Goal: Task Accomplishment & Management: Manage account settings

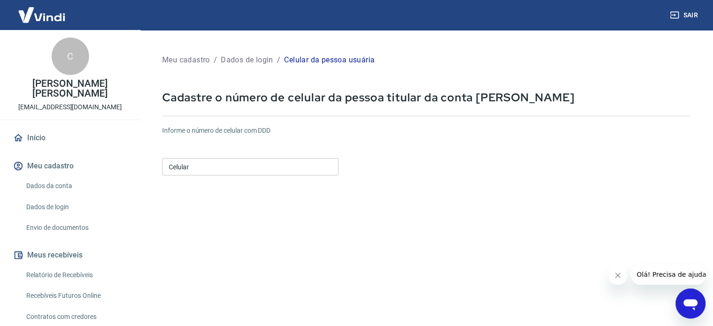
click at [55, 181] on link "Dados da conta" at bounding box center [75, 185] width 106 height 19
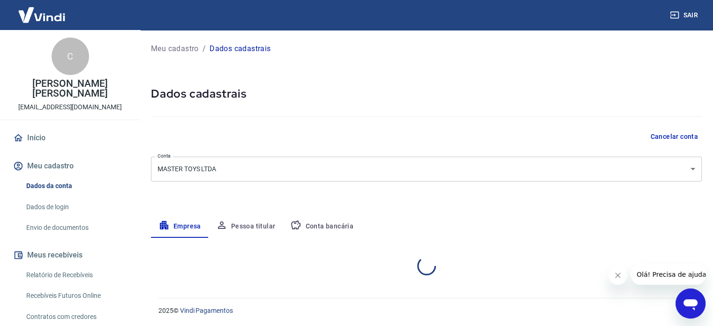
select select "PR"
select select "business"
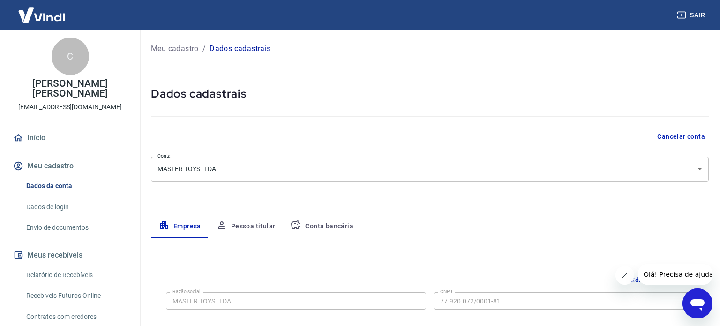
click at [579, 164] on body "Sair C Cicero Vinicius Freitas da Rocha ecommerce@mastertoys.com.br Início Meu …" at bounding box center [360, 163] width 720 height 326
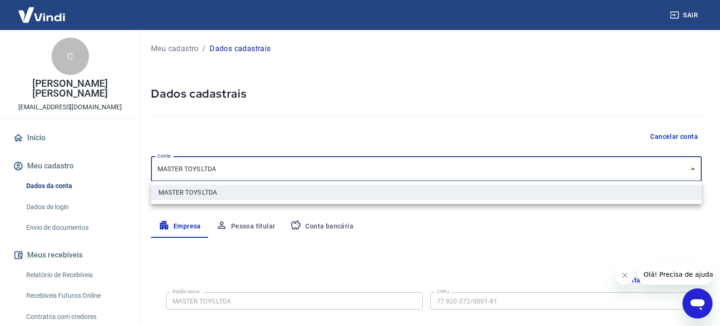
click at [499, 128] on div at bounding box center [360, 163] width 720 height 326
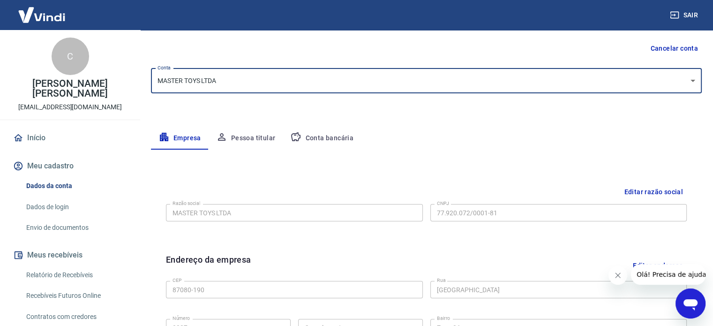
click at [249, 138] on button "Pessoa titular" at bounding box center [246, 138] width 75 height 22
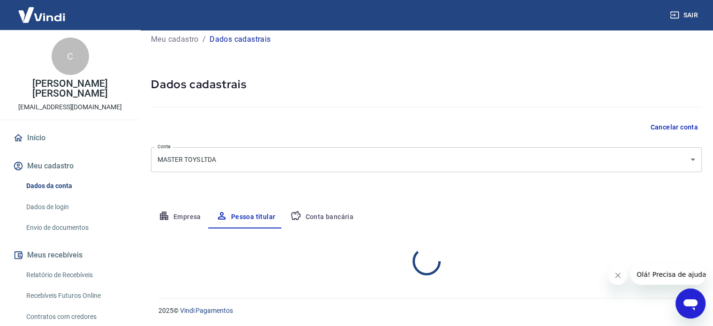
scroll to position [49, 0]
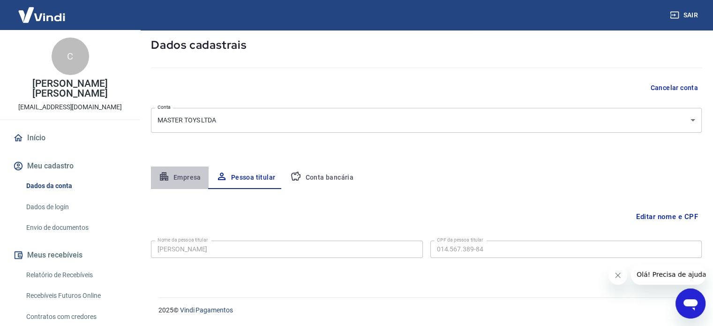
click at [178, 176] on button "Empresa" at bounding box center [180, 177] width 58 height 22
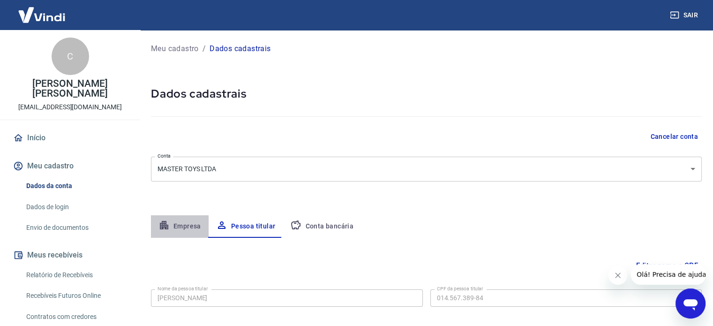
select select "PR"
select select "business"
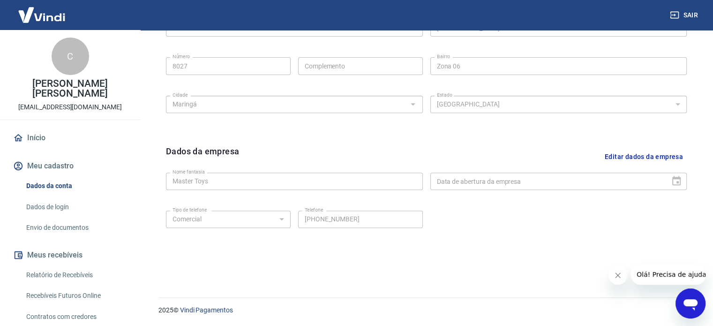
drag, startPoint x: 1357, startPoint y: 578, endPoint x: 683, endPoint y: 290, distance: 733.5
click at [683, 290] on div "Abrir janela de mensagens" at bounding box center [690, 303] width 28 height 28
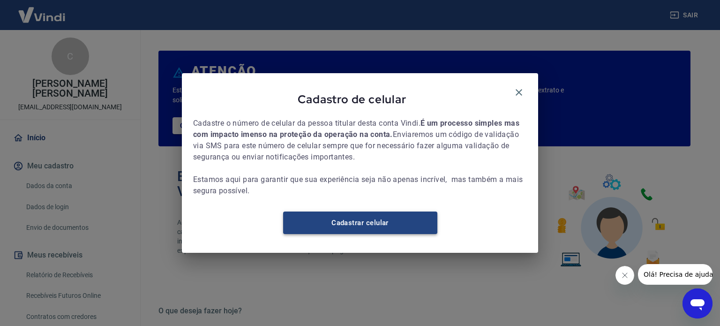
click at [365, 228] on link "Cadastrar celular" at bounding box center [360, 222] width 154 height 22
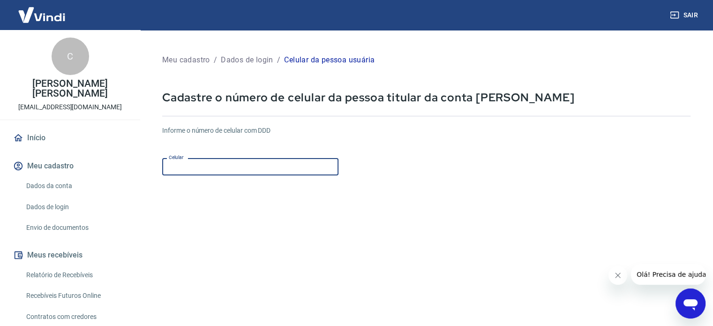
click at [261, 171] on input "Celular" at bounding box center [250, 166] width 176 height 17
type input "[PHONE_NUMBER]"
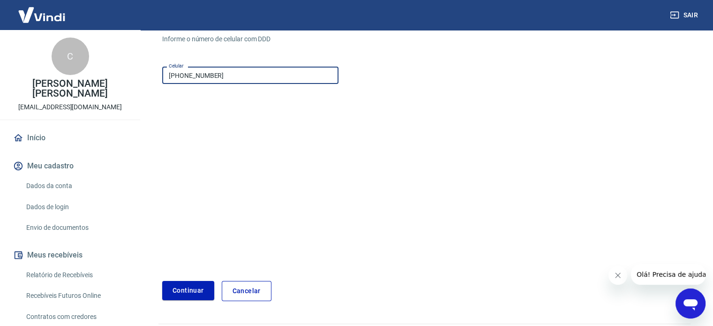
scroll to position [118, 0]
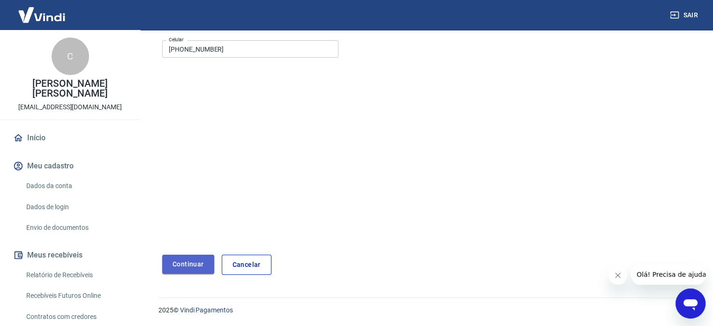
click at [195, 260] on button "Continuar" at bounding box center [188, 263] width 52 height 19
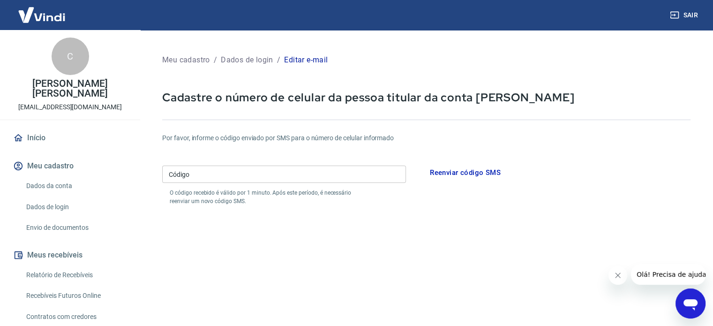
click at [257, 172] on input "Código" at bounding box center [284, 173] width 244 height 17
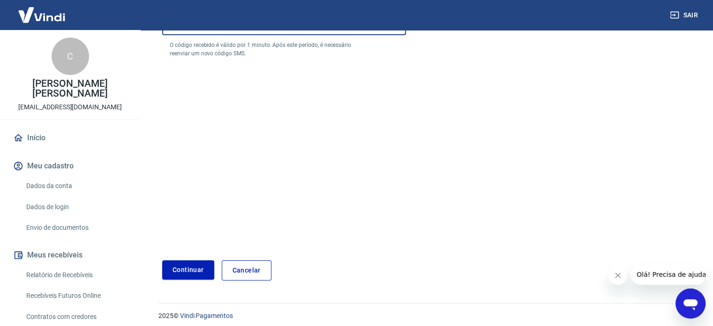
scroll to position [153, 0]
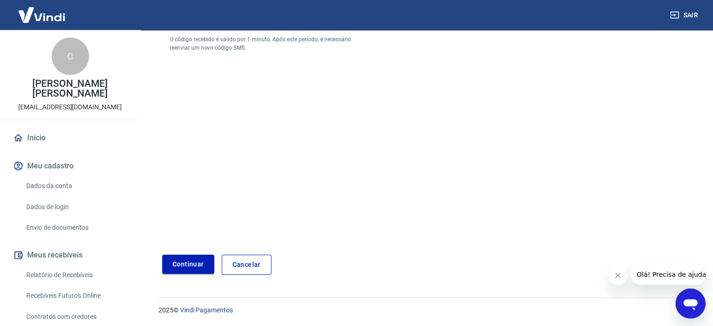
type input "671040"
click at [192, 262] on button "Continuar" at bounding box center [188, 263] width 52 height 19
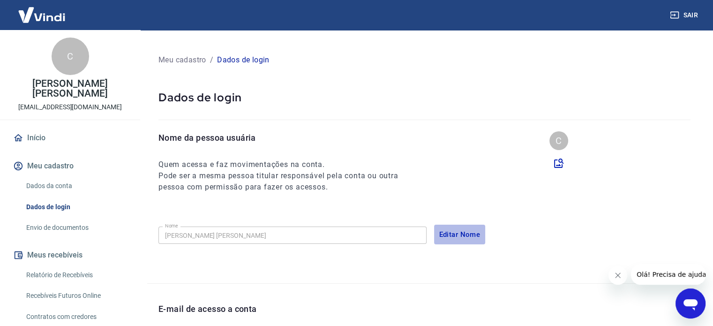
click at [453, 237] on button "Editar Nome" at bounding box center [460, 234] width 52 height 20
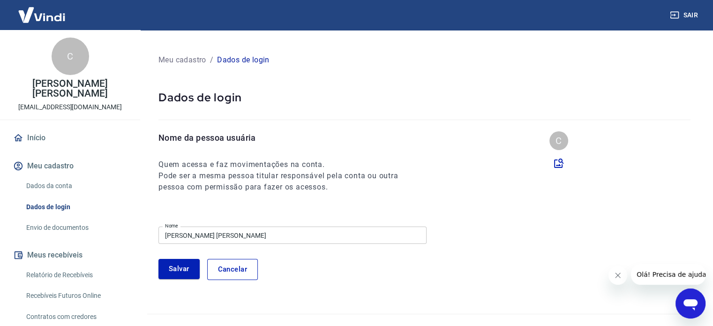
click at [283, 238] on input "Cicero Vinicius Freitas da Rocha" at bounding box center [292, 234] width 268 height 17
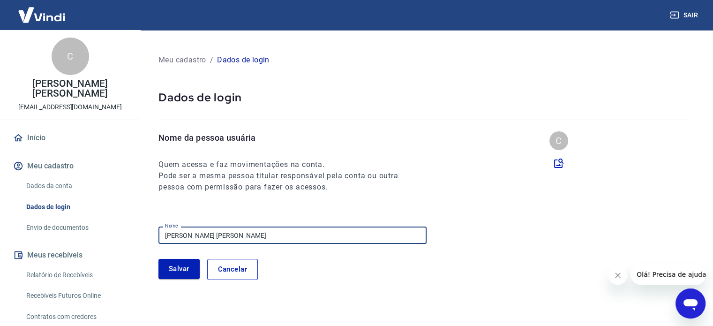
click at [283, 238] on input "Cicero Vinicius Freitas da Rocha" at bounding box center [292, 234] width 268 height 17
type input "E"
paste input "[PERSON_NAME]"
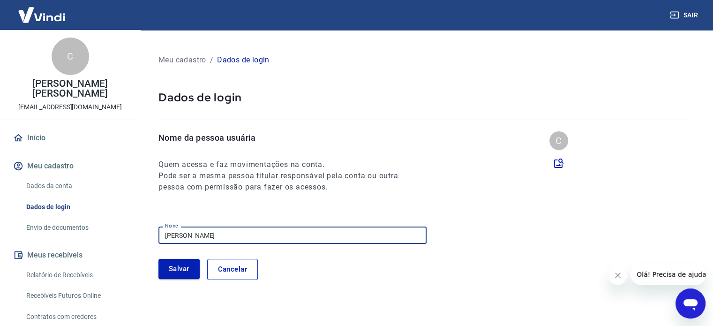
type input "[PERSON_NAME]"
click at [179, 262] on button "Salvar" at bounding box center [178, 269] width 41 height 20
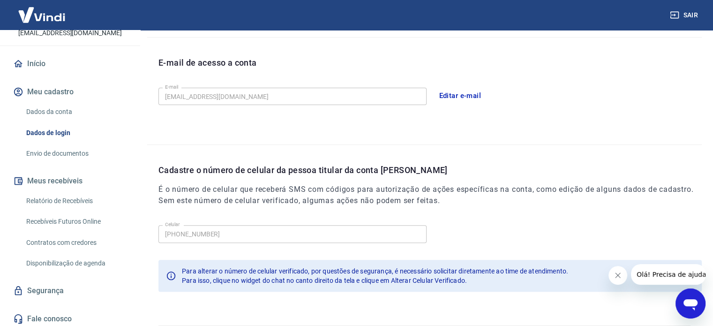
scroll to position [77, 0]
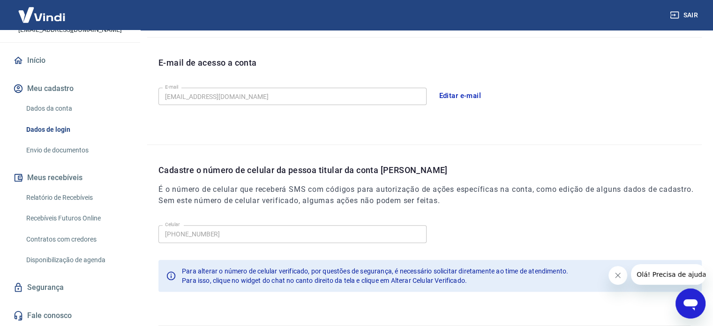
click at [67, 149] on link "Envio de documentos" at bounding box center [75, 150] width 106 height 19
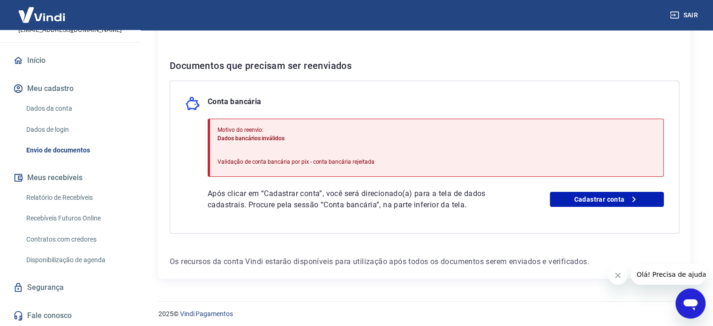
scroll to position [172, 0]
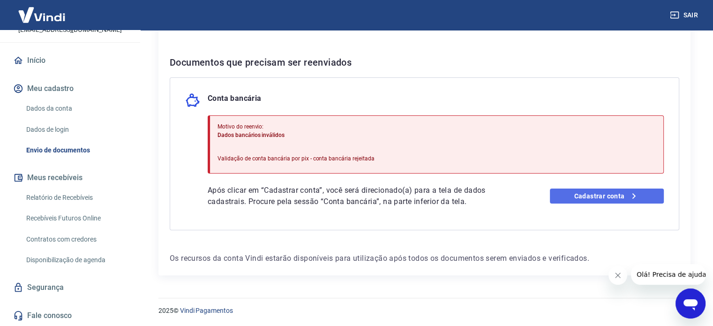
click at [619, 196] on link "Cadastrar conta" at bounding box center [607, 195] width 114 height 15
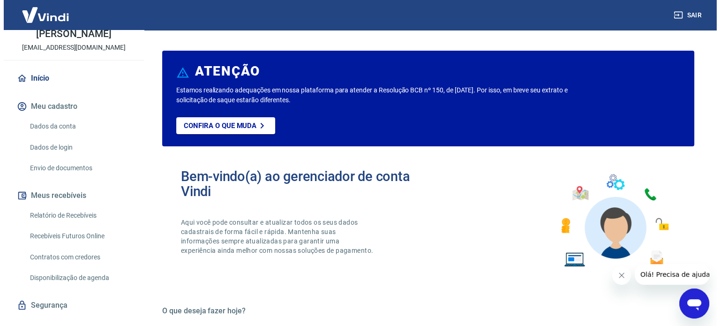
scroll to position [77, 0]
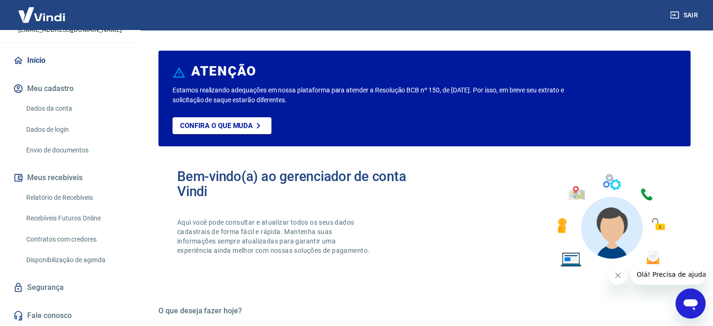
click at [58, 290] on link "Segurança" at bounding box center [70, 287] width 118 height 21
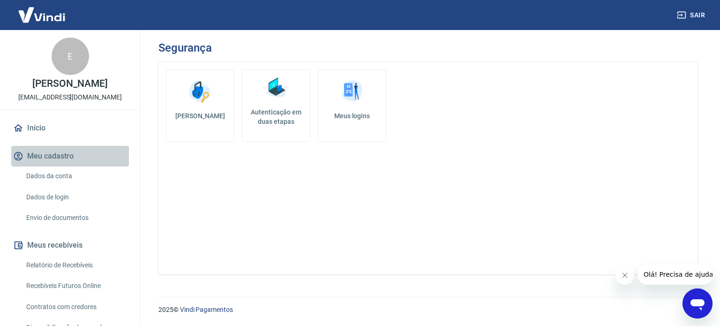
click at [71, 163] on button "Meu cadastro" at bounding box center [70, 156] width 118 height 21
click at [70, 186] on link "Dados da conta" at bounding box center [75, 175] width 106 height 19
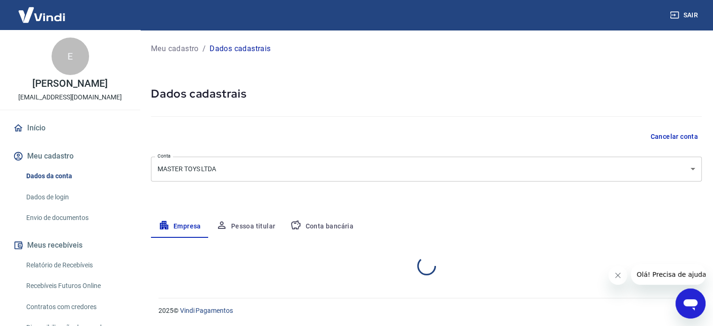
select select "PR"
select select "business"
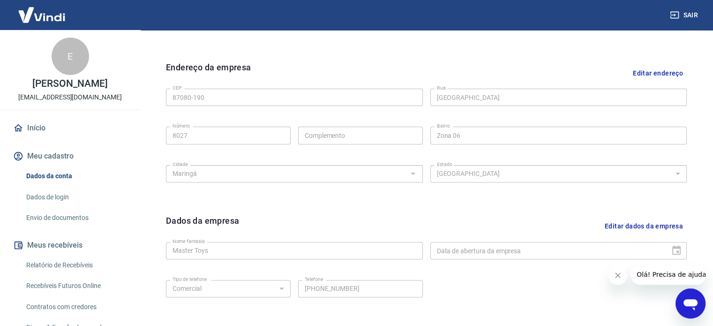
scroll to position [281, 0]
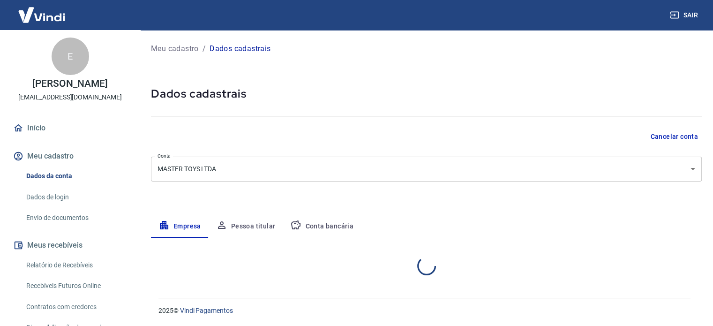
select select "PR"
select select "business"
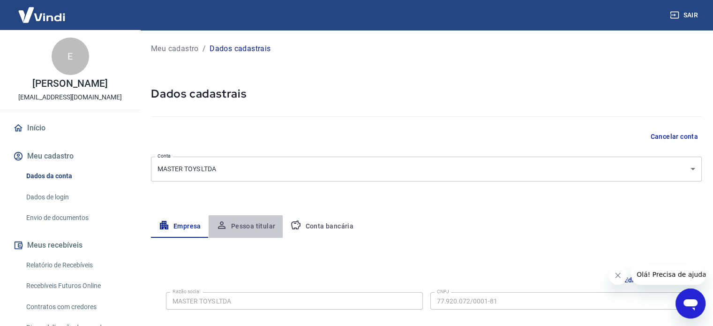
click at [259, 219] on button "Pessoa titular" at bounding box center [246, 226] width 75 height 22
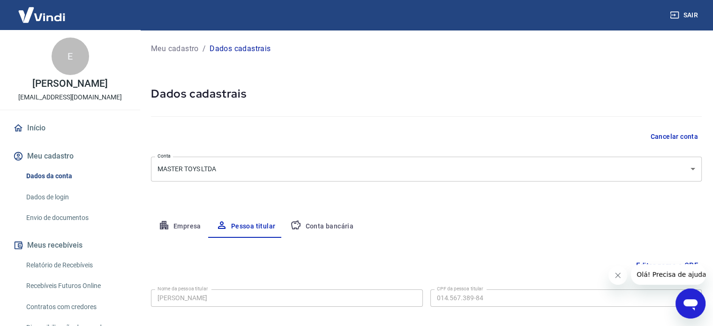
click at [327, 219] on button "Conta bancária" at bounding box center [322, 226] width 78 height 22
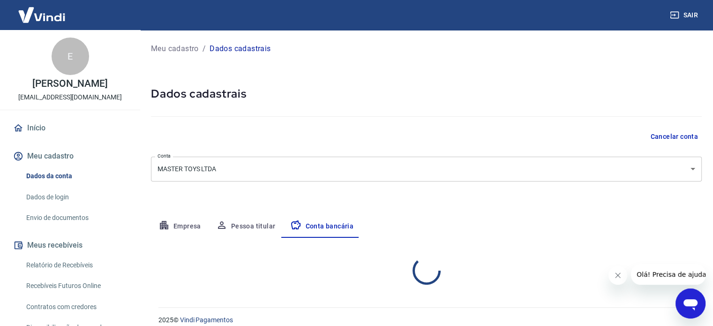
select select "1"
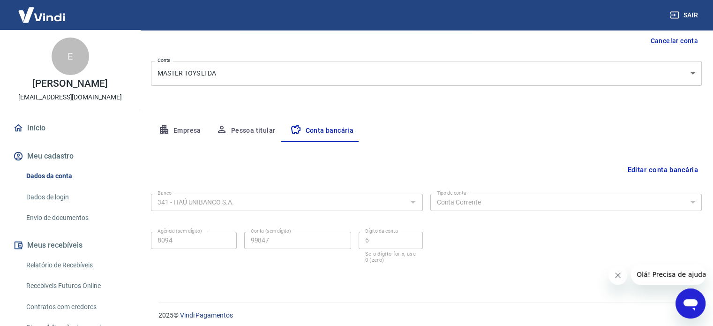
scroll to position [101, 0]
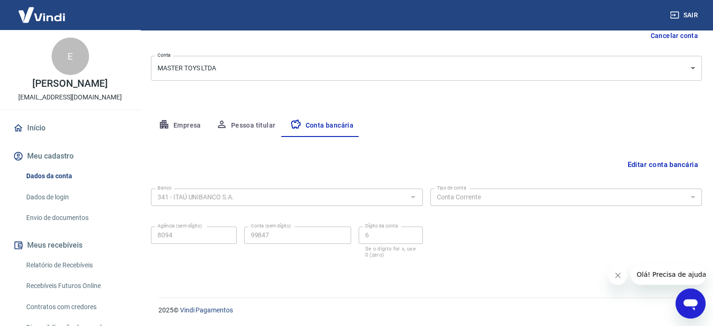
click at [697, 301] on icon "Abrir janela de mensagens" at bounding box center [690, 303] width 17 height 17
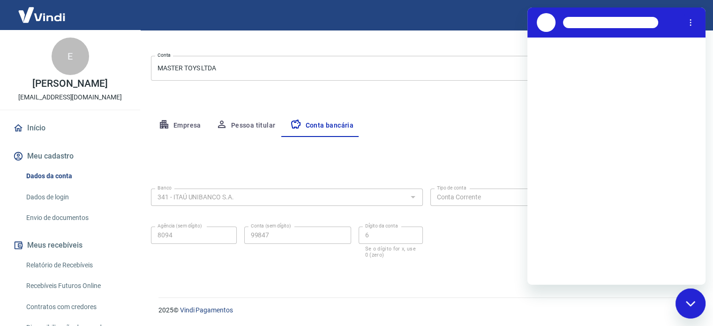
scroll to position [0, 0]
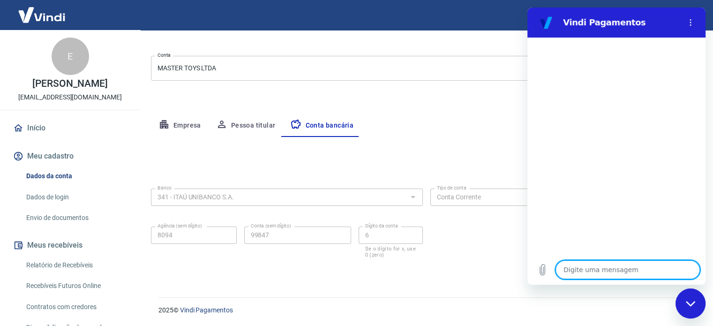
click at [606, 268] on textarea at bounding box center [627, 269] width 144 height 19
type textarea "H"
type textarea "x"
type textarea "Ho"
type textarea "x"
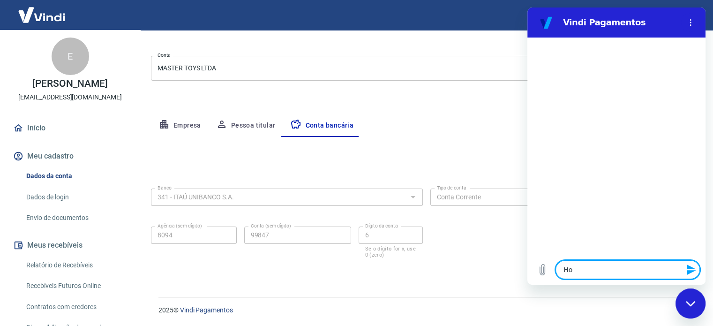
type textarea "H"
type textarea "x"
type textarea "Hu"
type textarea "x"
type textarea "Hum"
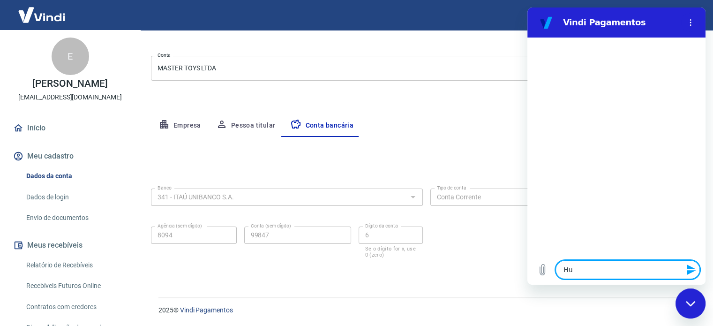
type textarea "x"
type textarea "Huma"
type textarea "x"
type textarea "Human"
type textarea "x"
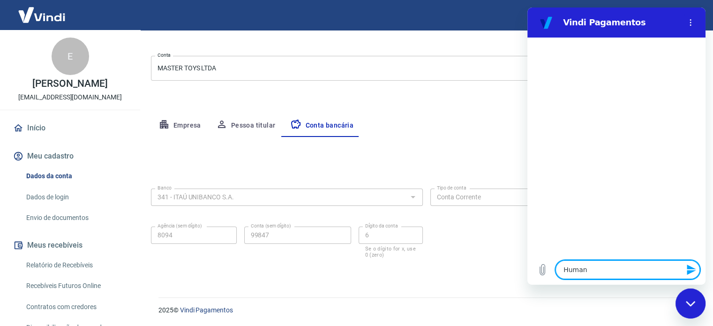
type textarea "Humano"
type textarea "x"
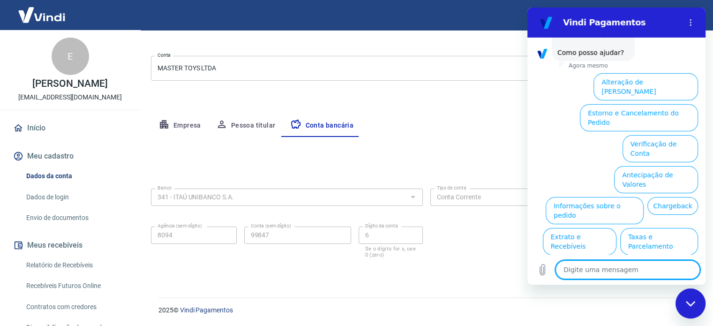
scroll to position [71, 0]
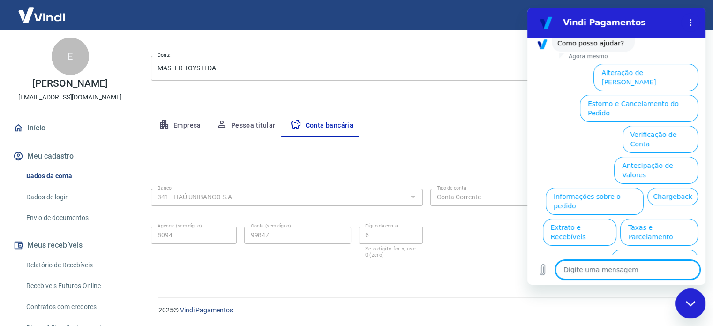
click at [602, 270] on textarea at bounding box center [627, 269] width 144 height 19
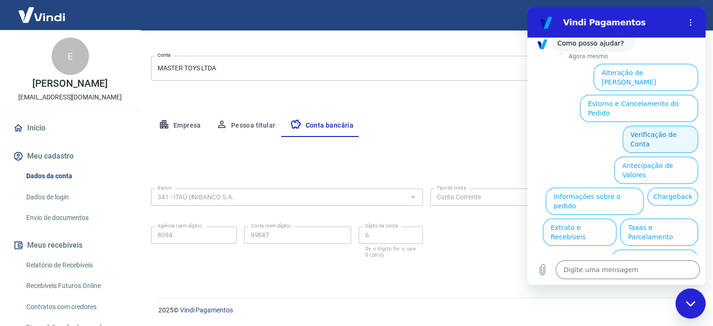
click at [651, 126] on button "Verificação de Conta" at bounding box center [659, 139] width 75 height 27
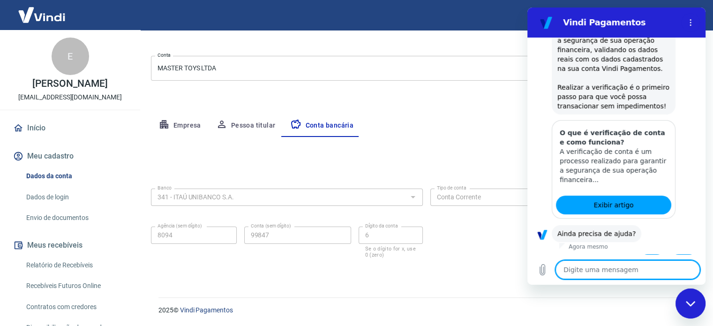
scroll to position [165, 0]
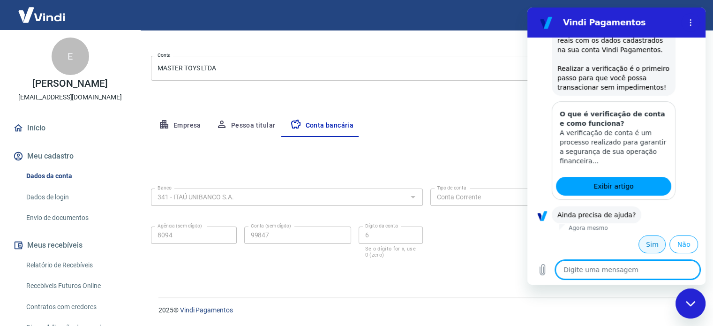
click at [648, 243] on button "Sim" at bounding box center [651, 244] width 27 height 18
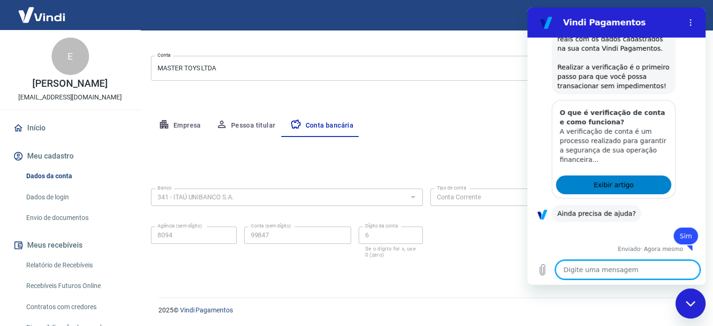
type textarea "x"
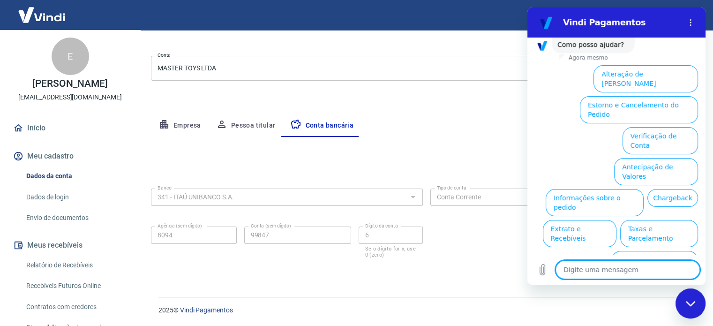
scroll to position [409, 0]
click at [611, 269] on textarea at bounding box center [627, 269] width 144 height 19
type textarea "E"
type textarea "x"
type textarea "Er"
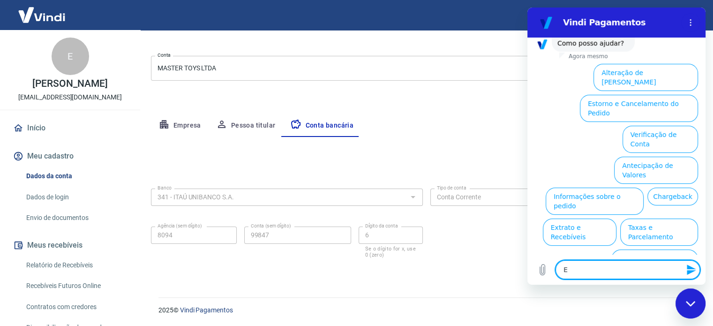
type textarea "x"
type textarea "Err"
type textarea "x"
type textarea "Erro"
type textarea "x"
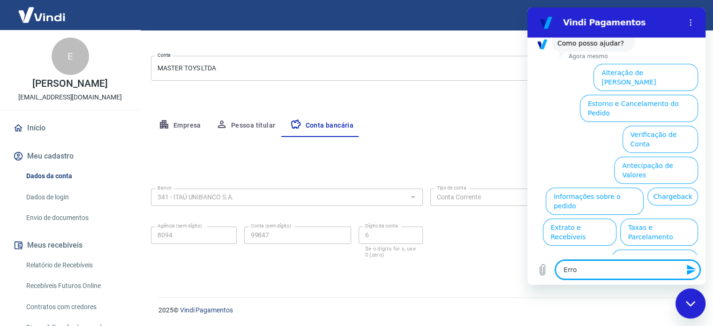
type textarea "Erro"
type textarea "x"
type textarea "Erro n"
type textarea "x"
type textarea "Erro na"
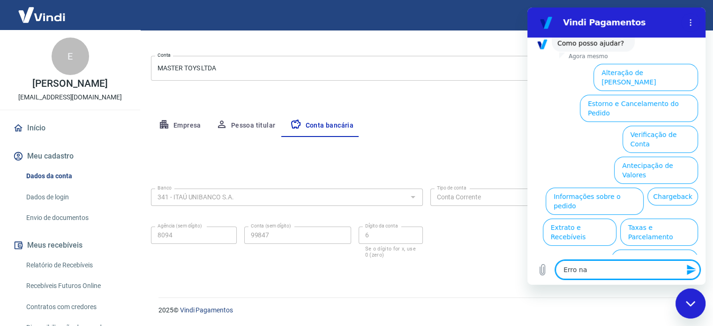
type textarea "x"
type textarea "Erro na"
type textarea "x"
type textarea "Erro na a"
type textarea "x"
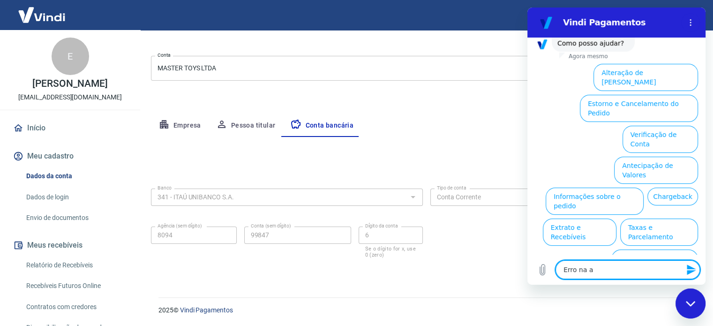
type textarea "Erro na at"
type textarea "x"
type textarea "Erro na ati"
type textarea "x"
type textarea "Erro na ativ"
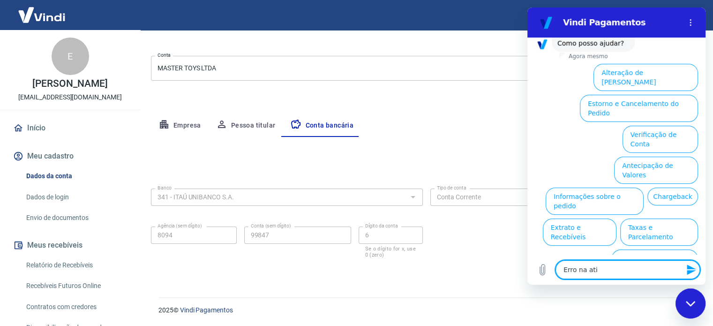
type textarea "x"
type textarea "Erro na ativa"
type textarea "x"
type textarea "Erro na ativaç"
type textarea "x"
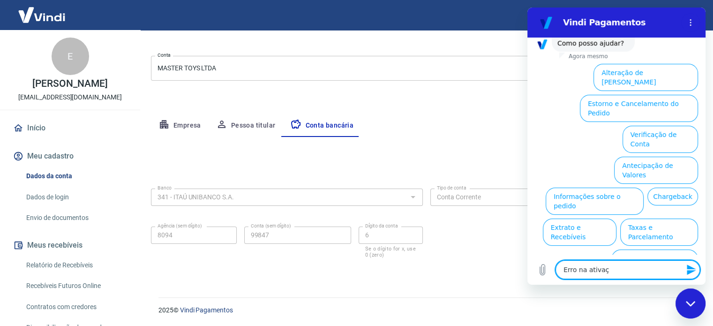
type textarea "Erro na ativaçã"
type textarea "x"
type textarea "Erro na ativação"
type textarea "x"
type textarea "Erro na ativação"
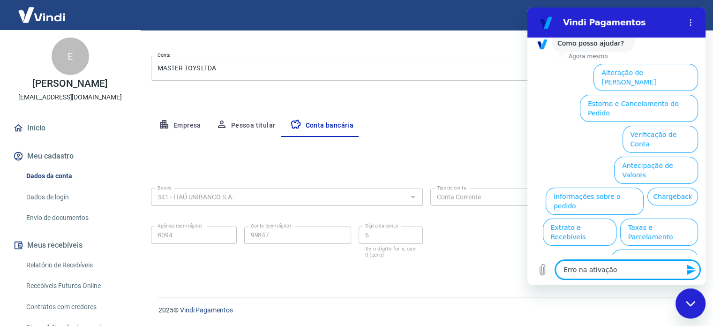
type textarea "x"
type textarea "Erro na ativação d"
type textarea "x"
type textarea "Erro na ativação da"
type textarea "x"
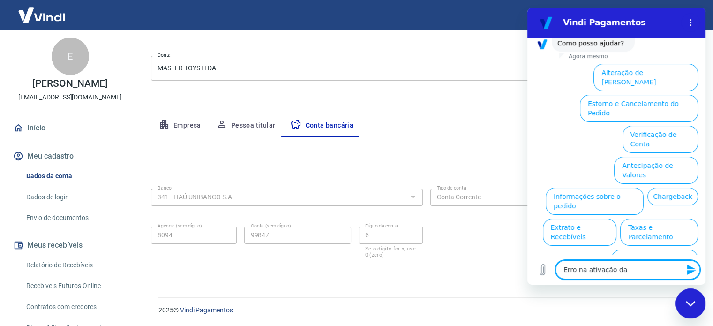
type textarea "Erro na ativação da"
type textarea "x"
type textarea "Erro na ativação da l"
type textarea "x"
type textarea "Erro na ativação da lo"
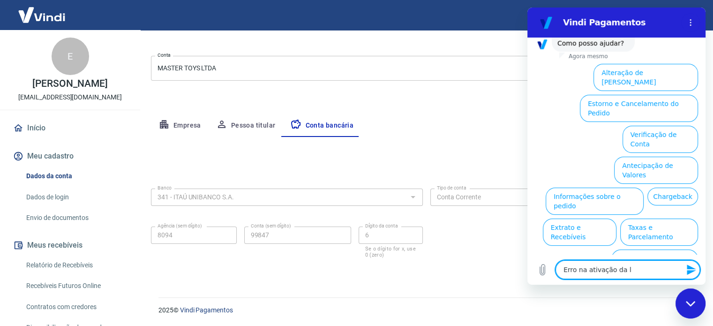
type textarea "x"
type textarea "Erro na ativação da loj"
type textarea "x"
type textarea "Erro na ativação da loja"
type textarea "x"
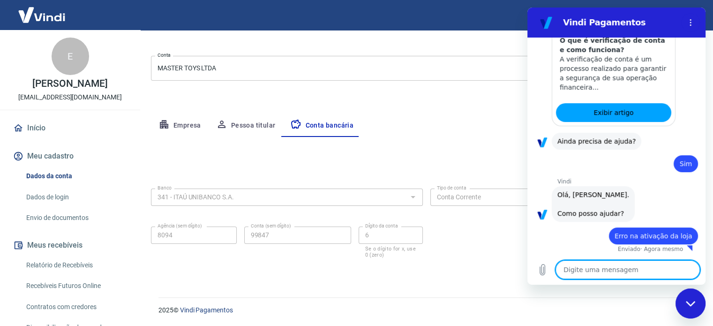
type textarea "x"
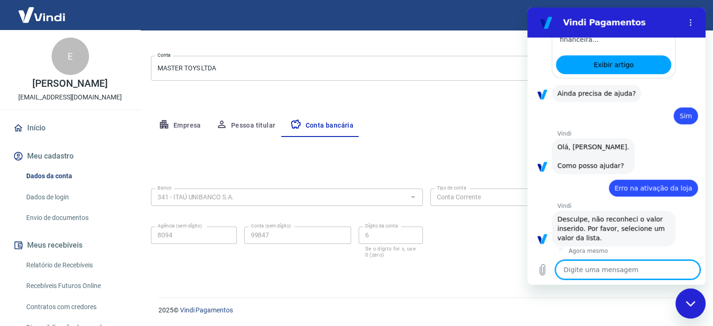
scroll to position [288, 0]
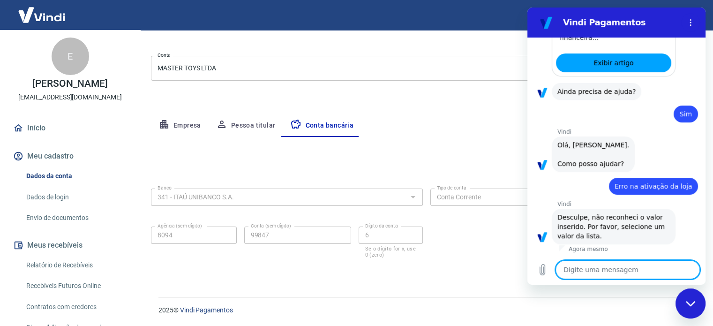
type textarea "h"
type textarea "x"
type textarea "hu"
type textarea "x"
type textarea "hum"
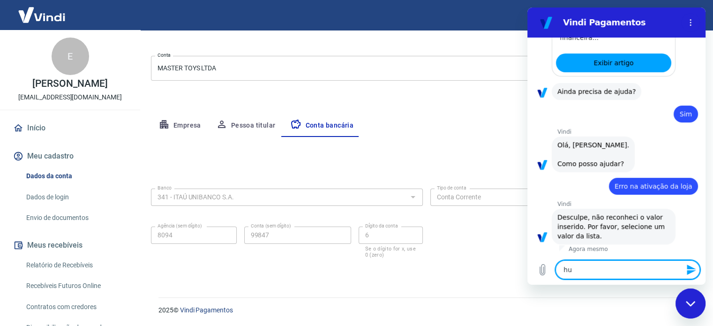
type textarea "x"
type textarea "huma"
type textarea "x"
type textarea "human"
type textarea "x"
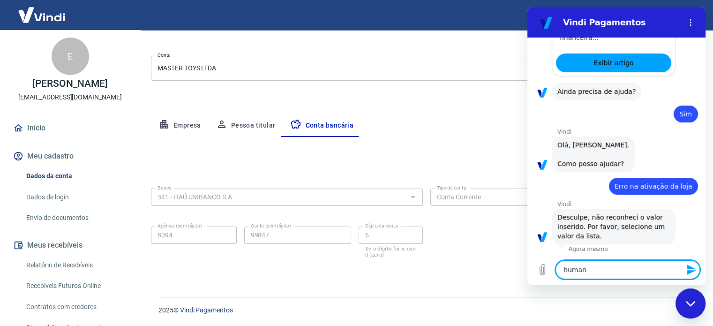
type textarea "humano"
type textarea "x"
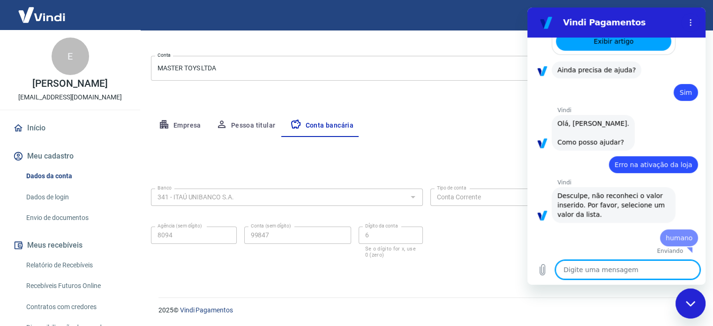
type textarea "a"
type textarea "x"
type textarea "at"
type textarea "x"
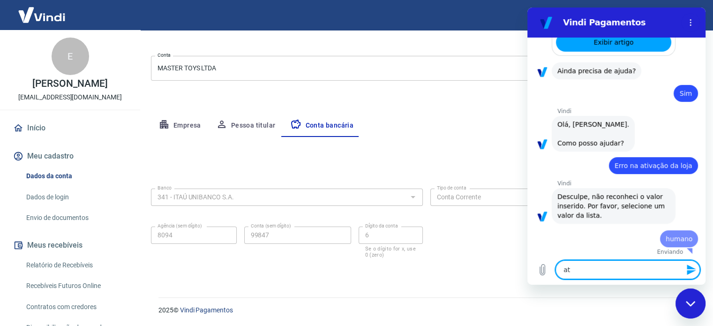
type textarea "ate"
type textarea "x"
type textarea "aten"
type textarea "x"
type textarea "atend"
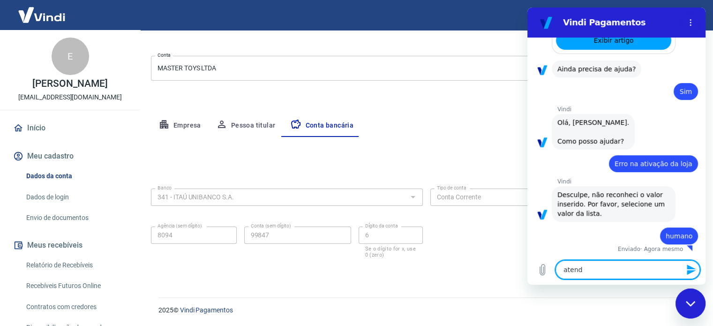
type textarea "x"
type textarea "atendt"
type textarea "x"
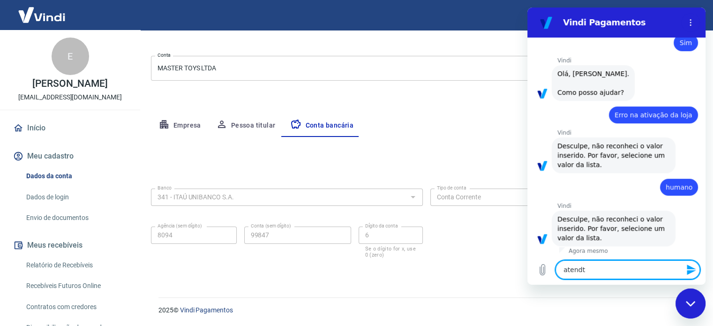
type textarea "atendte"
type textarea "x"
type textarea "atendten"
type textarea "x"
type textarea "atendtend"
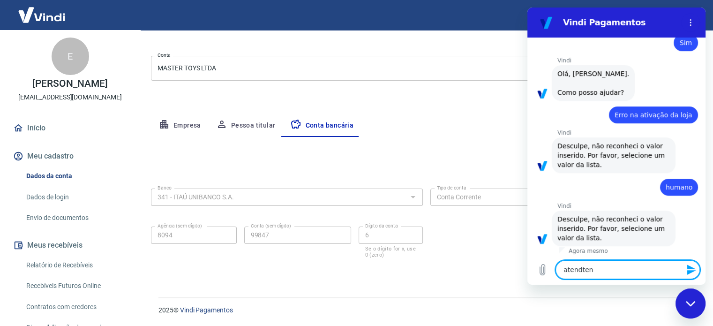
type textarea "x"
type textarea "atendtende"
type textarea "x"
type textarea "h"
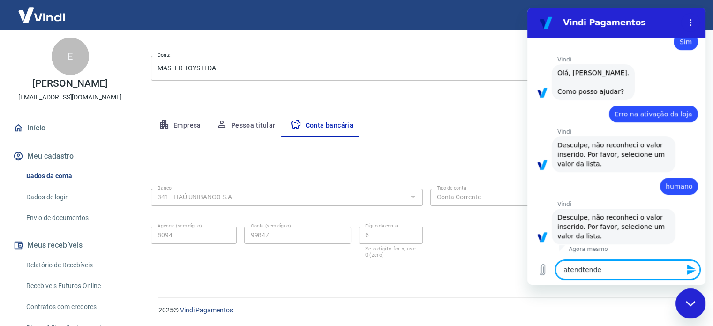
type textarea "x"
type textarea "hu"
type textarea "x"
type textarea "hum"
type textarea "x"
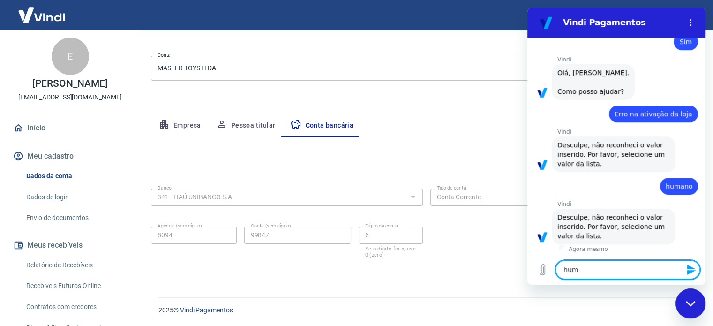
type textarea "huma"
type textarea "x"
type textarea "human"
type textarea "x"
type textarea "humano"
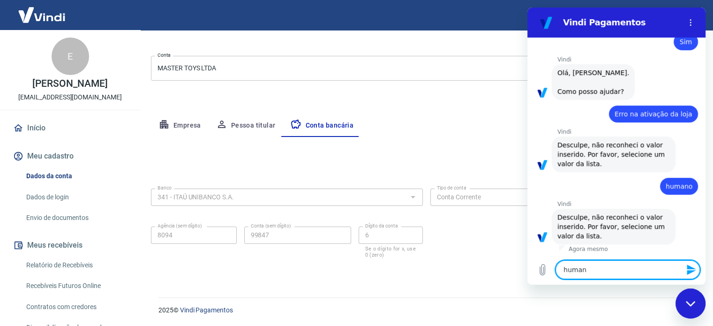
type textarea "x"
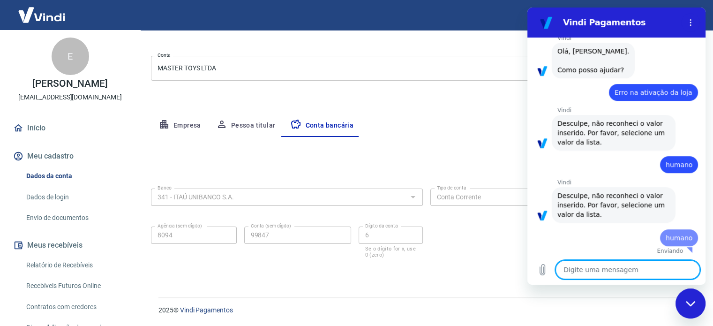
type textarea "x"
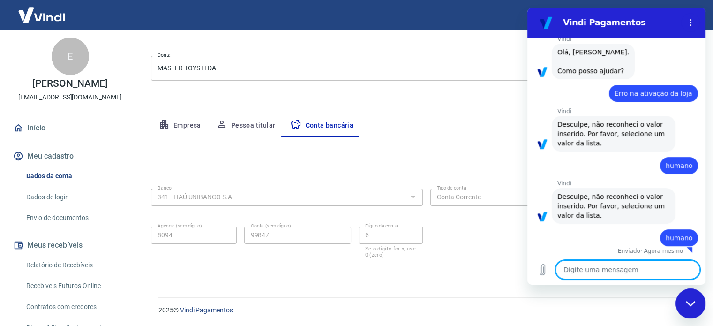
type textarea "e"
type textarea "x"
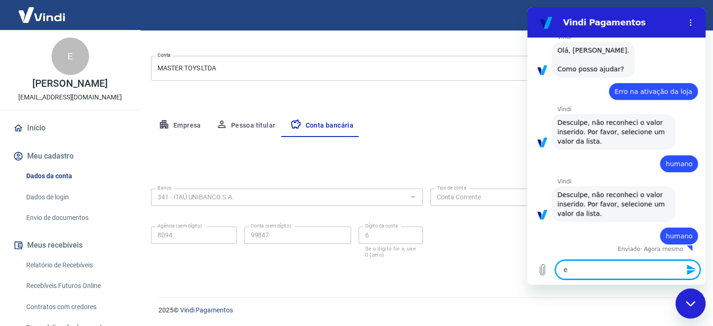
type textarea "en"
type textarea "x"
type textarea "e"
type textarea "x"
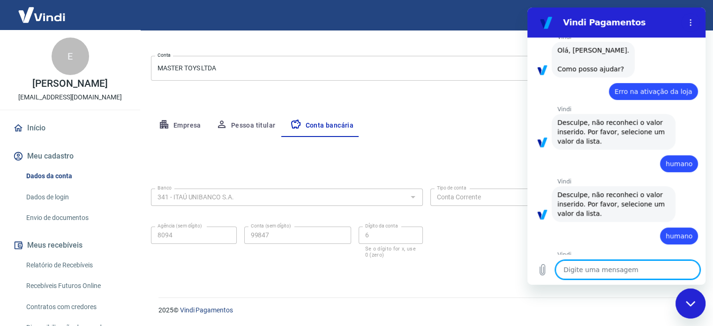
type textarea "a"
type textarea "x"
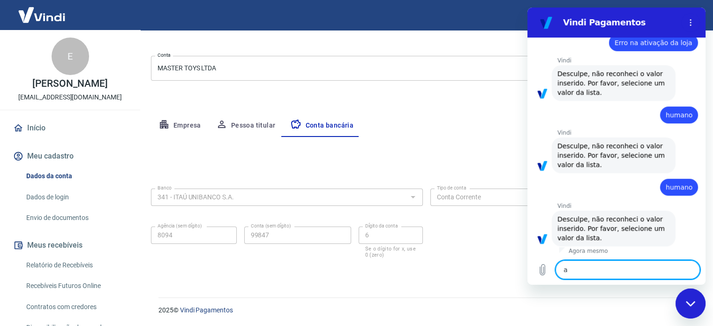
type textarea "at"
type textarea "x"
type textarea "ate"
type textarea "x"
type textarea "aten"
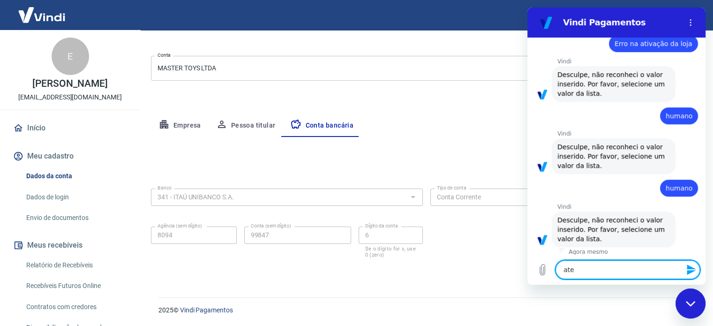
type textarea "x"
type textarea "atend"
type textarea "x"
type textarea "atende"
type textarea "x"
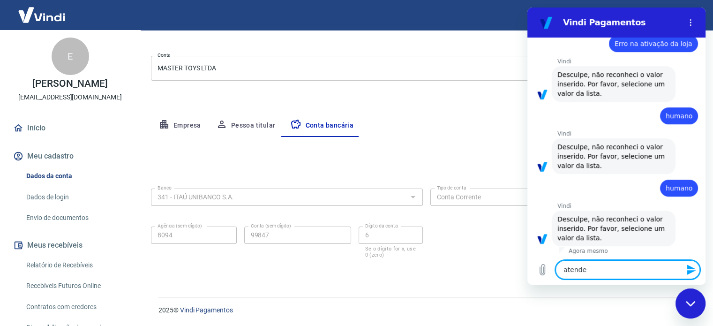
type textarea "atenden"
type textarea "x"
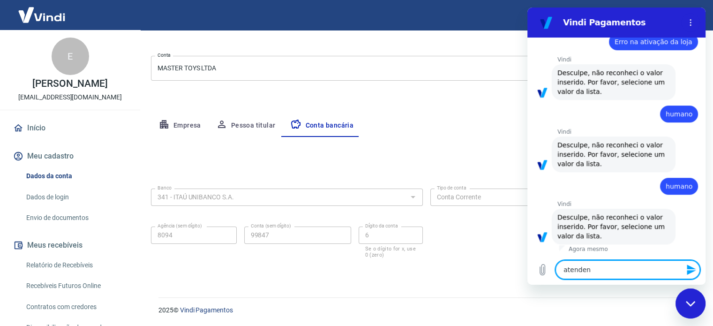
type textarea "atendent"
type textarea "x"
type textarea "atendente"
type textarea "x"
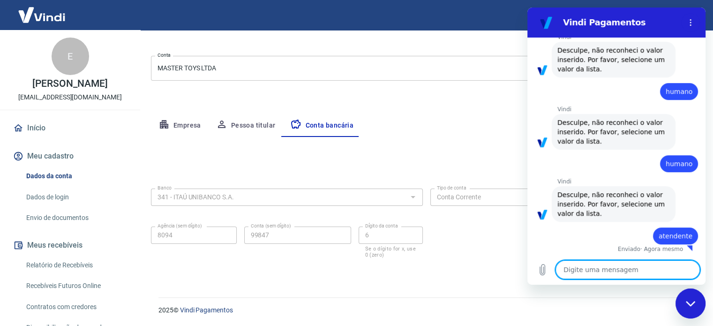
type textarea "x"
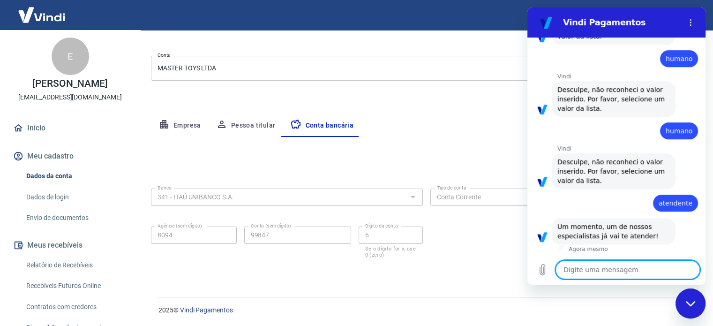
type textarea "a"
type textarea "x"
type textarea "aj"
type textarea "x"
type textarea "aju"
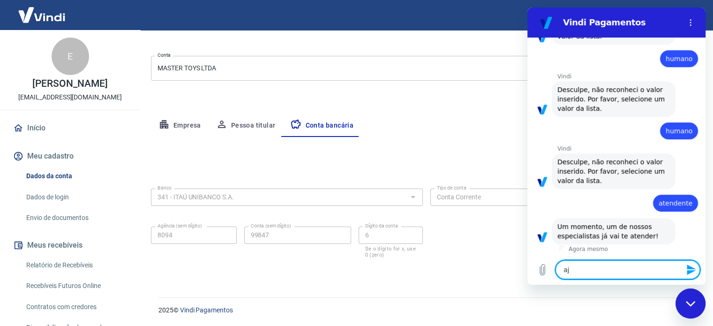
type textarea "x"
type textarea "ajud"
type textarea "x"
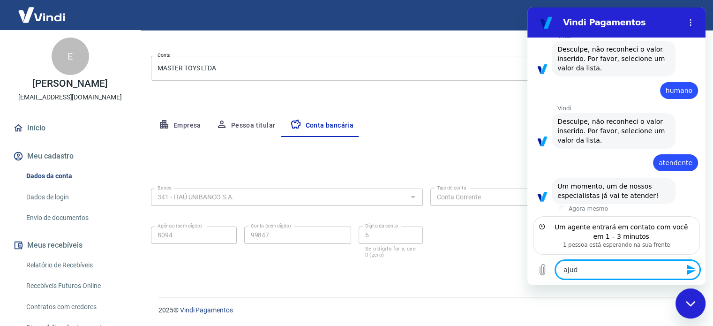
type textarea "ajuda"
type textarea "x"
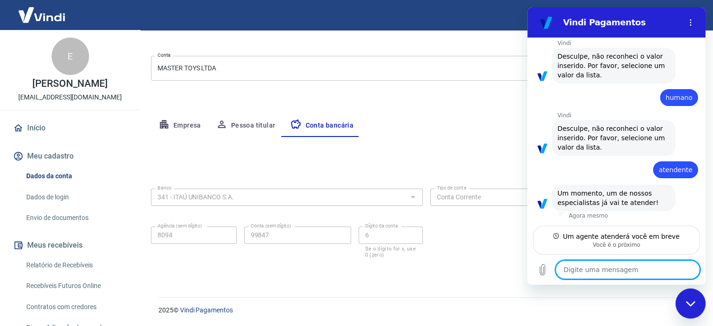
scroll to position [521, 0]
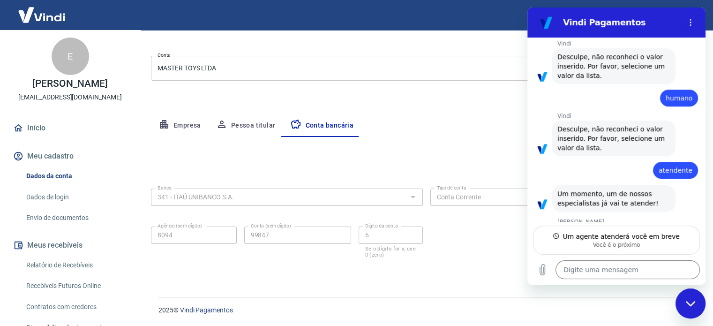
type textarea "x"
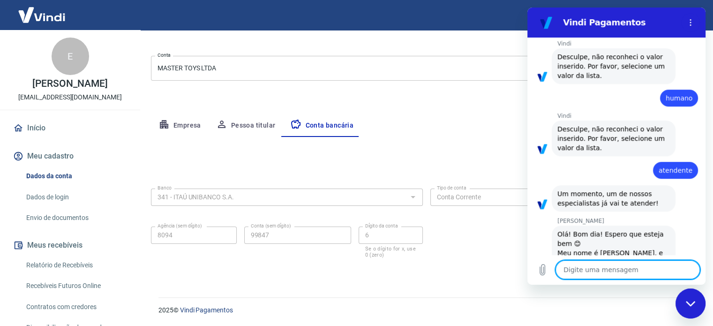
scroll to position [566, 0]
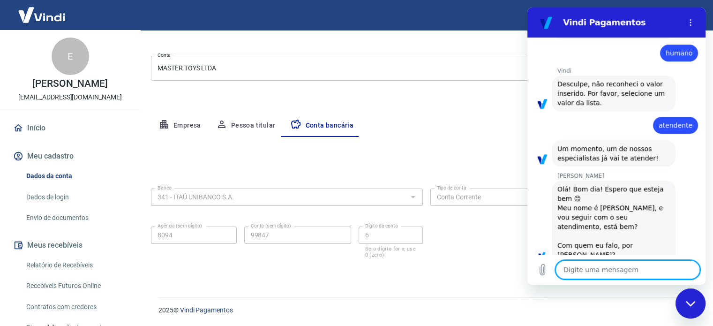
click at [601, 266] on textarea at bounding box center [627, 269] width 144 height 19
type textarea "O"
type textarea "x"
type textarea "Ol"
type textarea "x"
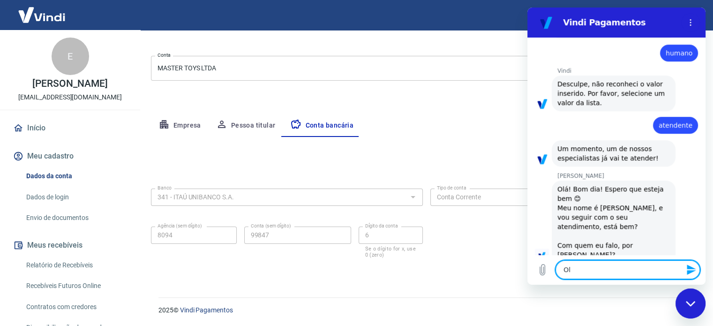
type textarea "Olá"
type textarea "x"
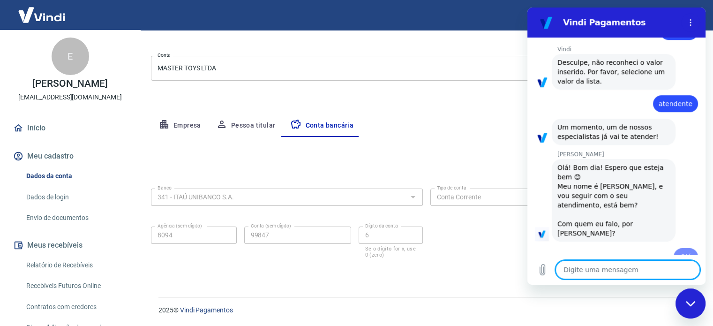
type textarea "x"
type textarea "V"
type textarea "x"
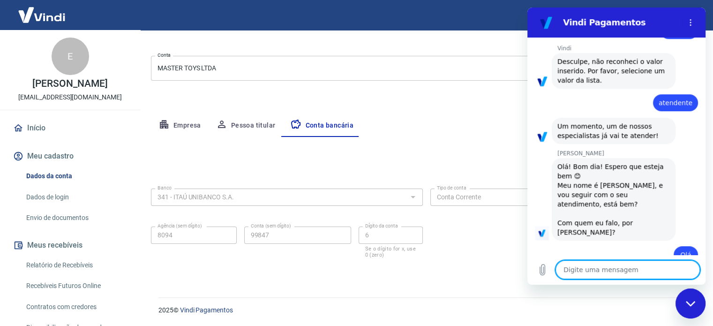
type textarea "V"
type textarea "x"
type textarea "Vi"
type textarea "x"
type textarea "Vin"
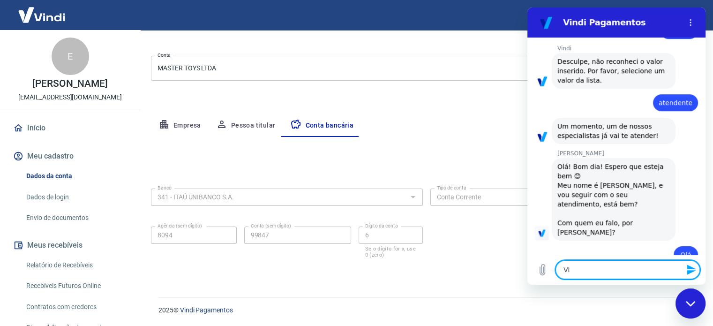
type textarea "x"
type textarea "Vini"
type textarea "x"
type textarea "Vinic"
type textarea "x"
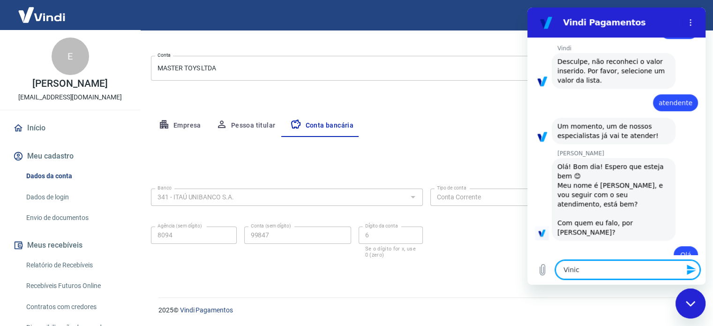
type textarea "Vinici"
type textarea "x"
type textarea "Viniciu"
type textarea "x"
type textarea "Vinicius"
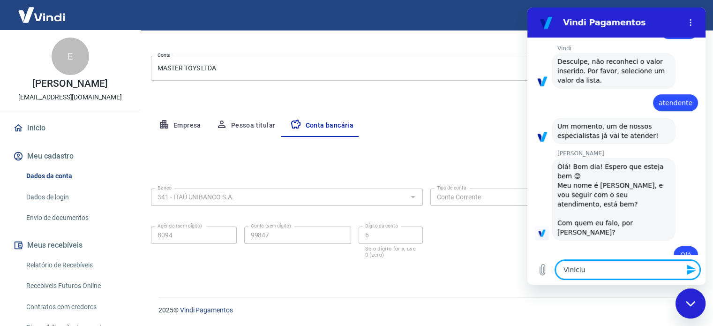
type textarea "x"
type textarea "Vinicius,"
type textarea "x"
type textarea "Vinicius,"
type textarea "x"
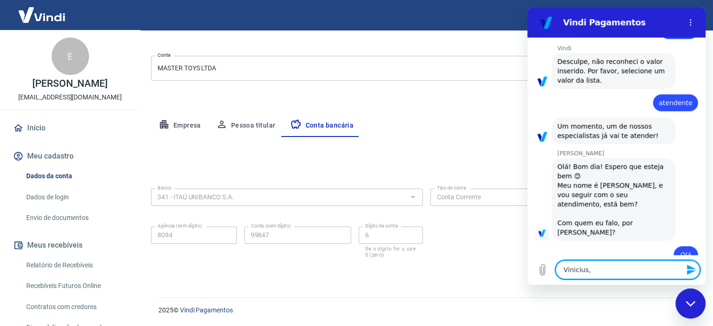
type textarea "Vinicius, s"
type textarea "x"
type textarea "Vinicius, so"
type textarea "x"
type textarea "Vinicius, sou"
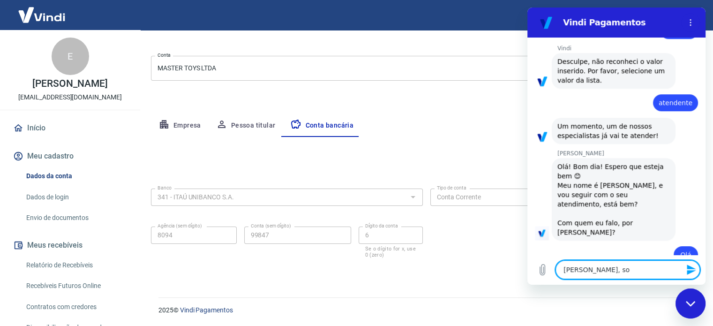
type textarea "x"
type textarea "Vinicius, sou"
type textarea "x"
type textarea "Vinicius, sou o"
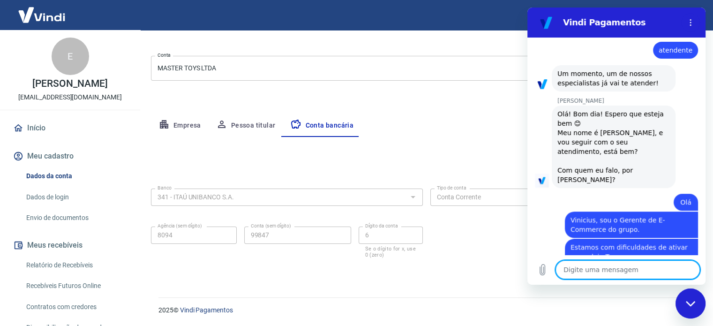
scroll to position [642, 0]
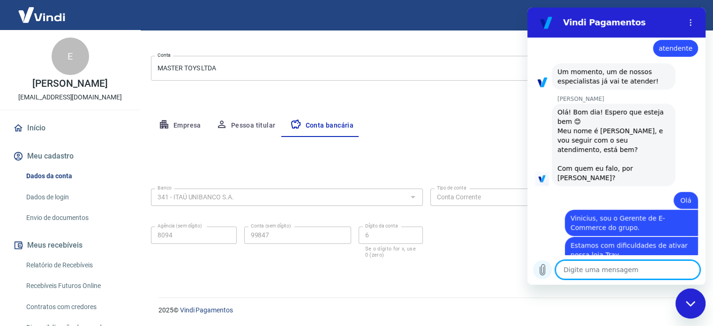
click at [549, 268] on button "Carregar arquivo" at bounding box center [542, 269] width 19 height 19
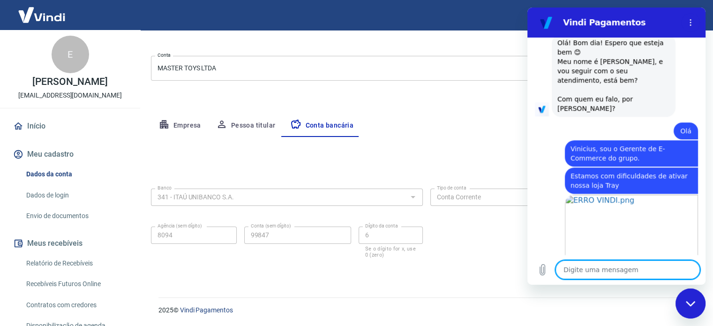
scroll to position [3, 0]
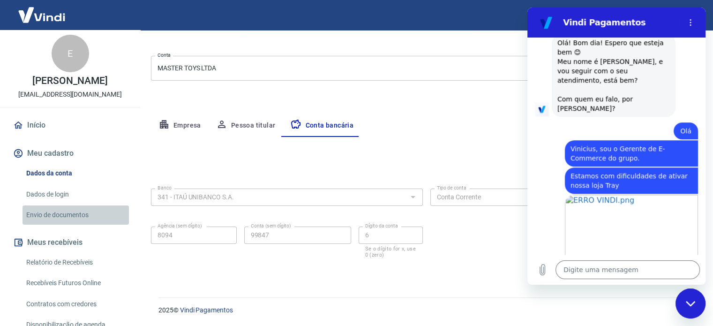
click at [79, 224] on link "Envio de documentos" at bounding box center [75, 214] width 106 height 19
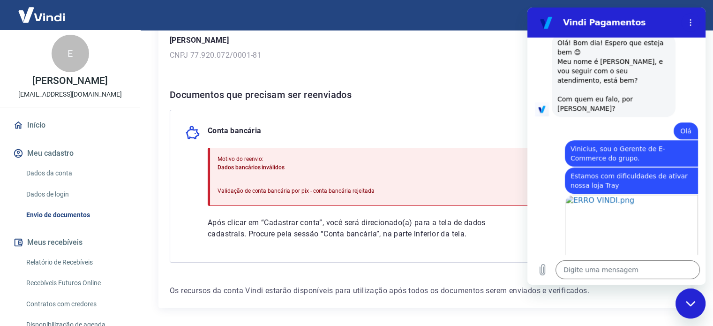
scroll to position [141, 0]
drag, startPoint x: 218, startPoint y: 166, endPoint x: 285, endPoint y: 166, distance: 66.5
click at [285, 166] on p "Dados bancários inválidos" at bounding box center [295, 167] width 157 height 8
click at [286, 166] on p "Dados bancários inválidos" at bounding box center [295, 167] width 157 height 8
drag, startPoint x: 378, startPoint y: 190, endPoint x: 229, endPoint y: 191, distance: 148.5
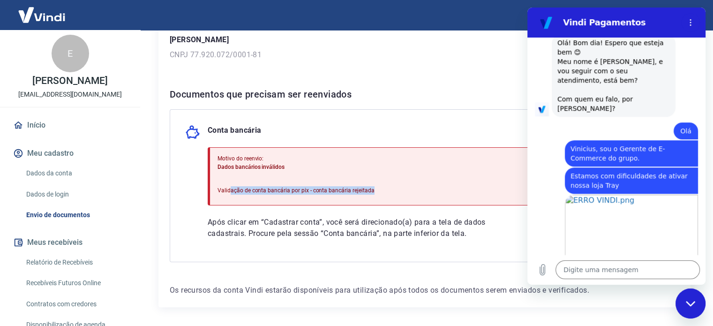
click at [229, 191] on div "Motivo do reenvio: Dados bancários inválidos Validação de conta bancária por pi…" at bounding box center [436, 176] width 456 height 58
click at [229, 191] on p "Validação de conta bancária por pix - conta bancária rejeitada" at bounding box center [295, 190] width 157 height 8
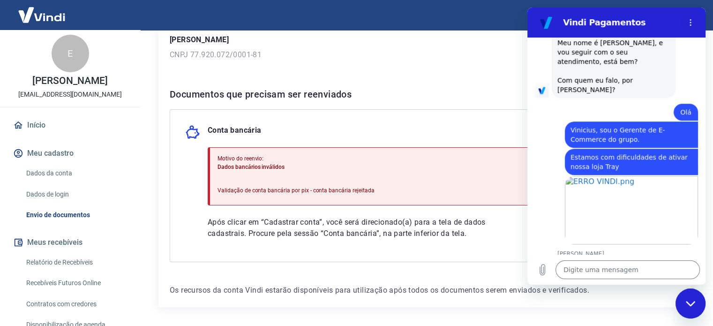
scroll to position [730, 0]
click at [253, 165] on span "Dados bancários inválidos" at bounding box center [250, 167] width 67 height 7
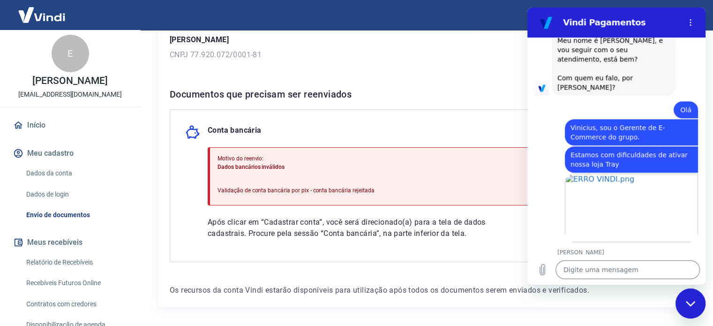
click at [295, 160] on p "Motivo do reenvio:" at bounding box center [295, 158] width 157 height 8
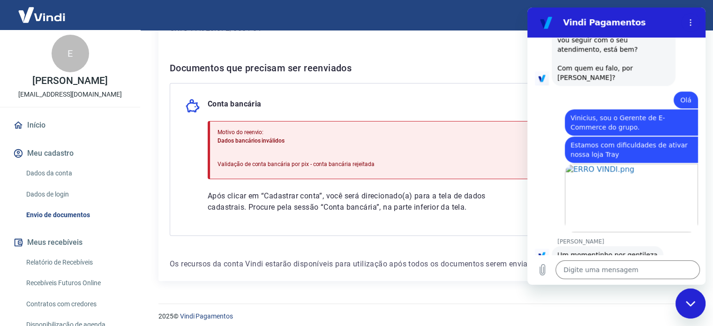
scroll to position [172, 0]
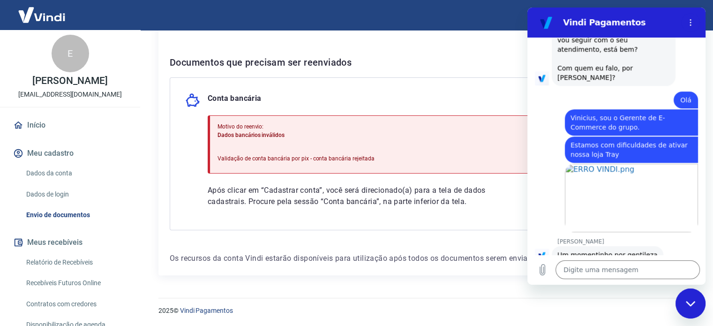
click at [688, 303] on icon "Fechar janela de mensagens" at bounding box center [691, 303] width 10 height 6
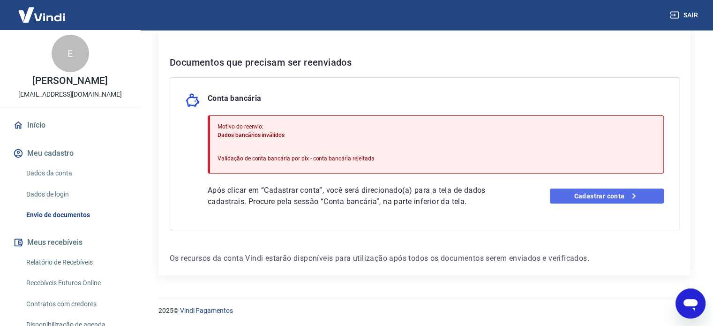
click at [606, 193] on link "Cadastrar conta" at bounding box center [607, 195] width 114 height 15
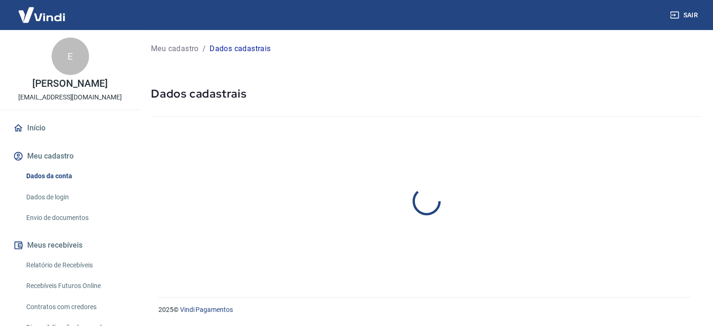
select select "PR"
select select "business"
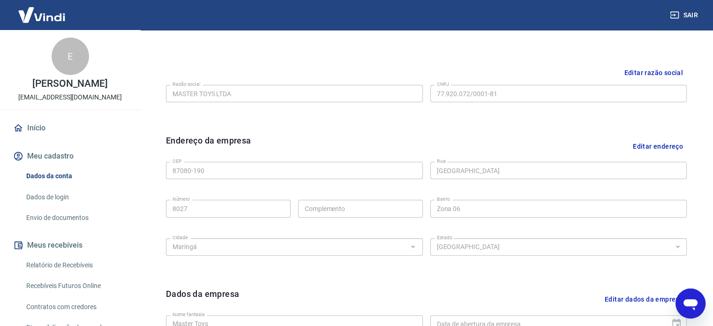
scroll to position [206, 0]
click at [420, 139] on div "Endereço da empresa Editar endereço" at bounding box center [426, 147] width 521 height 24
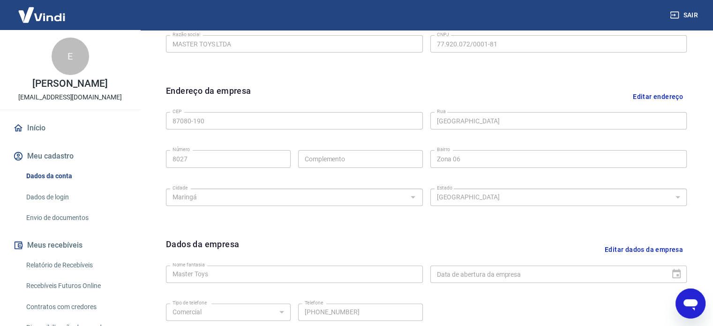
scroll to position [350, 0]
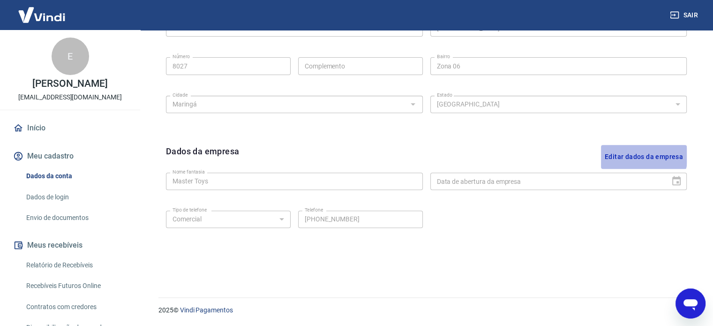
click at [633, 155] on button "Editar dados da empresa" at bounding box center [644, 157] width 86 height 24
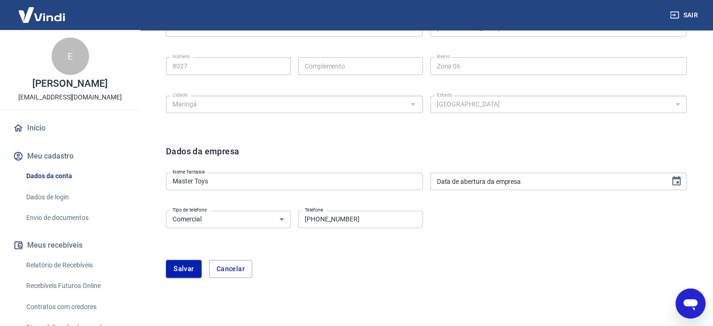
click at [358, 215] on input "(44) 99847-7928" at bounding box center [360, 218] width 125 height 17
drag, startPoint x: 335, startPoint y: 217, endPoint x: 317, endPoint y: 218, distance: 18.3
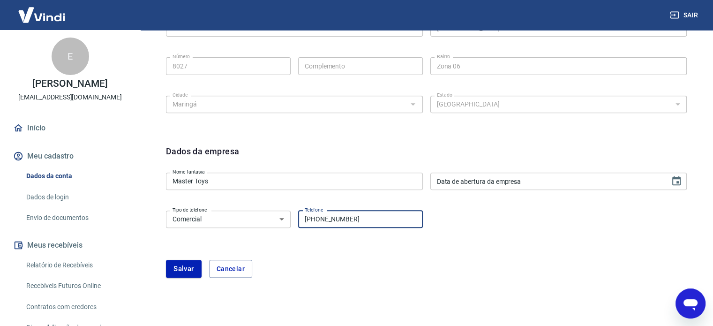
click at [317, 218] on input "(44) 99847-7928" at bounding box center [360, 218] width 125 height 17
click at [246, 268] on button "Cancelar" at bounding box center [230, 269] width 43 height 18
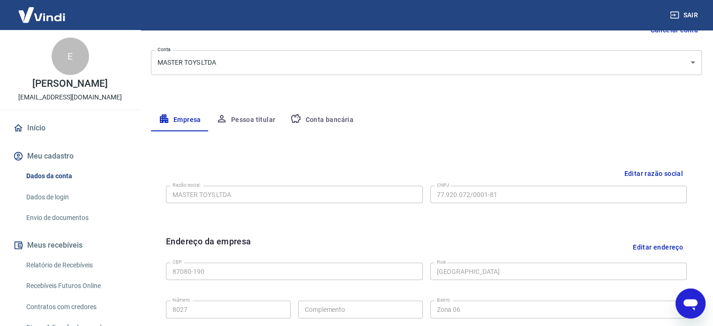
scroll to position [73, 0]
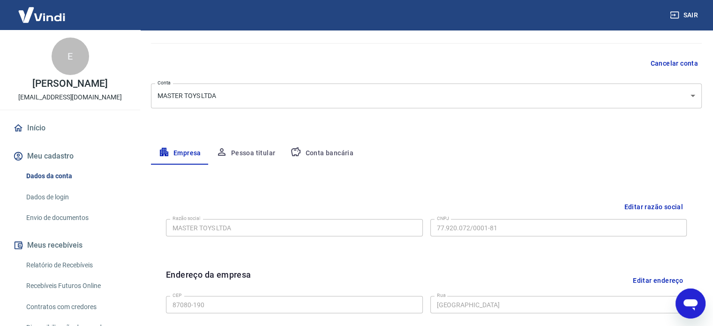
click at [261, 155] on button "Pessoa titular" at bounding box center [246, 153] width 75 height 22
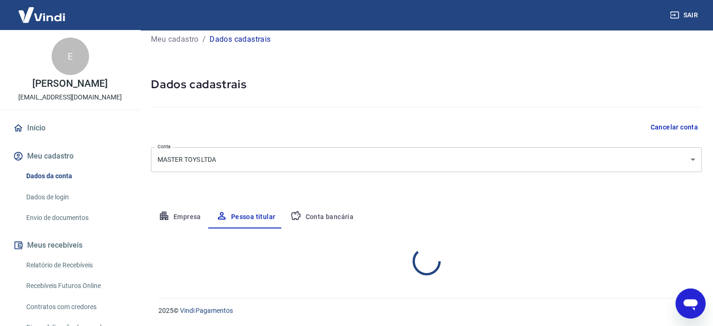
scroll to position [49, 0]
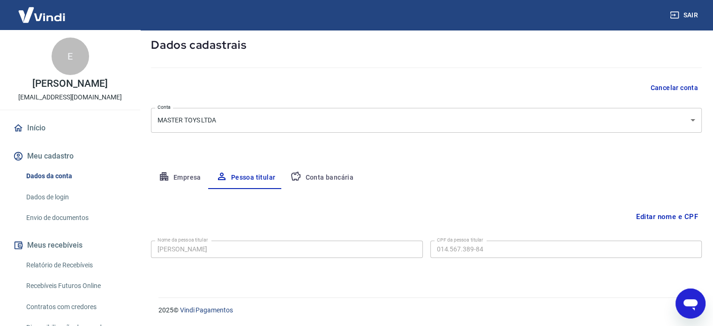
click at [315, 176] on button "Conta bancária" at bounding box center [322, 177] width 78 height 22
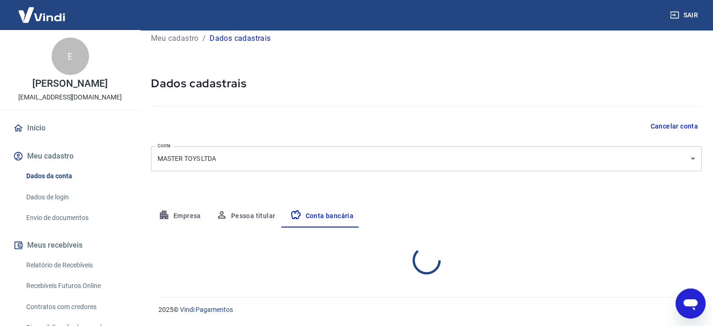
select select "1"
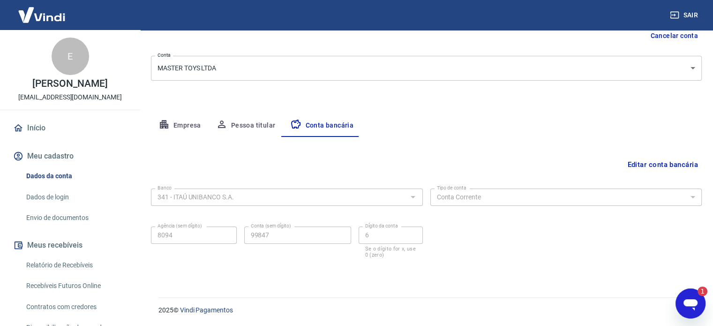
scroll to position [0, 0]
click at [682, 301] on icon "Abrir janela de mensagens, 1 mensagem não lida" at bounding box center [690, 303] width 17 height 17
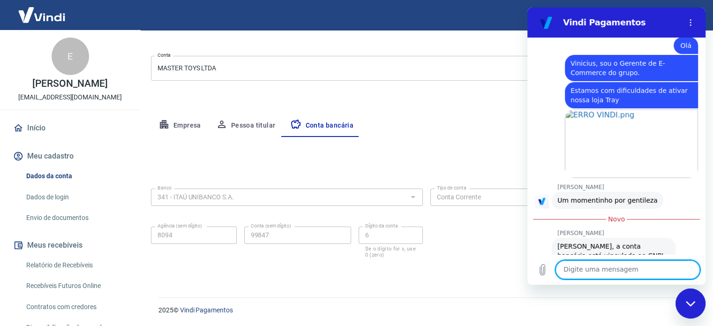
scroll to position [798, 0]
click at [628, 267] on textarea at bounding box center [627, 269] width 144 height 19
type textarea "Sim"
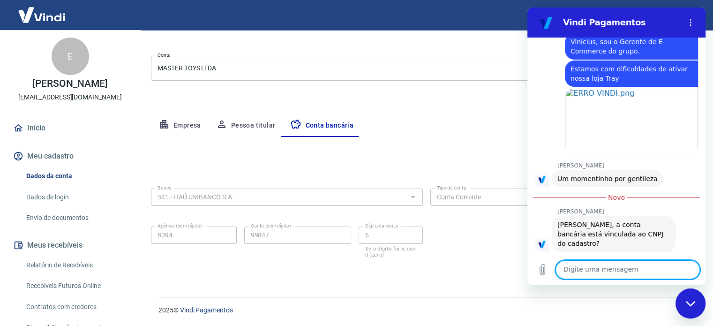
scroll to position [820, 0]
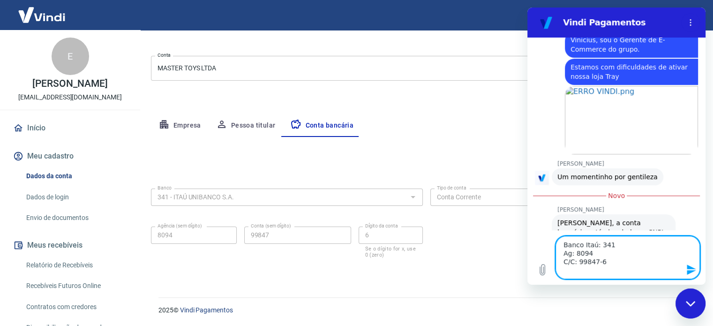
paste textarea "77.920.072/0001-81"
type textarea "Banco Itaú: 341 Ag: 8094 C/C: 99847-6 77.920.072/0001-81"
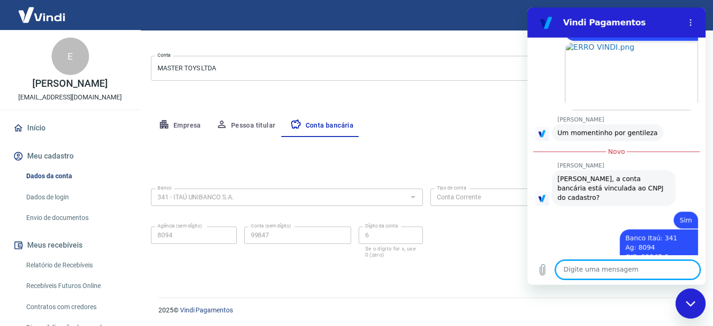
scroll to position [866, 0]
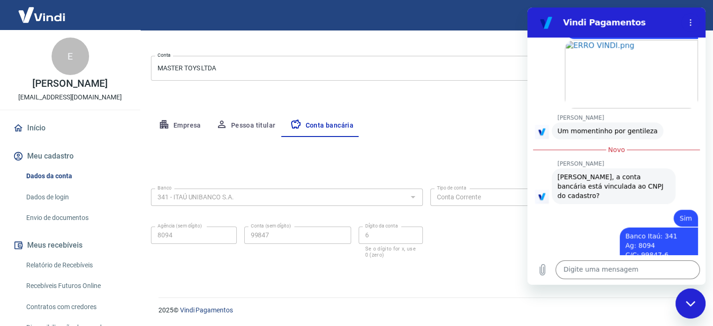
click at [181, 121] on button "Empresa" at bounding box center [180, 125] width 58 height 22
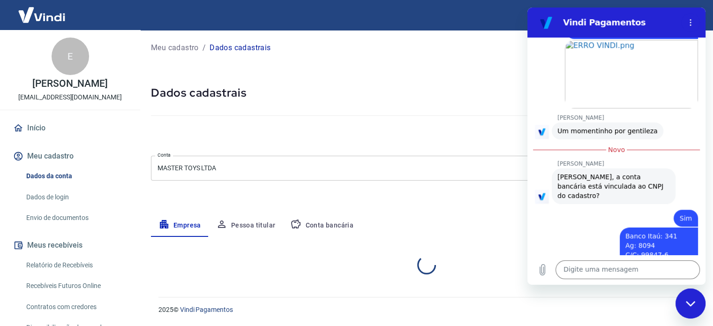
scroll to position [0, 0]
select select "PR"
select select "business"
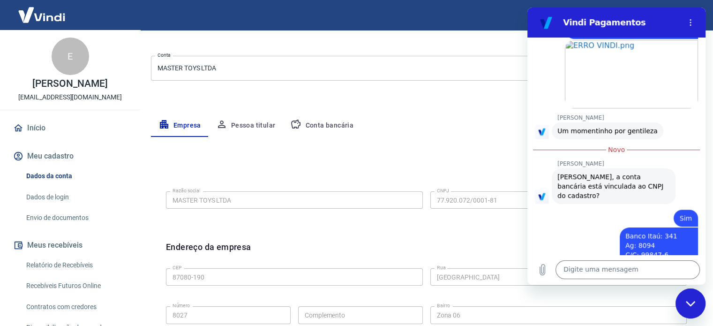
click at [317, 129] on button "Conta bancária" at bounding box center [322, 125] width 78 height 22
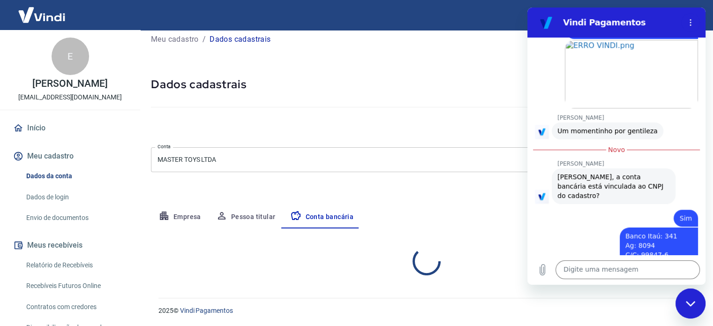
select select "1"
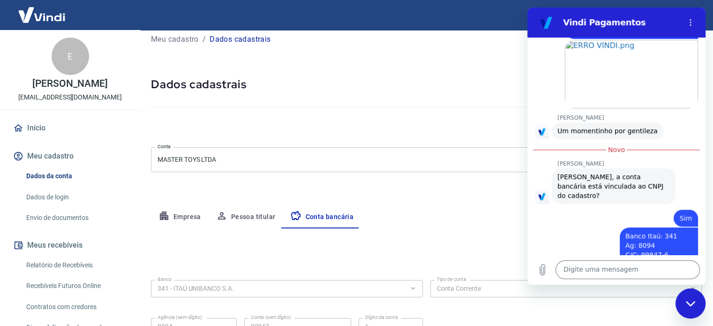
scroll to position [101, 0]
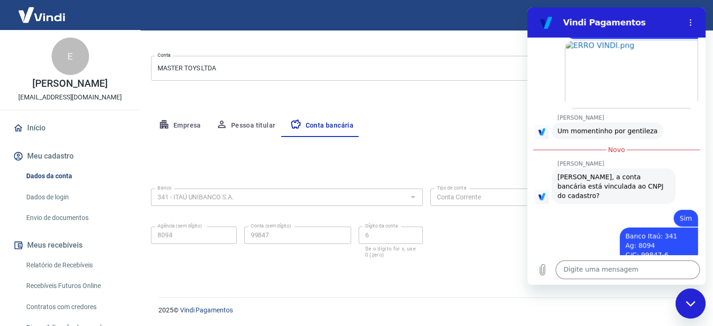
click at [693, 303] on icon "Fechar janela de mensagens" at bounding box center [691, 303] width 10 height 6
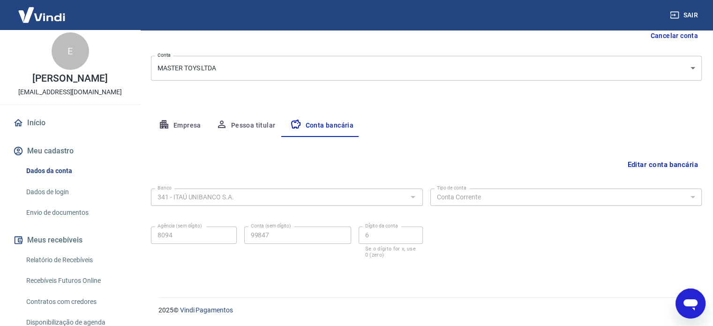
scroll to position [6, 0]
click at [69, 222] on link "Envio de documentos" at bounding box center [75, 211] width 106 height 19
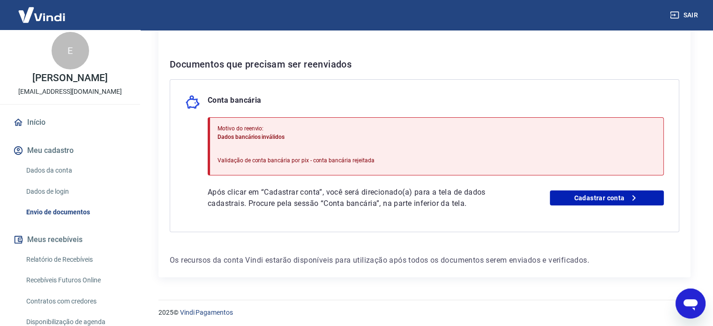
scroll to position [172, 0]
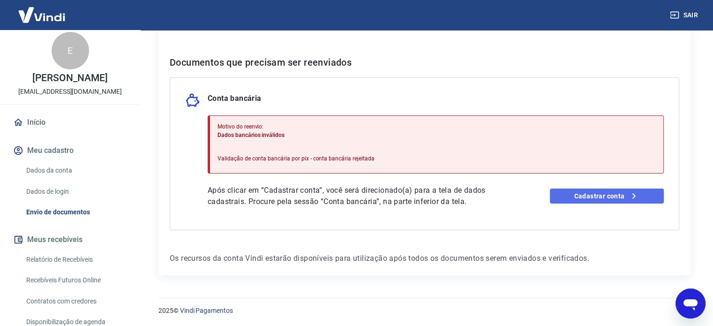
click at [574, 189] on link "Cadastrar conta" at bounding box center [607, 195] width 114 height 15
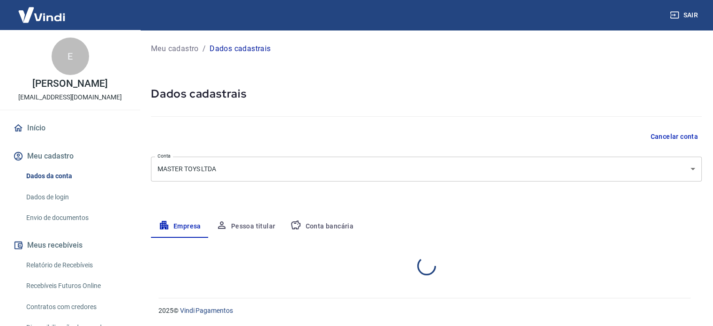
select select "PR"
select select "business"
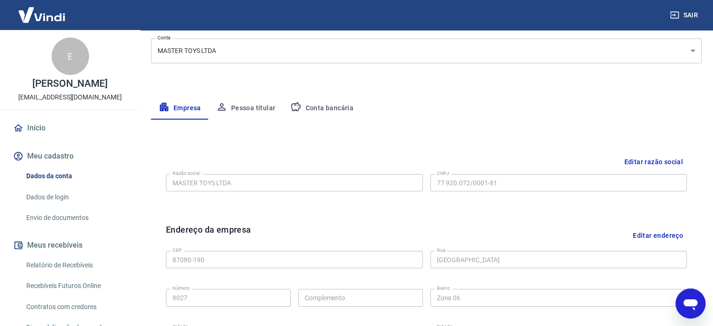
scroll to position [118, 0]
click at [210, 47] on body "Sair E Eunizete Santos Meneguetti ecommerce@mastertoys.com.br Início Meu cadast…" at bounding box center [356, 45] width 713 height 326
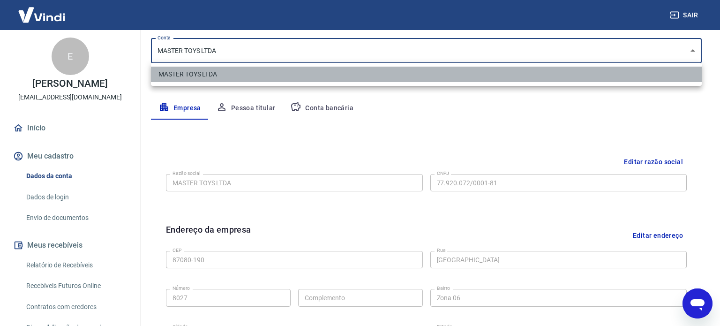
click at [224, 71] on li "MASTER TOYS LTDA" at bounding box center [426, 74] width 551 height 15
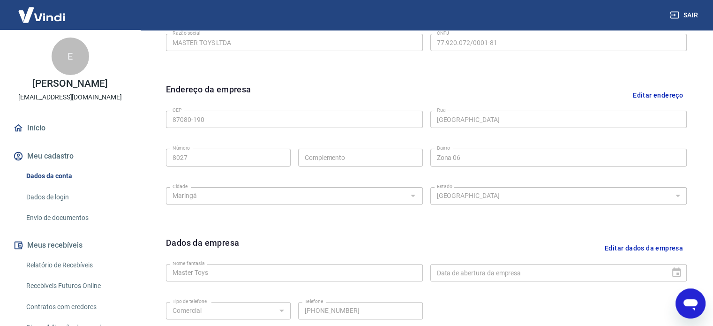
scroll to position [259, 0]
click at [694, 300] on icon "Abrir janela de mensagens" at bounding box center [690, 304] width 14 height 11
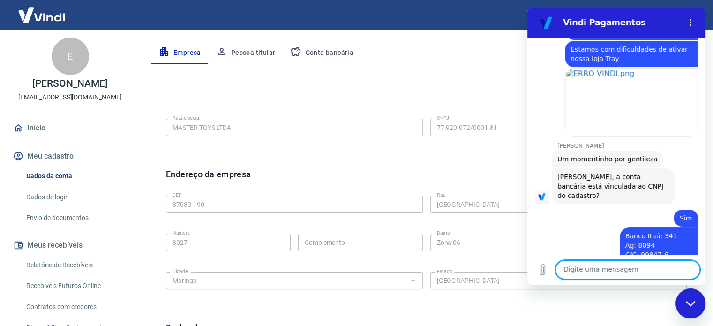
scroll to position [173, 0]
click at [644, 270] on textarea at bounding box center [627, 269] width 144 height 19
type textarea "o"
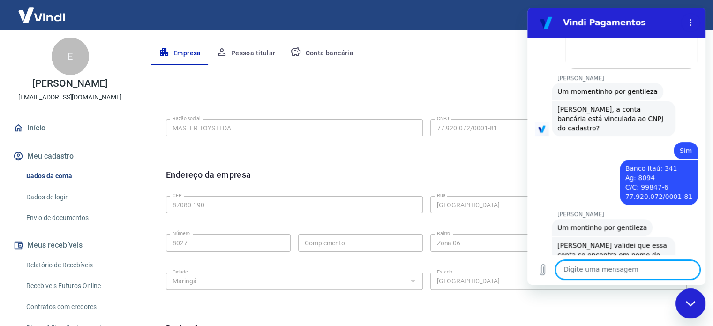
click at [605, 261] on textarea at bounding box center [627, 269] width 144 height 19
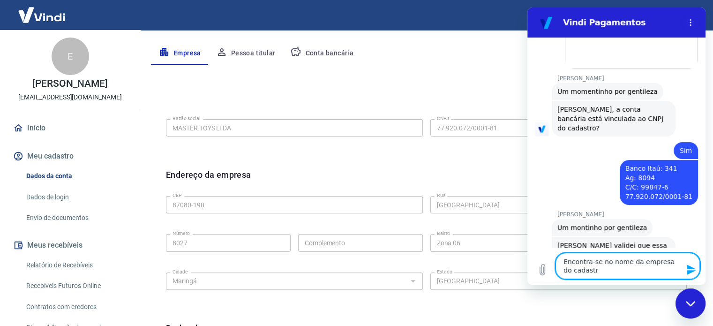
type textarea "Encontra-se no nome da empresa do cadastro"
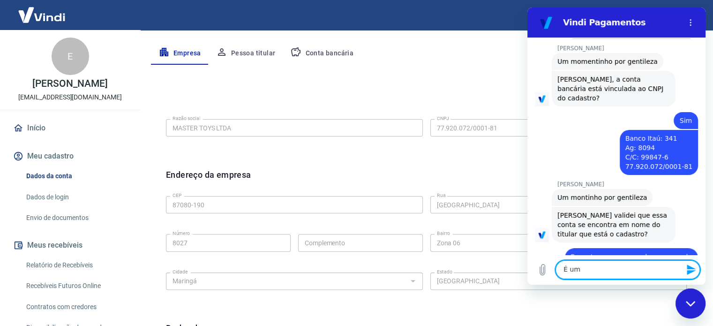
scroll to position [938, 0]
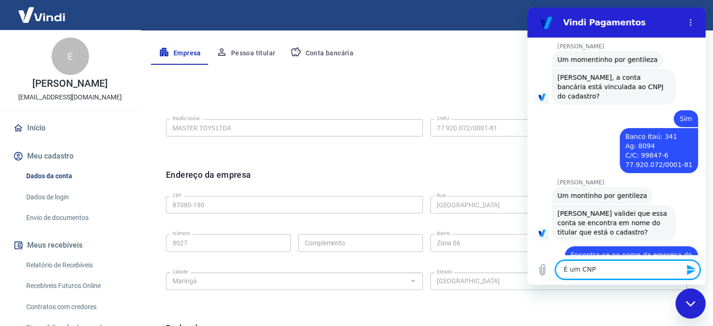
type textarea "É um CNPJ"
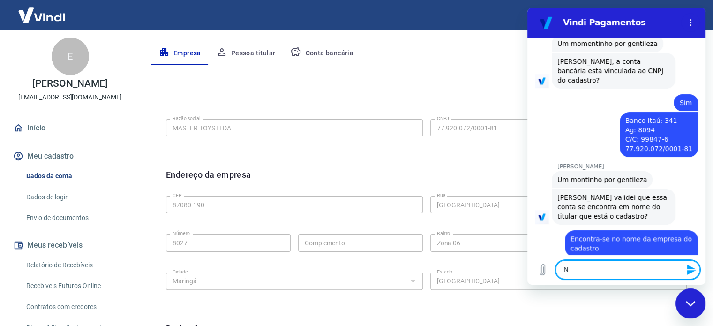
scroll to position [955, 0]
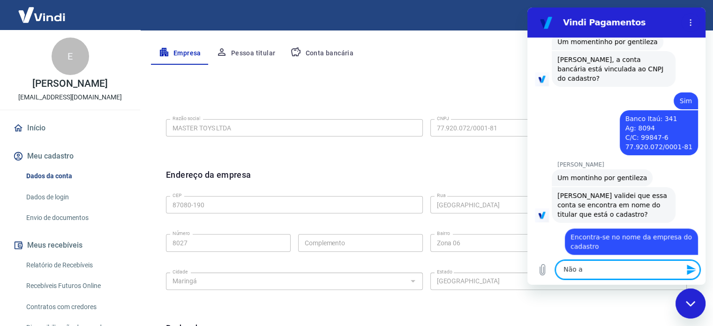
type textarea "Não"
type textarea "A"
type textarea "Os pagamentos serão no CNPJ"
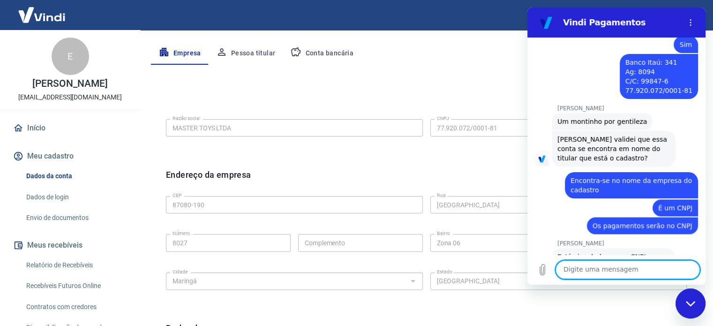
scroll to position [1014, 0]
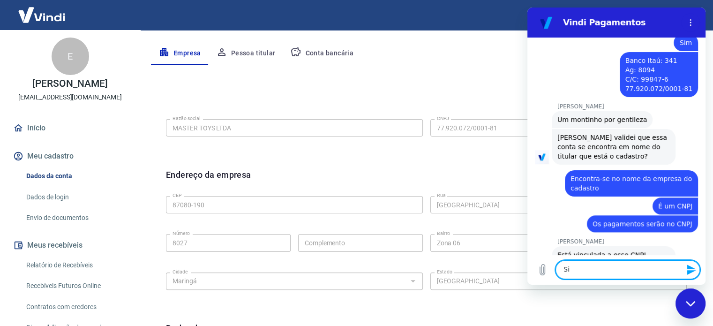
type textarea "Sim"
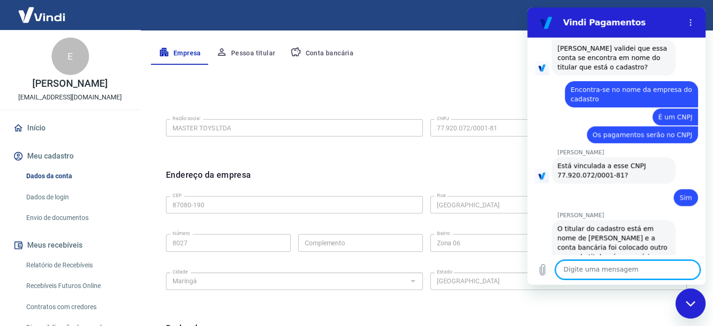
scroll to position [1104, 0]
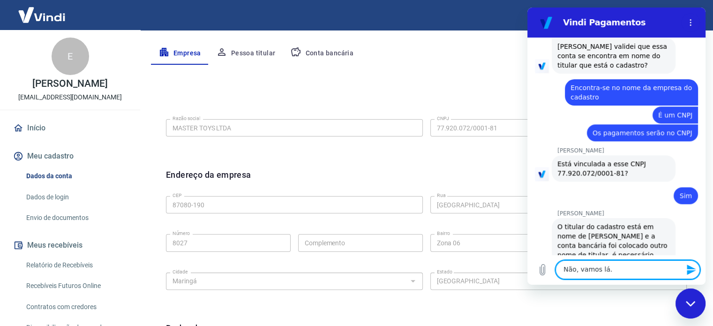
type textarea "Não, vamos lá."
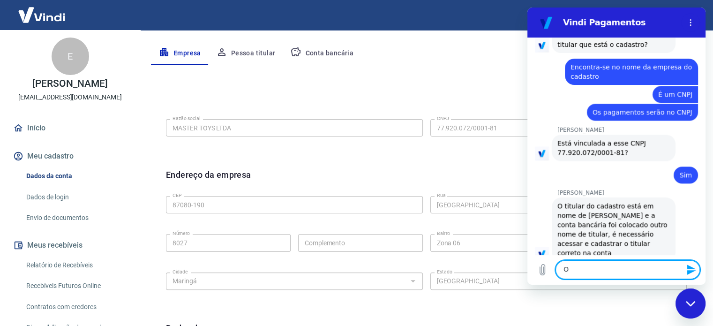
scroll to position [1127, 0]
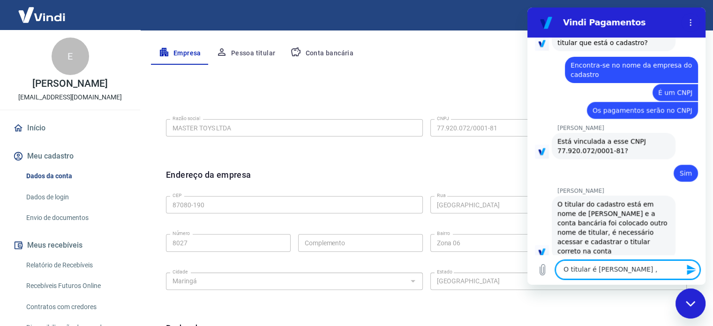
type textarea "O titular é Eunizete ,"
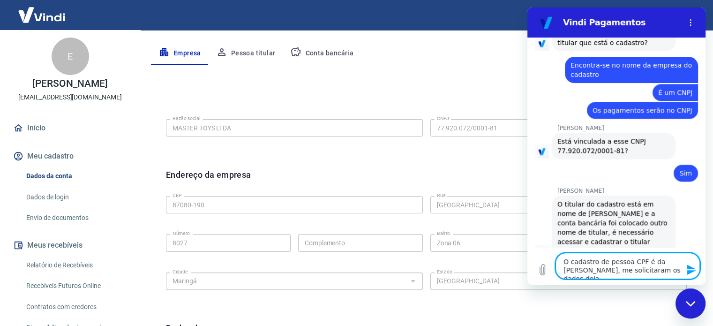
type textarea "O cadastro de pessoa CPF é da Eunizete, me solicitaram os dados dela."
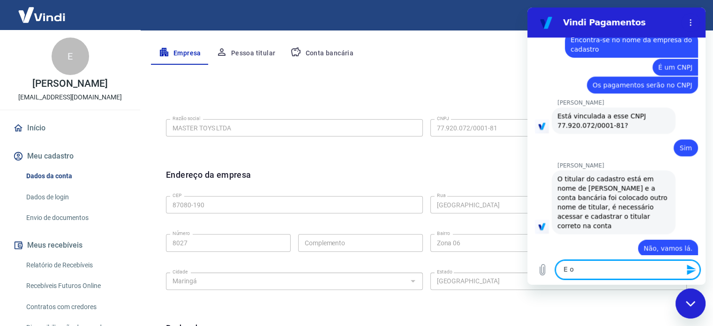
scroll to position [1154, 0]
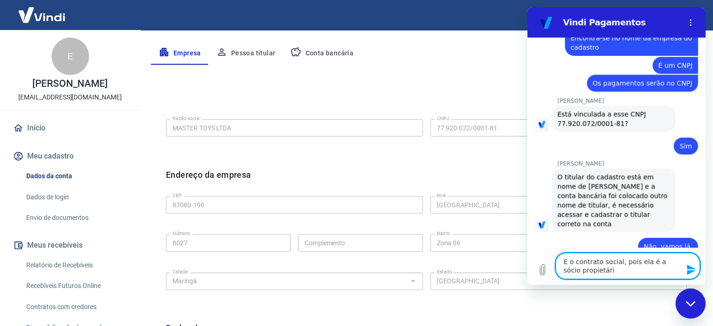
type textarea "E o contrato social, pois ela é a sócio propietária"
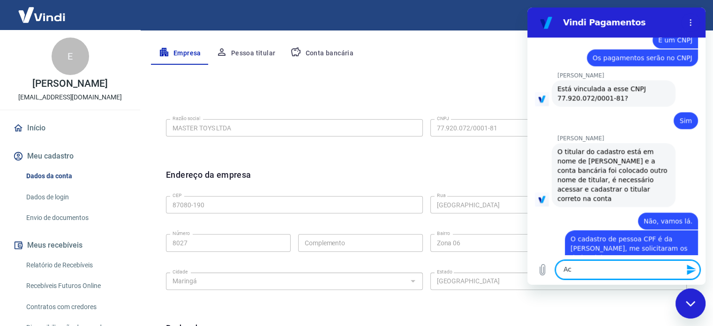
scroll to position [1181, 0]
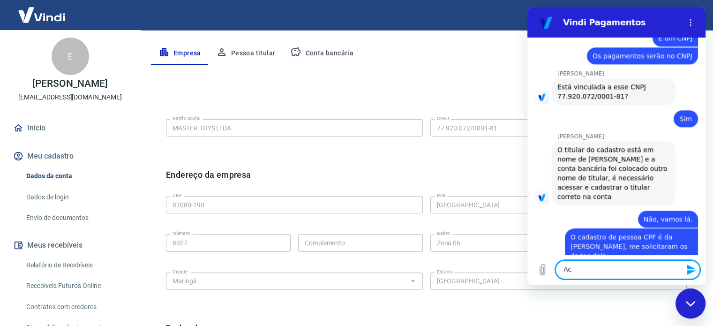
type textarea "A"
type textarea "Porém a conta da empresa é CNPJ"
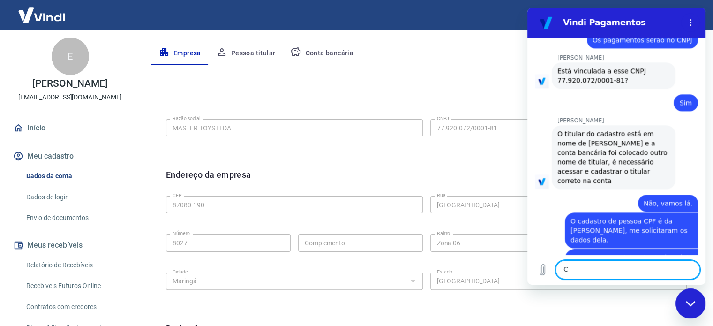
scroll to position [1199, 0]
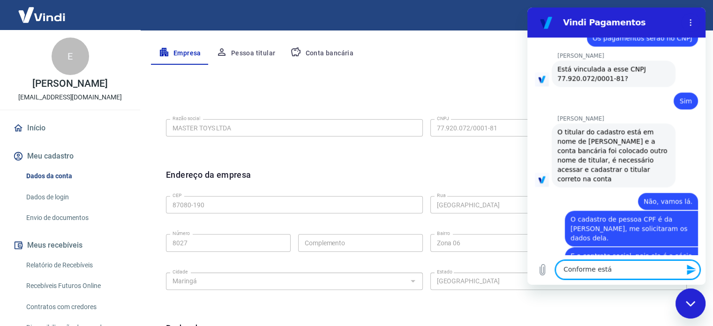
type textarea "Conforme está n"
type textarea "O que eu"
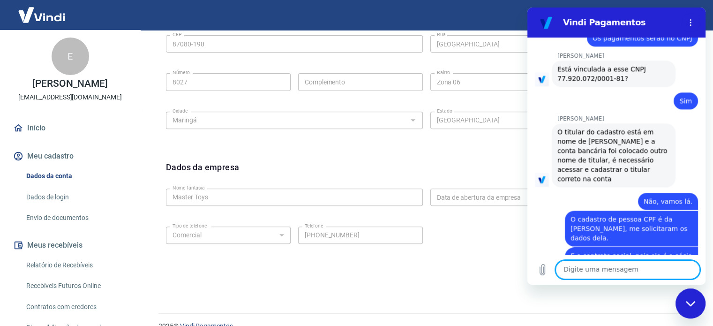
scroll to position [350, 0]
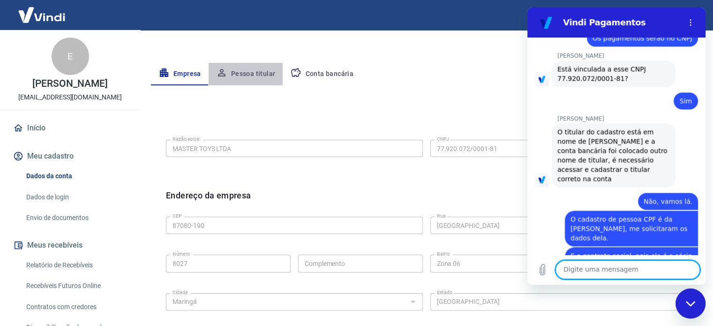
click at [241, 80] on button "Pessoa titular" at bounding box center [246, 74] width 75 height 22
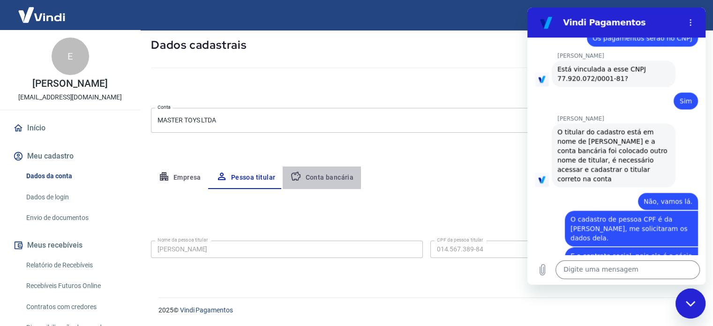
click at [320, 174] on button "Conta bancária" at bounding box center [322, 177] width 78 height 22
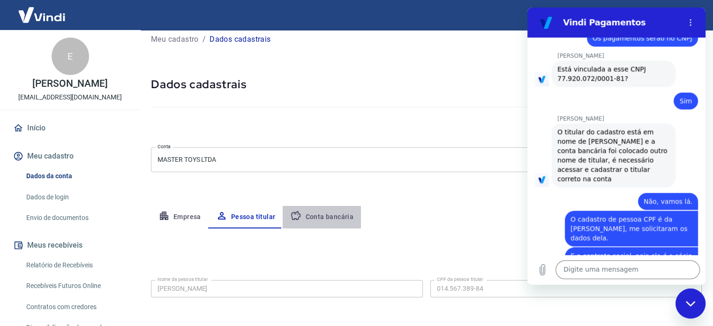
select select "1"
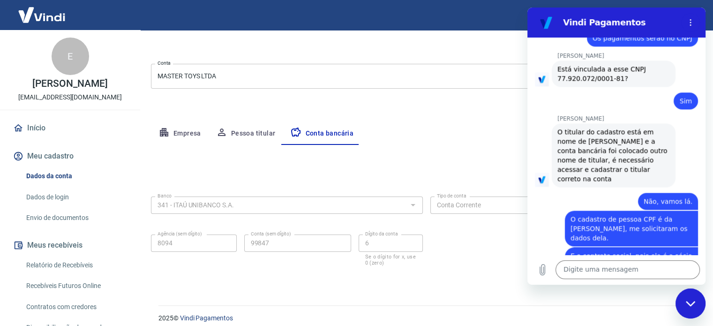
scroll to position [101, 0]
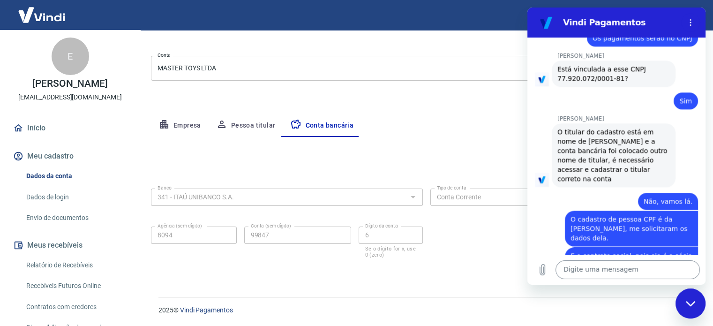
click at [597, 263] on textarea at bounding box center [627, 269] width 144 height 19
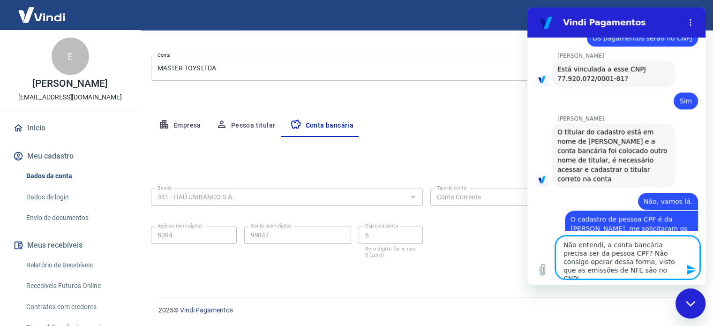
type textarea "Não entendi, a conta bancária precisa ser da pessoa CPF? Não consigo operar des…"
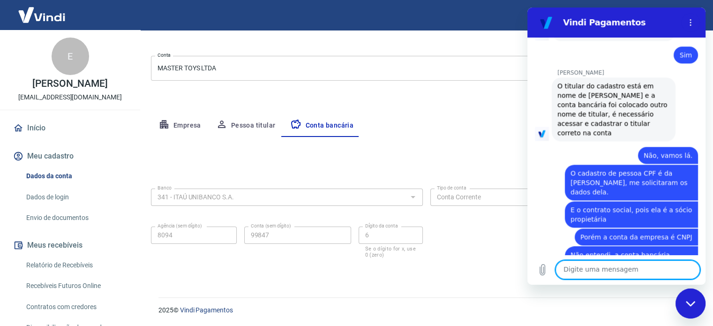
scroll to position [1299, 0]
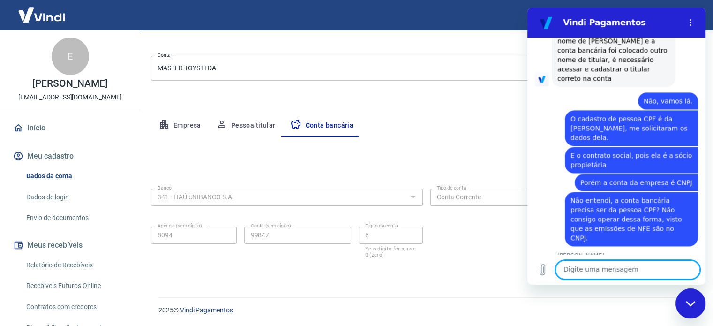
click at [609, 273] on textarea at bounding box center [627, 269] width 144 height 19
type textarea "Sim"
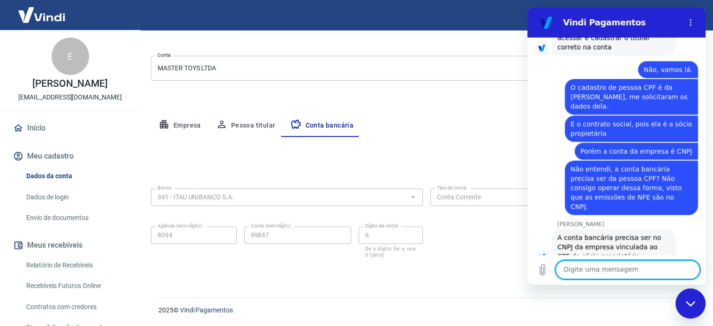
scroll to position [1335, 0]
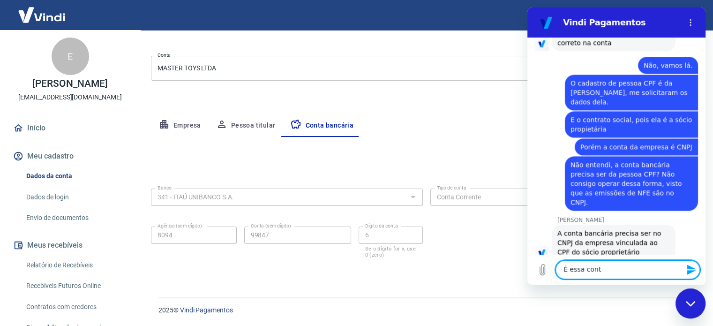
type textarea "É essa conta"
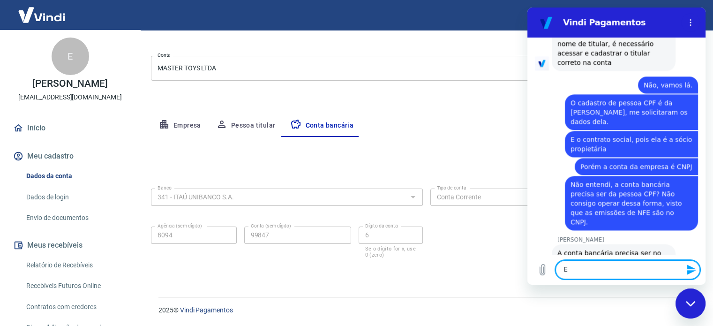
scroll to position [1317, 0]
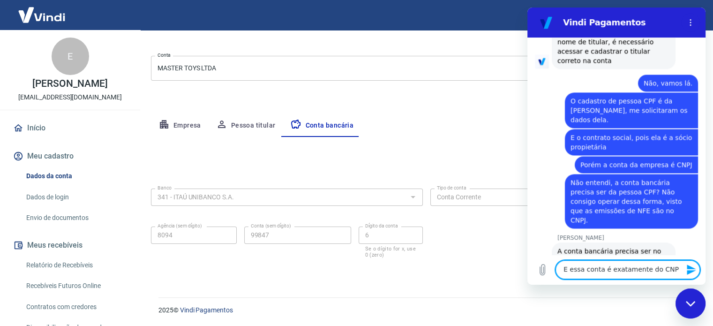
type textarea "E essa conta é exatamente do CNPJ"
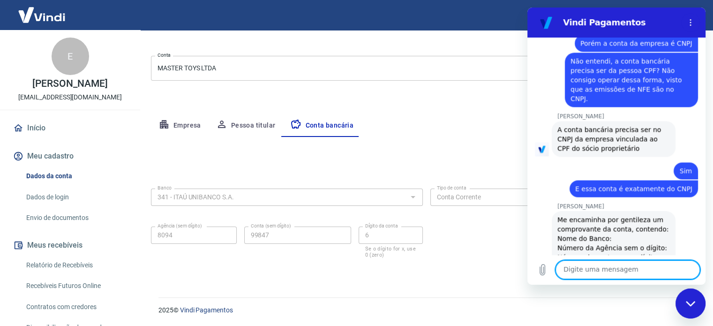
scroll to position [1441, 0]
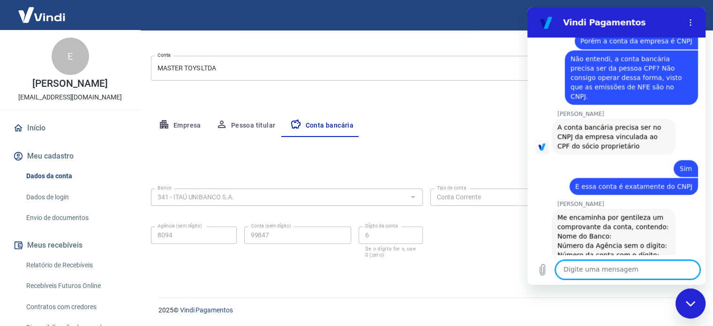
click at [609, 266] on textarea at bounding box center [627, 269] width 144 height 19
type textarea "Ok"
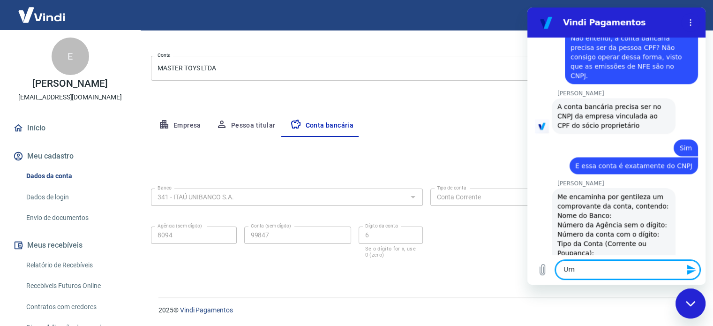
scroll to position [1463, 0]
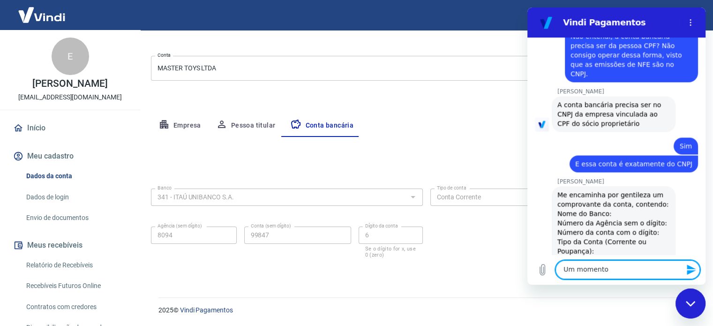
type textarea "Um momento."
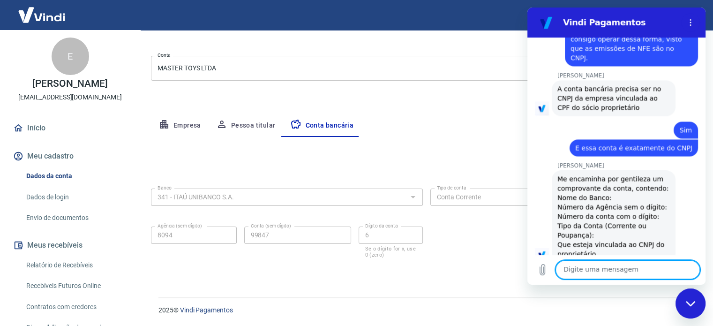
scroll to position [1481, 0]
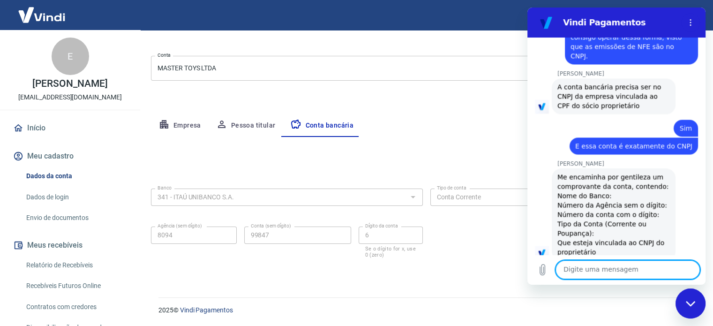
click at [619, 266] on textarea at bounding box center [627, 269] width 144 height 19
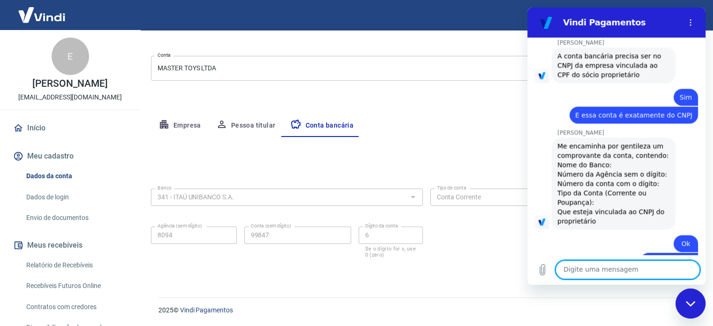
click at [596, 275] on textarea at bounding box center [627, 269] width 144 height 19
type textarea "Sim"
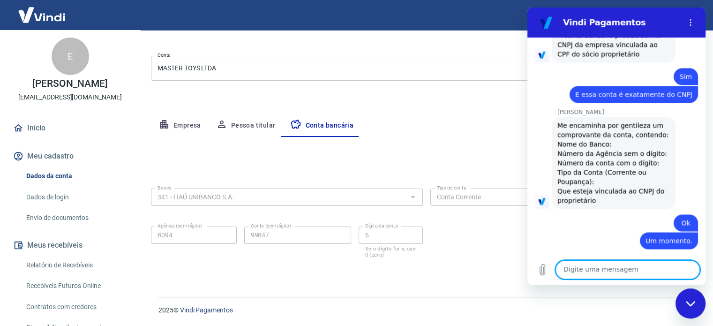
paste textarea "V"
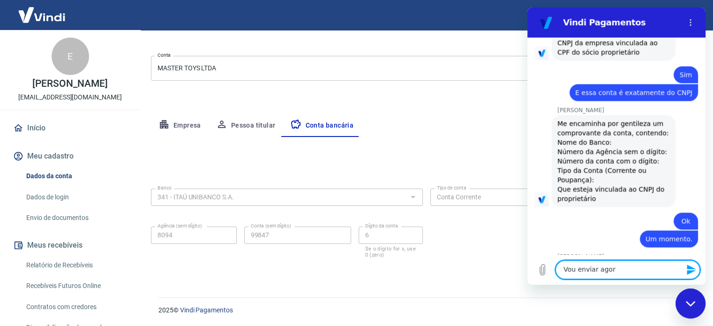
type textarea "Vou enviar agora"
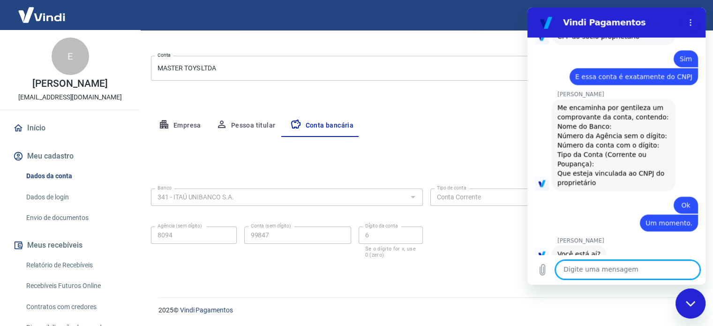
scroll to position [1552, 0]
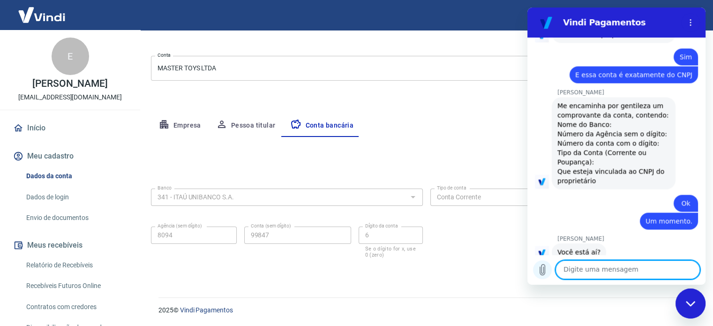
click at [547, 270] on icon "Carregar arquivo" at bounding box center [542, 269] width 11 height 11
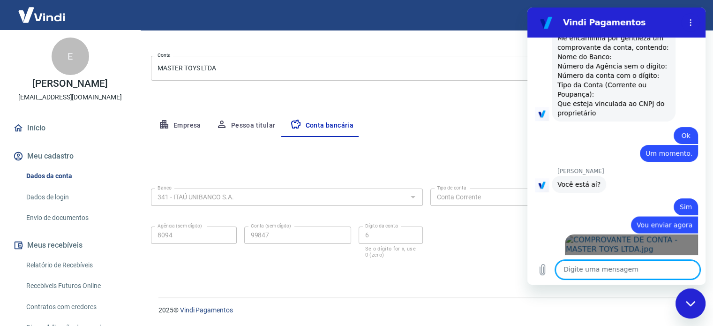
scroll to position [1622, 0]
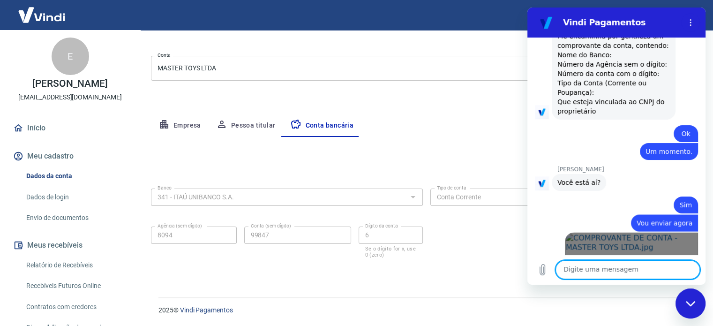
click at [602, 232] on link "Abrir em nova aba" at bounding box center [631, 266] width 133 height 68
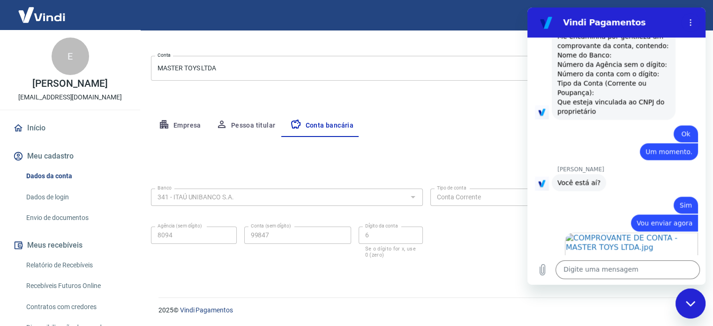
click at [557, 191] on div "diz: Sim" at bounding box center [612, 202] width 171 height 22
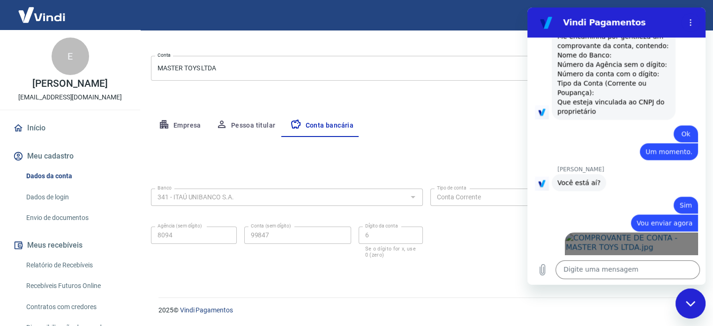
click at [633, 232] on link "Abrir em nova aba" at bounding box center [631, 266] width 133 height 68
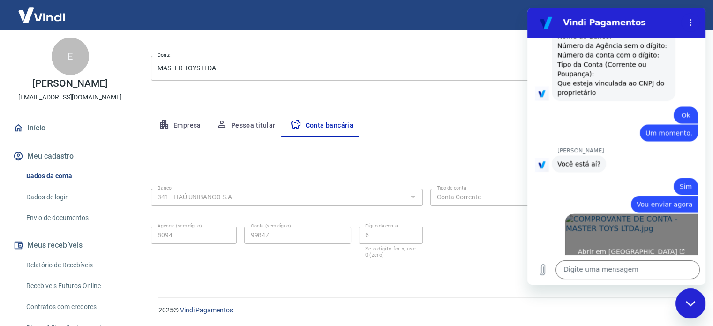
scroll to position [1640, 0]
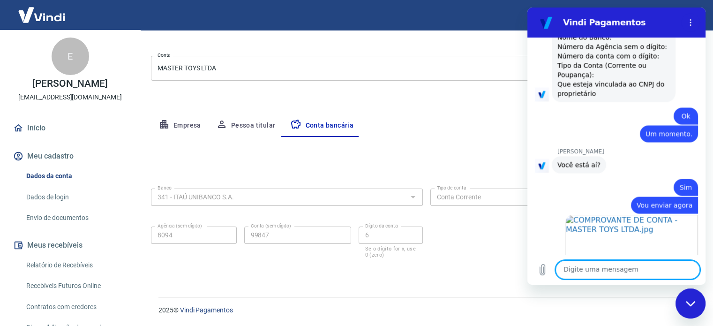
click at [592, 276] on textarea at bounding box center [627, 269] width 144 height 19
type textarea "e"
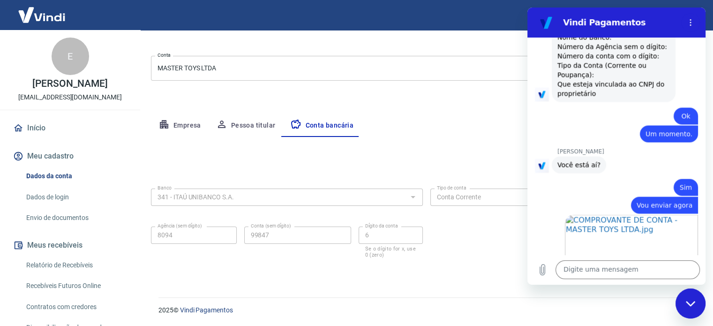
click at [328, 40] on div "Cancelar conta" at bounding box center [426, 35] width 551 height 17
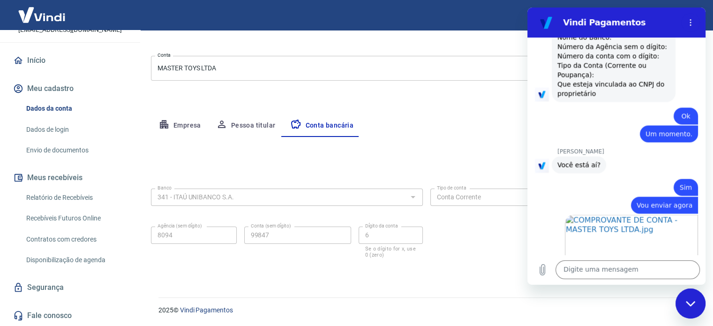
scroll to position [1622, 0]
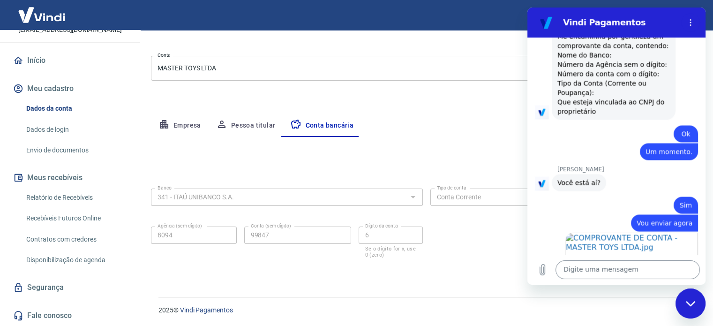
click at [610, 261] on textarea at bounding box center [627, 269] width 144 height 19
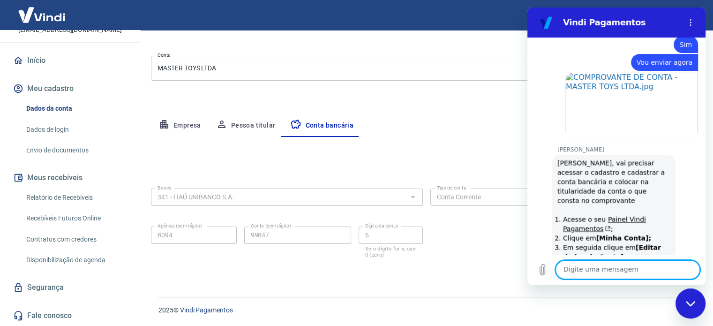
scroll to position [1784, 0]
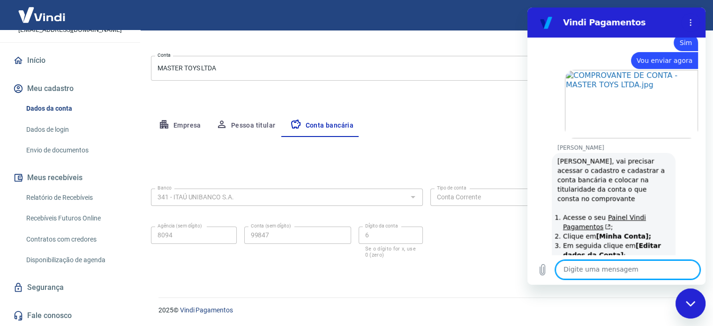
click at [606, 278] on textarea at bounding box center [627, 269] width 144 height 19
type textarea "Mas já está assim"
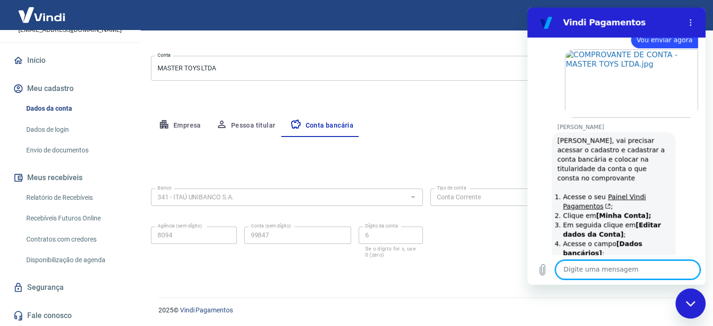
scroll to position [1806, 0]
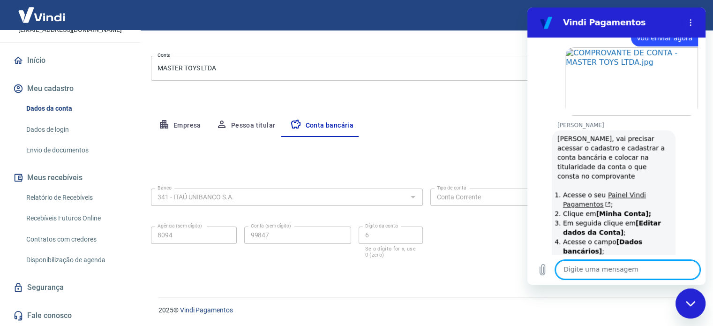
click at [623, 191] on link "Painel Vindi Pagamentos" at bounding box center [604, 199] width 83 height 17
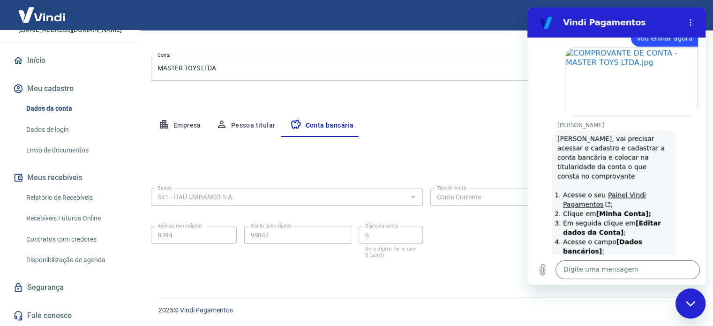
scroll to position [1824, 0]
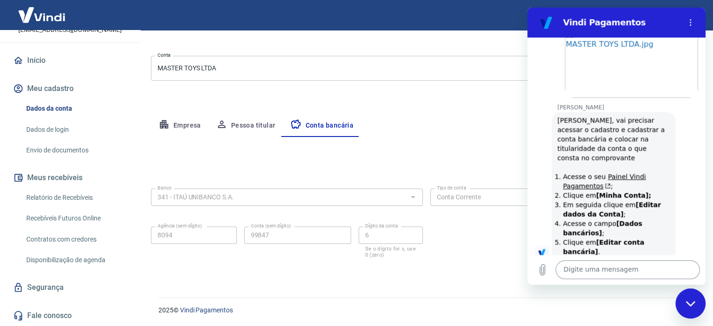
click at [622, 269] on textarea at bounding box center [627, 269] width 144 height 19
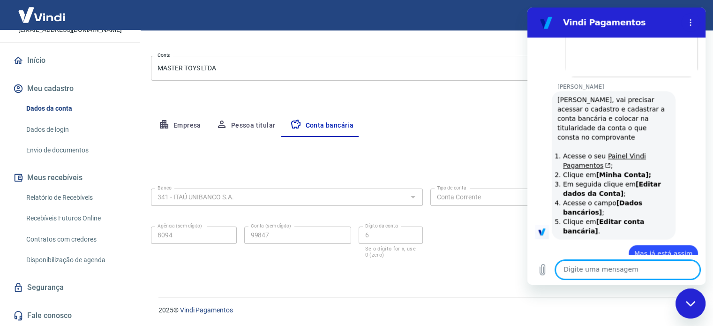
scroll to position [1847, 0]
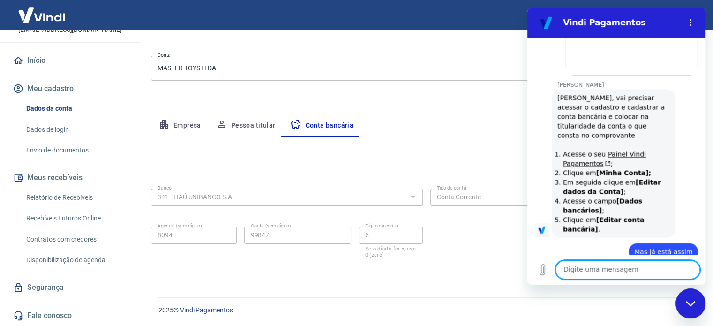
click at [618, 268] on textarea at bounding box center [627, 269] width 144 height 19
type textarea "C"
type textarea "M"
type textarea "Está"
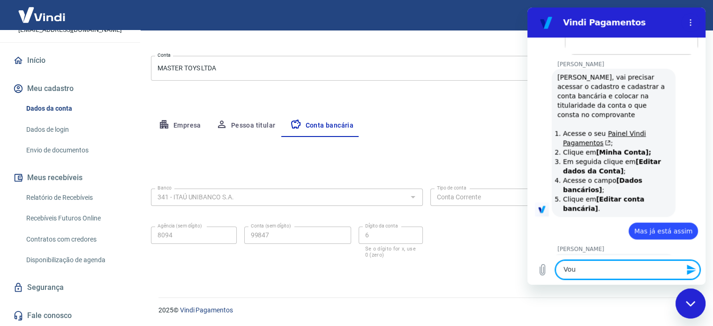
scroll to position [1869, 0]
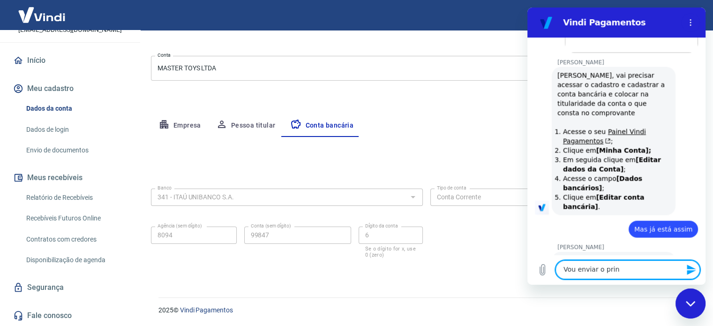
type textarea "Vou enviar o print"
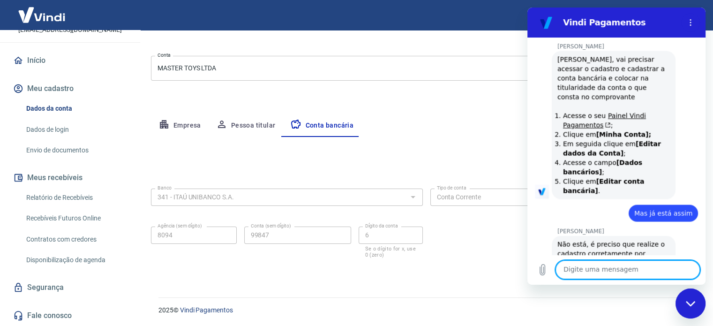
scroll to position [1887, 0]
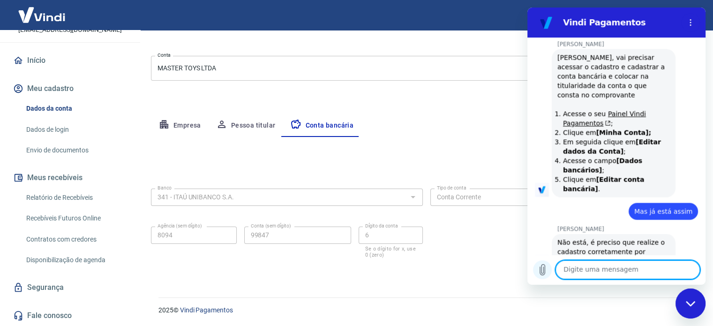
click at [540, 269] on icon "Carregar arquivo" at bounding box center [542, 269] width 11 height 11
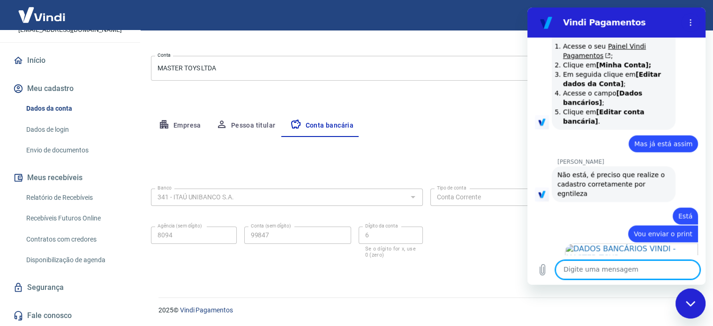
scroll to position [1956, 0]
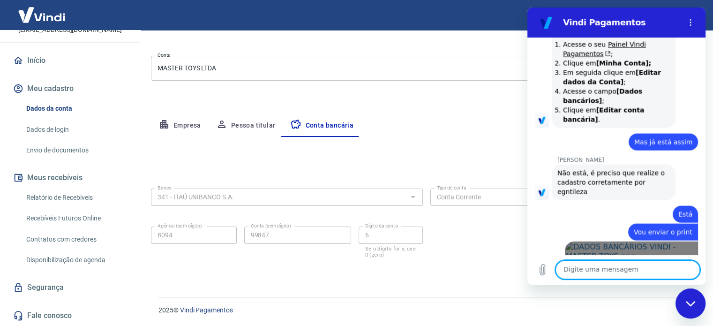
click at [623, 276] on span "Abrir em nova aba" at bounding box center [631, 279] width 107 height 7
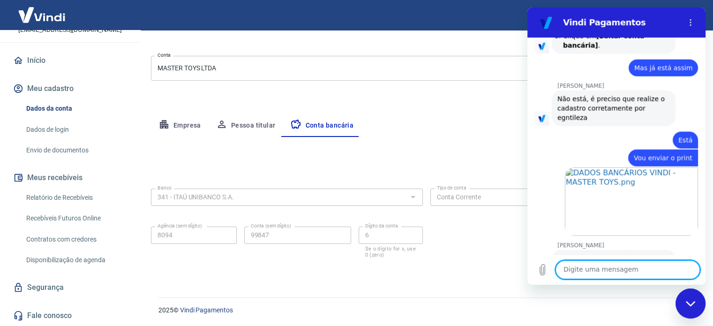
scroll to position [2029, 0]
click at [583, 262] on textarea at bounding box center [627, 269] width 144 height 19
type textarea "o"
type textarea "O"
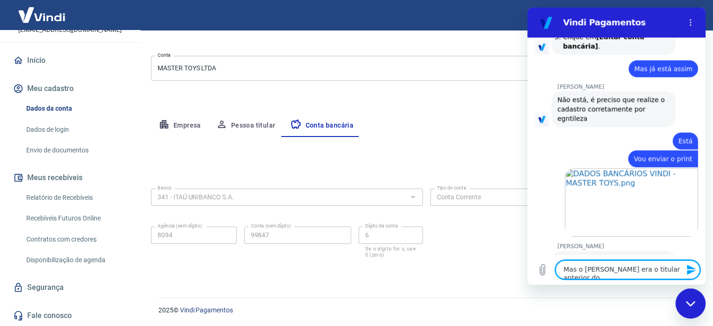
scroll to position [2030, 0]
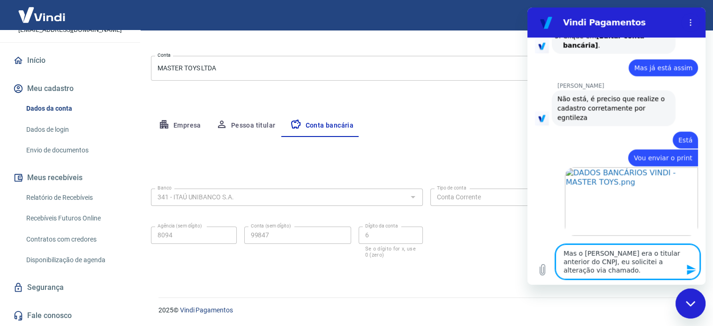
type textarea "Mas o Alexandre era o titular anterior do CNPJ, eu solicitei a alteração via ch…"
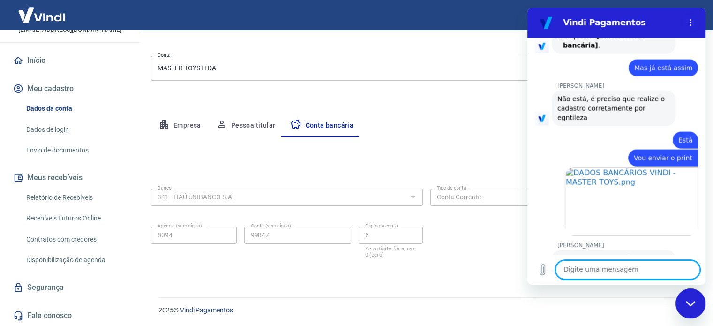
scroll to position [2084, 0]
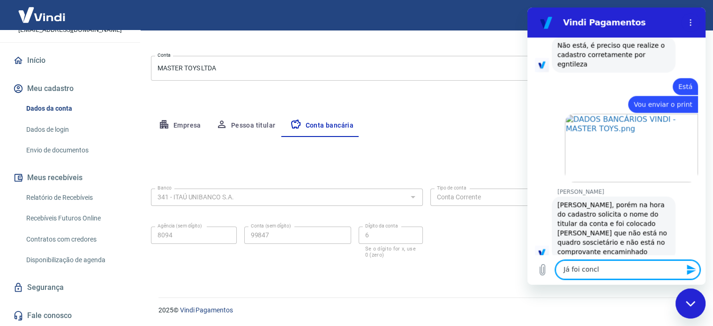
type textarea "Já foi conclu"
type textarea "Solicitei"
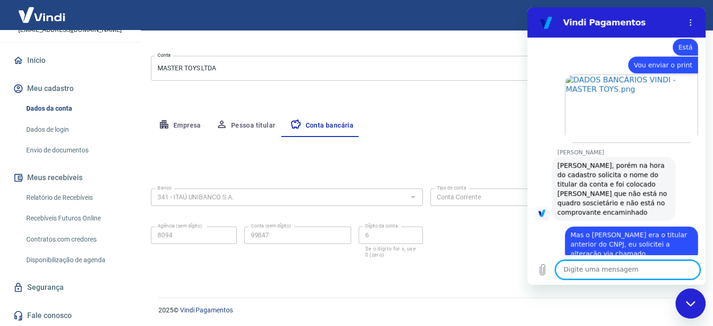
scroll to position [2125, 0]
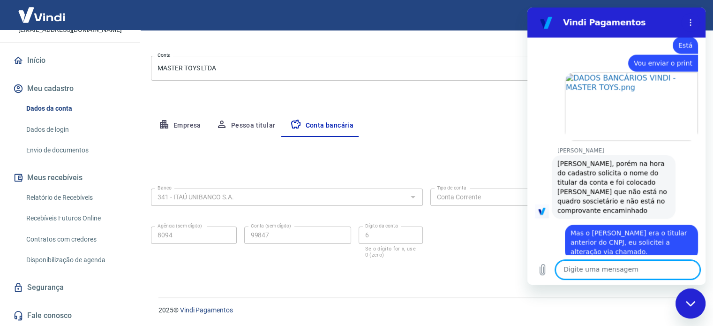
click at [619, 263] on textarea at bounding box center [627, 269] width 144 height 19
type textarea "Mas onde está alexandre?"
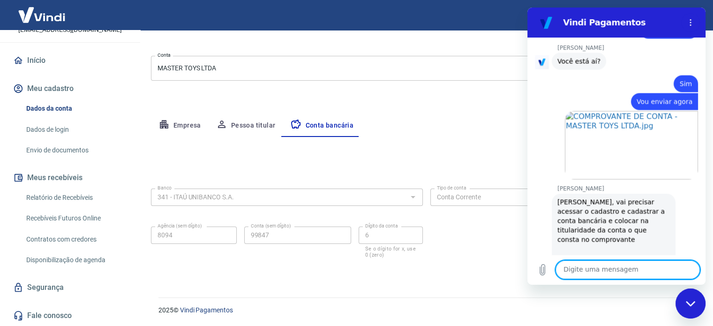
scroll to position [1743, 0]
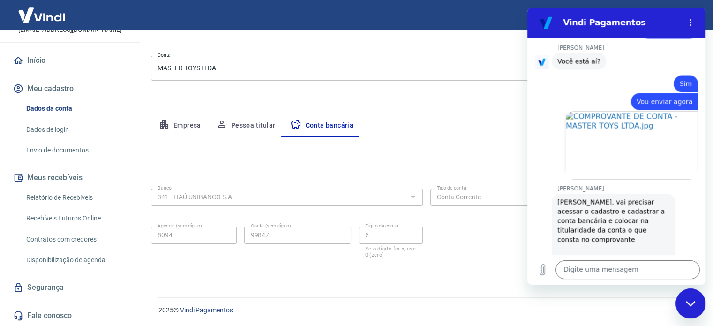
click at [613, 254] on link "Painel Vindi Pagamentos" at bounding box center [604, 262] width 83 height 17
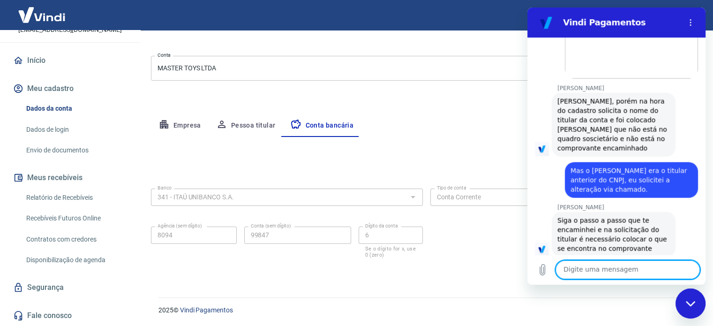
scroll to position [2192, 0]
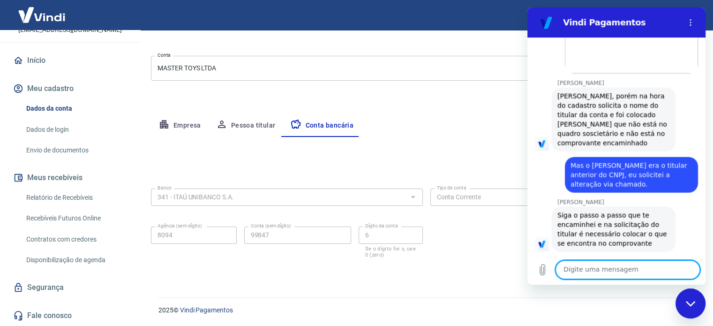
click at [608, 267] on textarea at bounding box center [627, 269] width 144 height 19
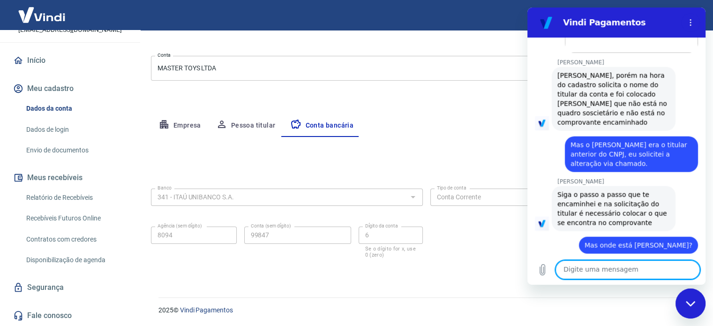
scroll to position [2215, 0]
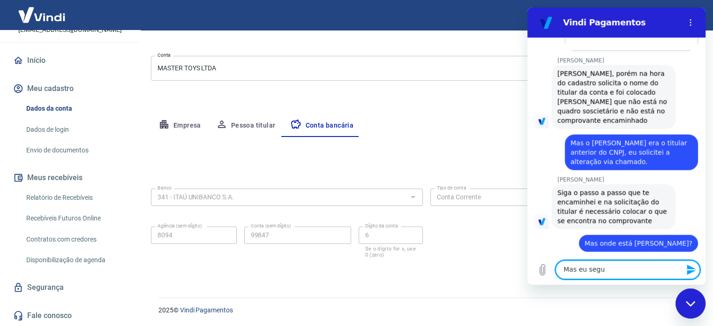
type textarea "Mas eu segui"
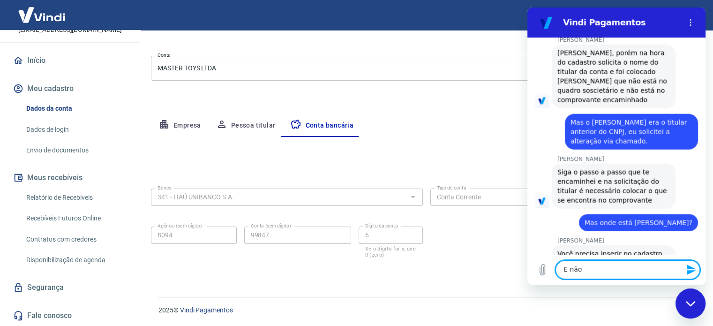
scroll to position [2237, 0]
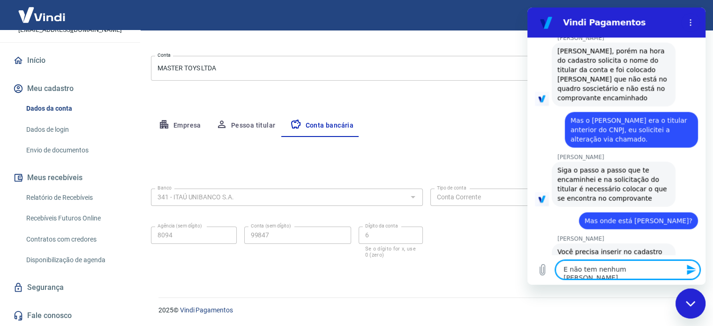
type textarea "E não tem nenhum Alexandre lá"
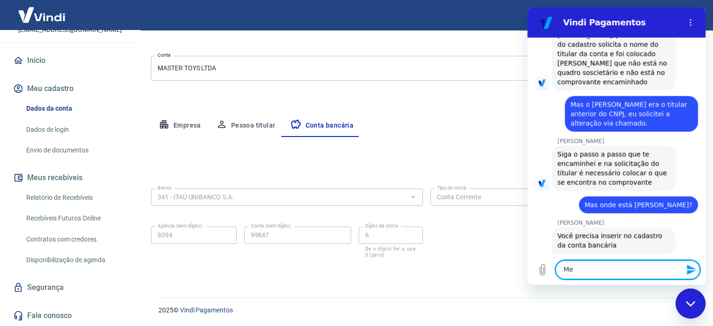
scroll to position [2255, 0]
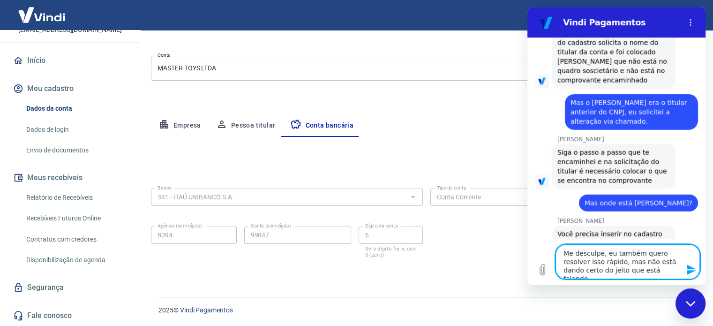
type textarea "Me desculpe, eu também quero resolver isso rápido, mas não está dando certo do …"
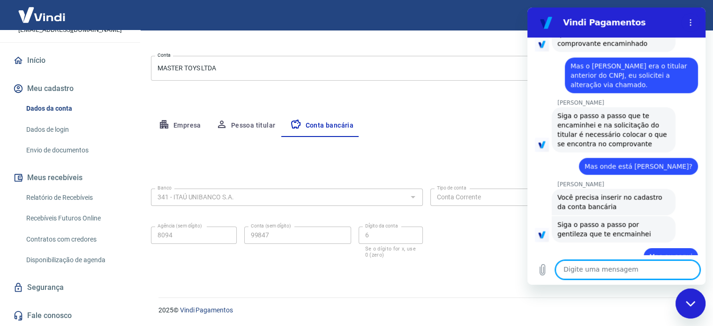
scroll to position [2310, 0]
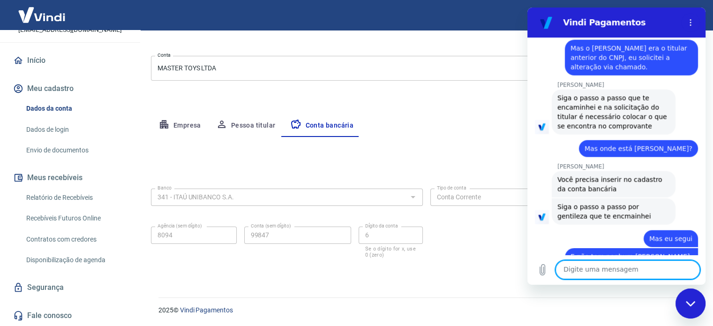
click at [616, 271] on textarea at bounding box center [627, 269] width 144 height 19
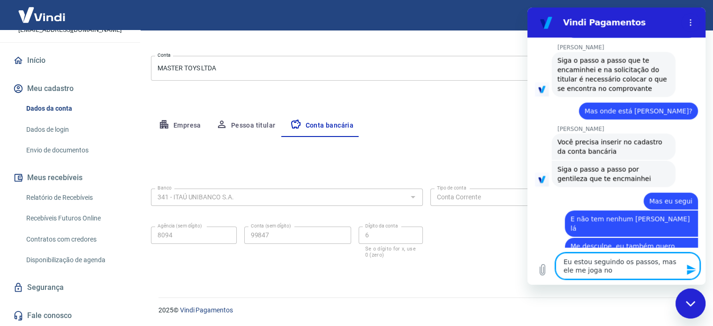
scroll to position [2349, 0]
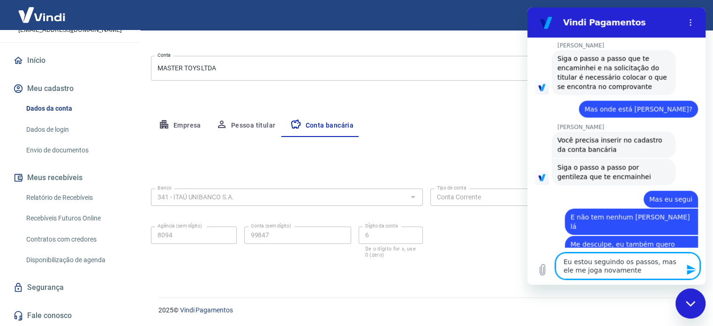
type textarea "Eu estou seguindo os passos, mas ele me joga novamente"
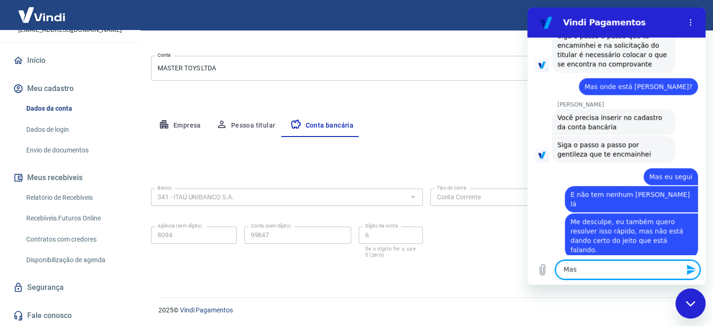
scroll to position [2373, 0]
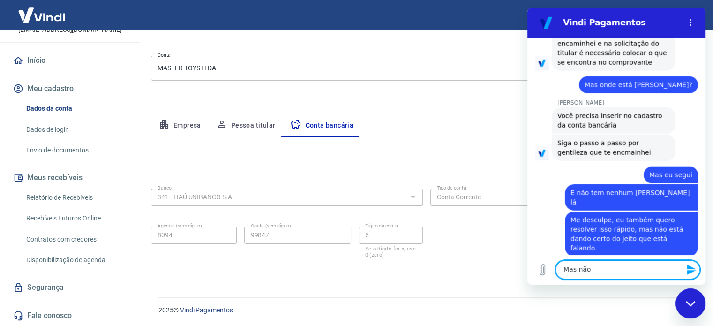
type textarea "Mas nãom"
type textarea "Mas eu fiz"
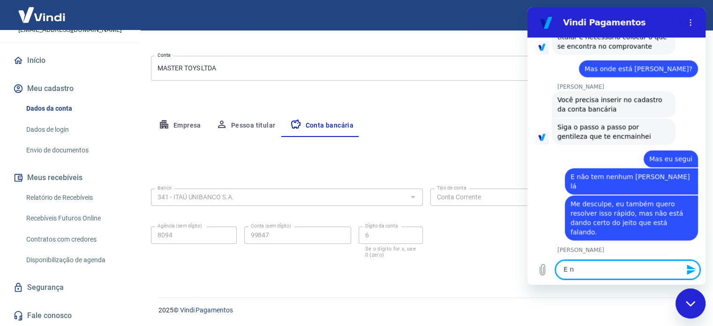
scroll to position [2391, 0]
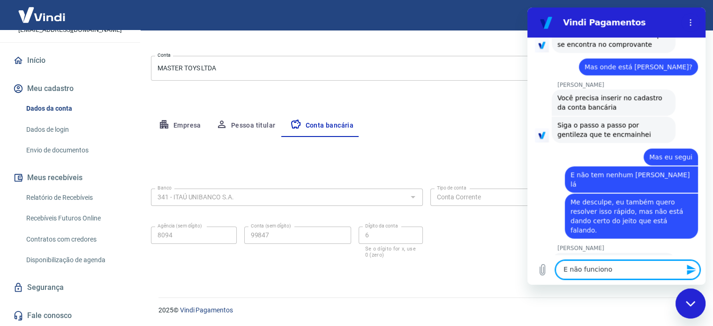
type textarea "E não funcionou"
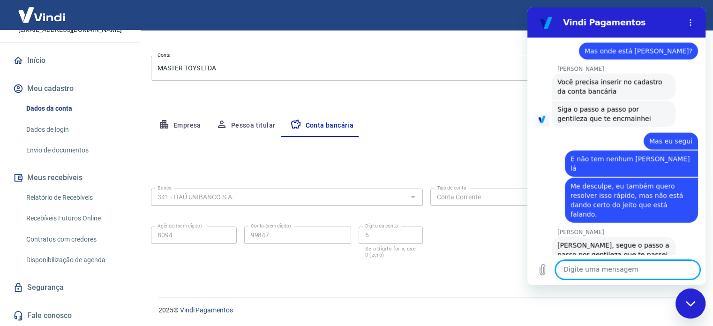
scroll to position [2409, 0]
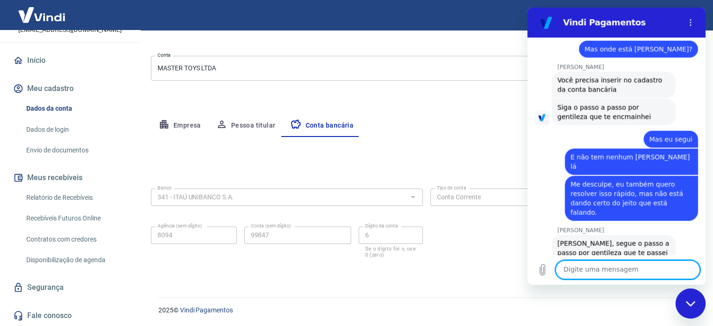
click at [476, 149] on div "Editar conta bancária Banco 341 - ITAÚ UNIBANCO S.A. Banco Tipo de conta Conta …" at bounding box center [426, 206] width 551 height 138
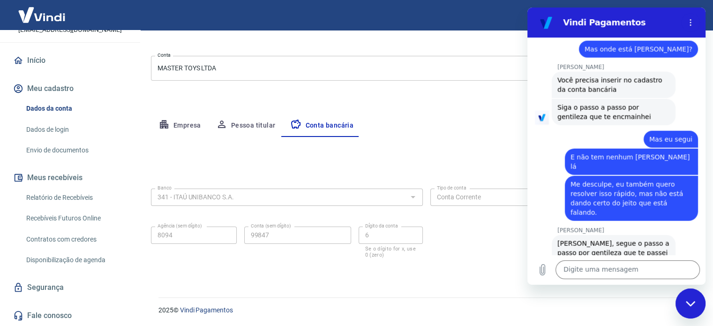
click at [686, 301] on icon "Fechar janela de mensagens" at bounding box center [689, 302] width 9 height 5
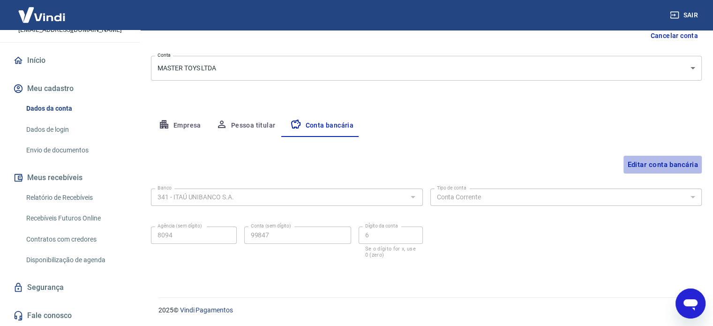
click at [635, 166] on button "Editar conta bancária" at bounding box center [662, 165] width 78 height 18
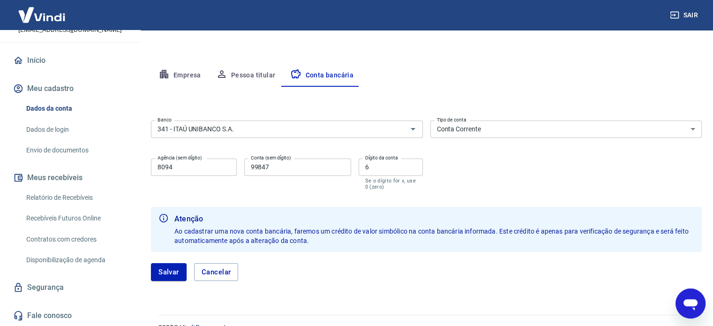
scroll to position [168, 0]
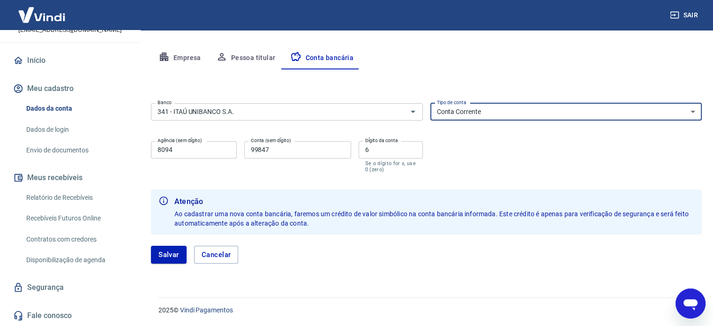
click at [485, 113] on select "Conta Corrente Conta Poupança" at bounding box center [566, 111] width 272 height 17
click at [484, 113] on select "Conta Corrente Conta Poupança" at bounding box center [566, 111] width 272 height 17
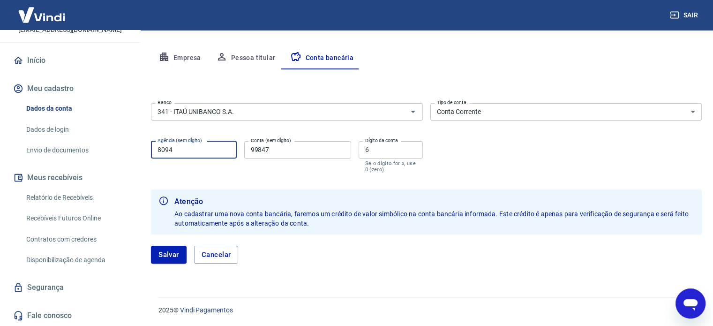
click at [201, 150] on input "8094" at bounding box center [194, 149] width 86 height 17
click at [277, 144] on input "99847" at bounding box center [297, 149] width 107 height 17
click at [317, 167] on div "Conta (sem dígito) 99847 Conta (sem dígito)" at bounding box center [297, 156] width 107 height 31
click at [167, 247] on button "Salvar" at bounding box center [169, 255] width 36 height 18
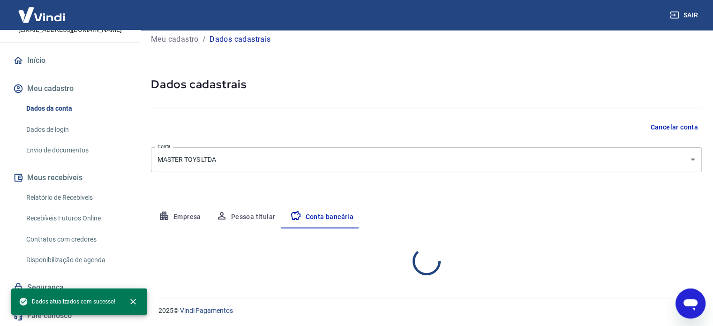
select select "1"
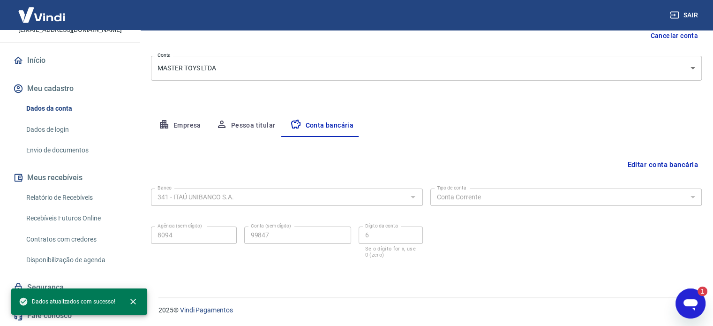
scroll to position [0, 0]
click at [690, 300] on icon "Abrir janela de mensagens, 1 mensagem não lida" at bounding box center [690, 304] width 14 height 11
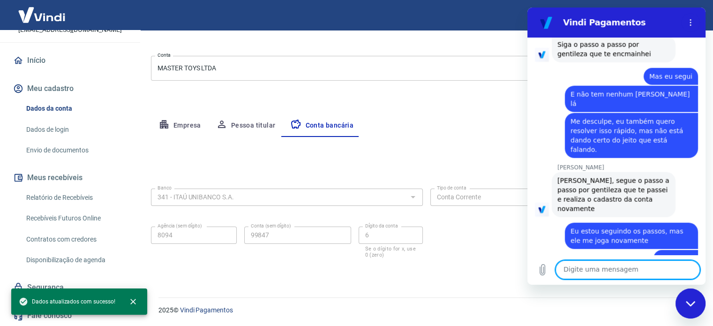
scroll to position [2474, 0]
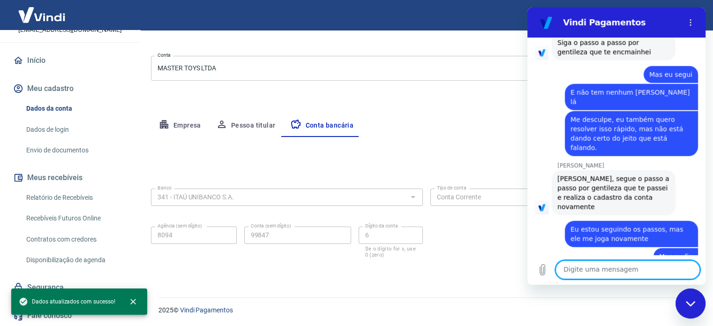
click at [608, 273] on textarea at bounding box center [627, 269] width 144 height 19
type textarea "Ok"
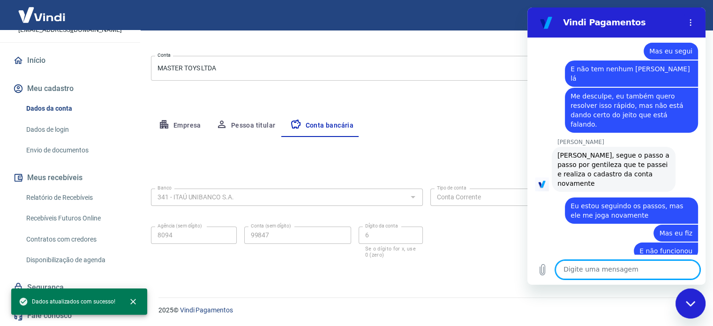
scroll to position [2496, 0]
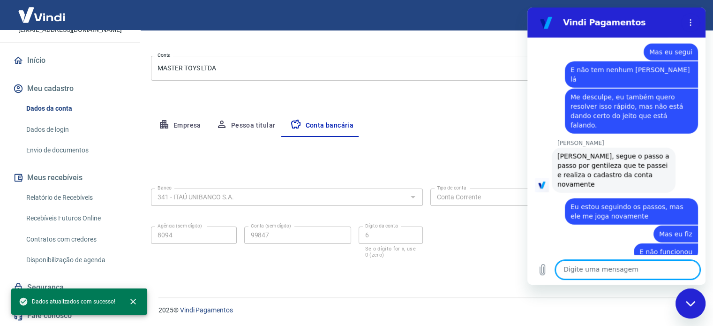
click at [598, 266] on textarea at bounding box center [627, 269] width 144 height 19
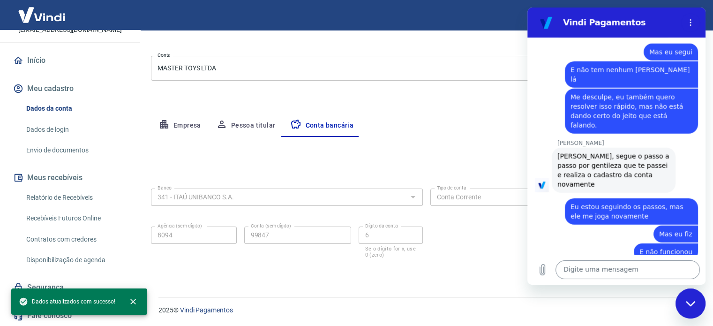
click at [603, 266] on textarea at bounding box center [627, 269] width 144 height 19
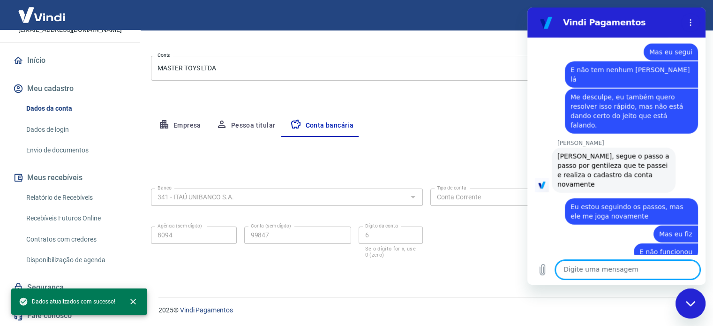
paste textarea "https://prnt.sc/bFH0MyaU17Sn"
type textarea "https://prnt.sc/bFH0MyaU17Sn"
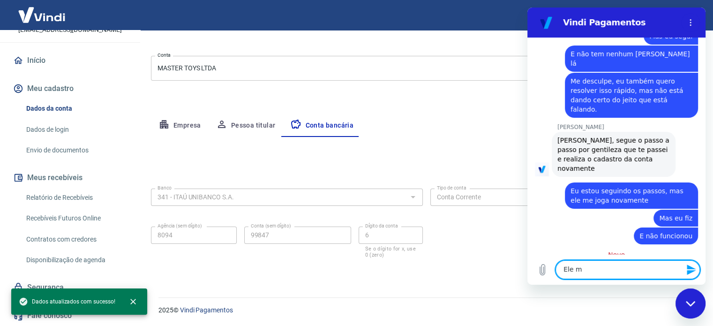
scroll to position [2514, 0]
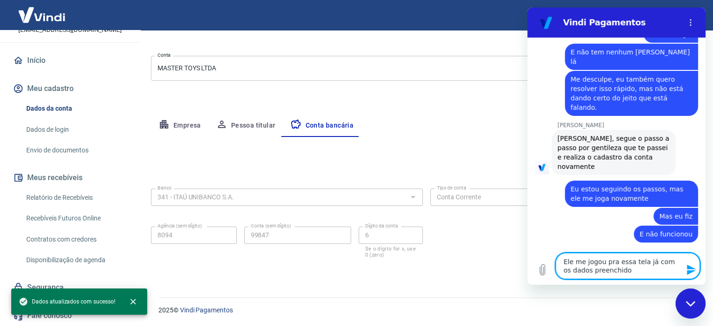
type textarea "Ele me jogou pra essa tela já com os dados preenchidos"
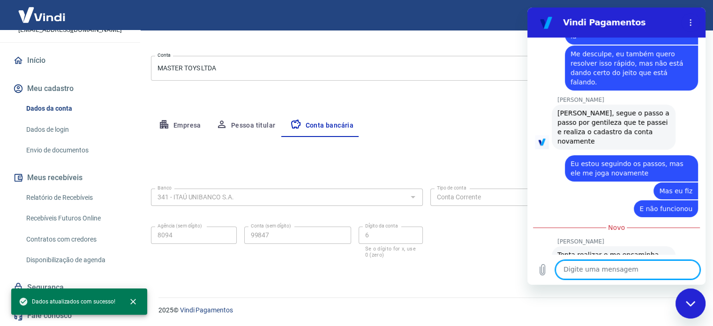
scroll to position [2541, 0]
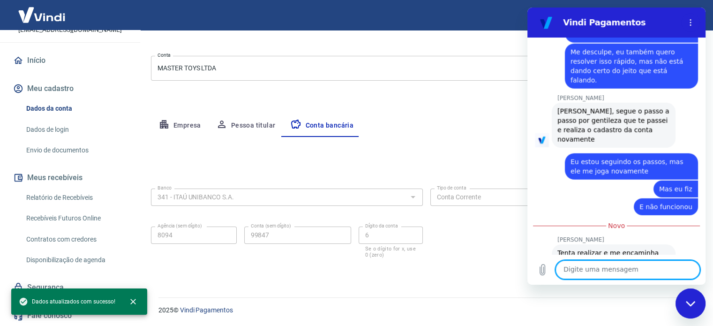
type textarea "e"
type textarea "Eu cliquei em editar e salvei"
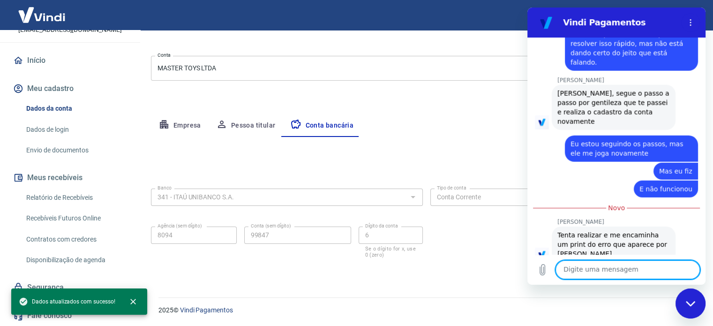
scroll to position [76, 0]
click at [91, 127] on link "Dados de login" at bounding box center [75, 129] width 106 height 19
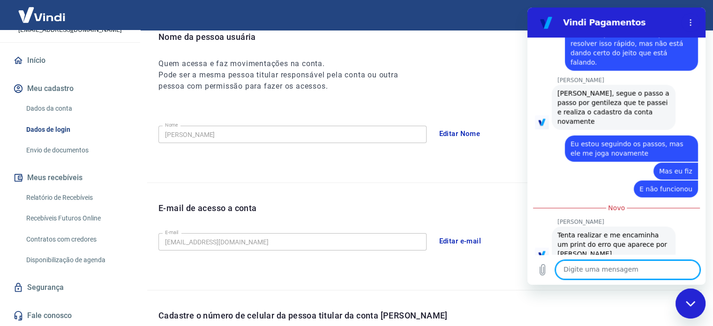
scroll to position [274, 0]
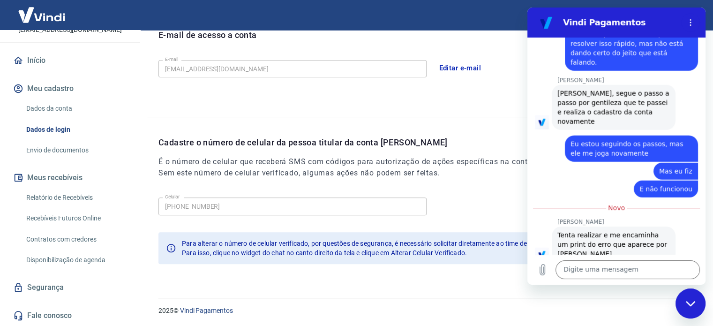
click at [82, 149] on link "Envio de documentos" at bounding box center [75, 150] width 106 height 19
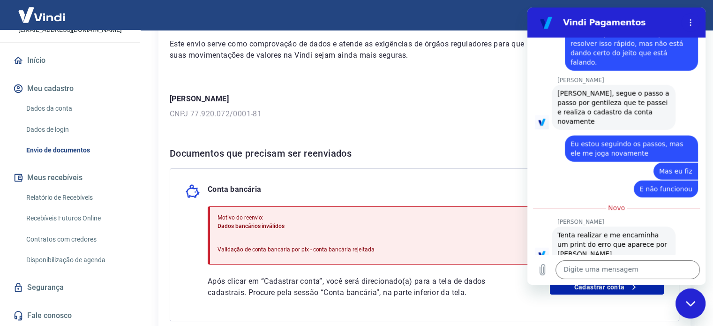
scroll to position [81, 0]
click at [577, 274] on textarea at bounding box center [627, 269] width 144 height 19
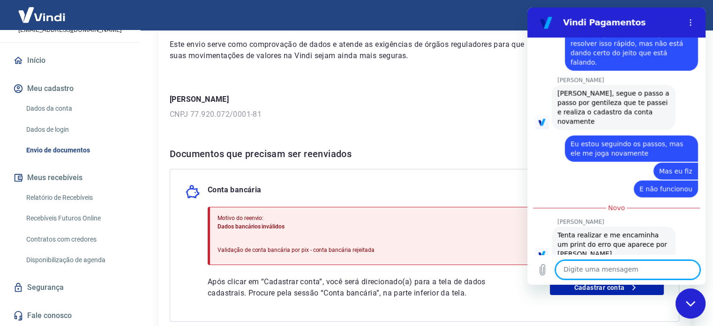
click at [688, 303] on icon "Fechar janela de mensagens" at bounding box center [689, 302] width 9 height 5
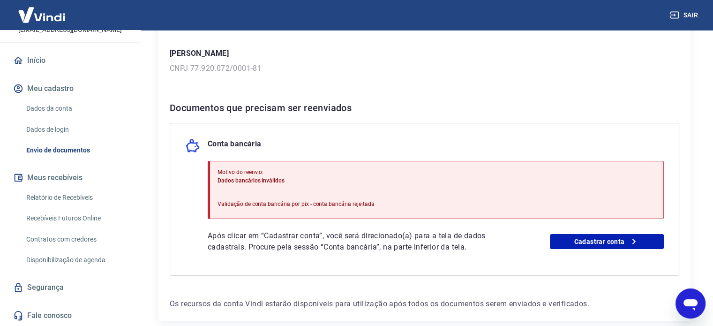
scroll to position [127, 0]
click at [699, 302] on div "Abrir janela de mensagens" at bounding box center [690, 303] width 28 height 28
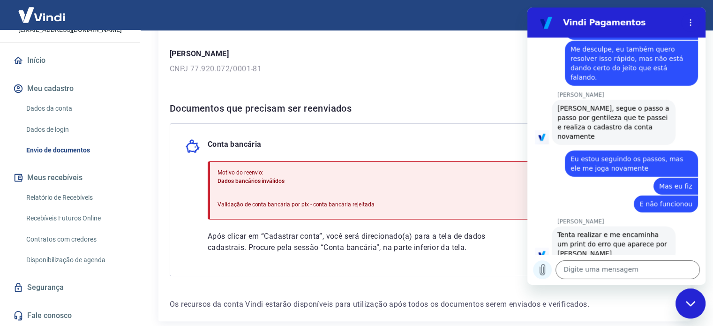
click at [540, 267] on icon "Carregar arquivo" at bounding box center [542, 269] width 5 height 11
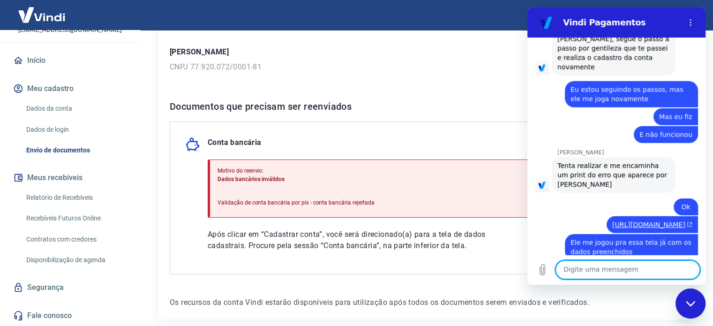
scroll to position [129, 0]
click at [696, 299] on div "Fechar janela de mensagens" at bounding box center [690, 303] width 28 height 28
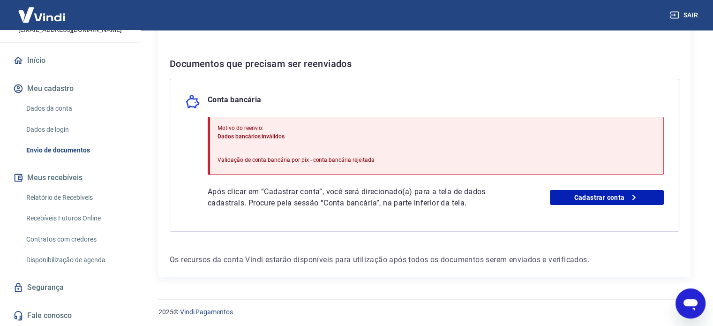
scroll to position [172, 0]
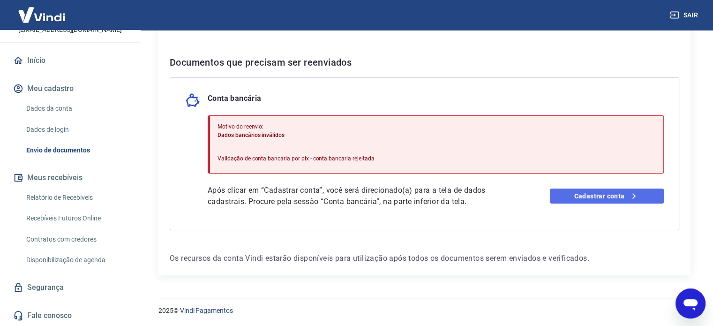
click at [604, 198] on link "Cadastrar conta" at bounding box center [607, 195] width 114 height 15
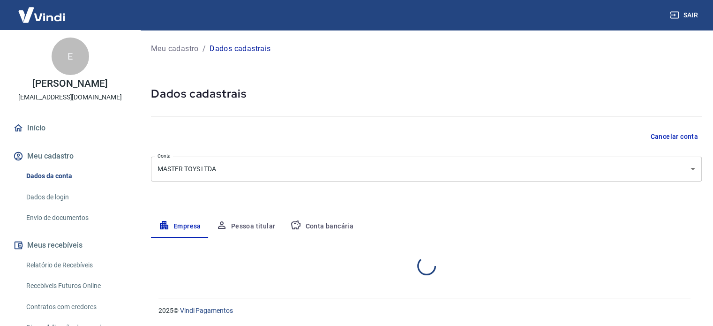
select select "PR"
select select "business"
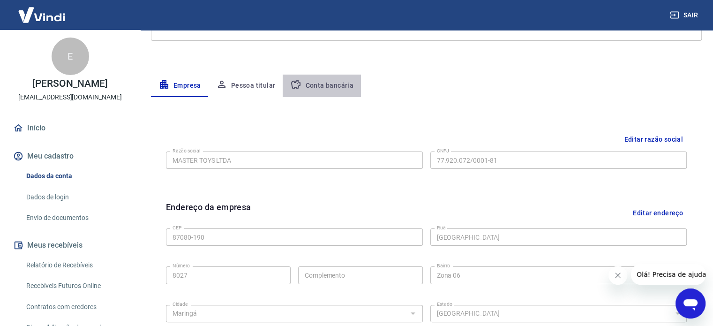
click at [334, 89] on button "Conta bancária" at bounding box center [322, 86] width 78 height 22
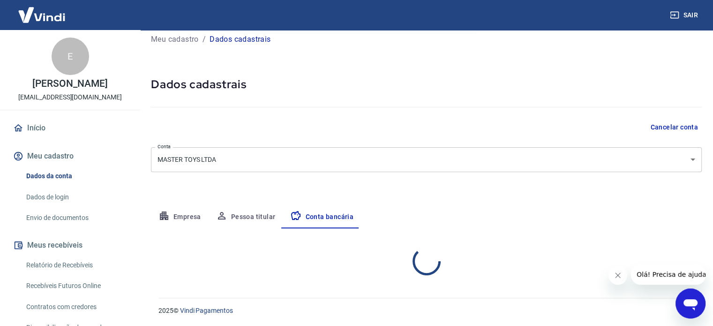
scroll to position [101, 0]
select select "1"
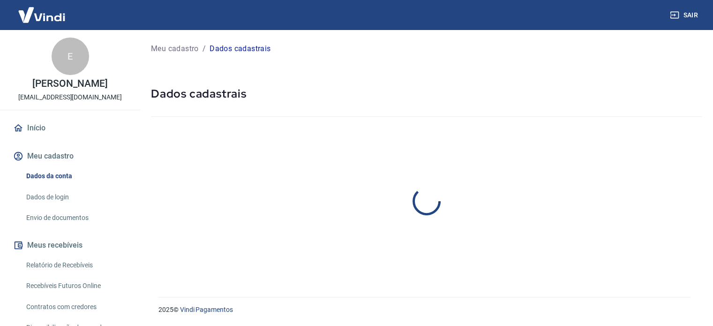
select select "PR"
select select "business"
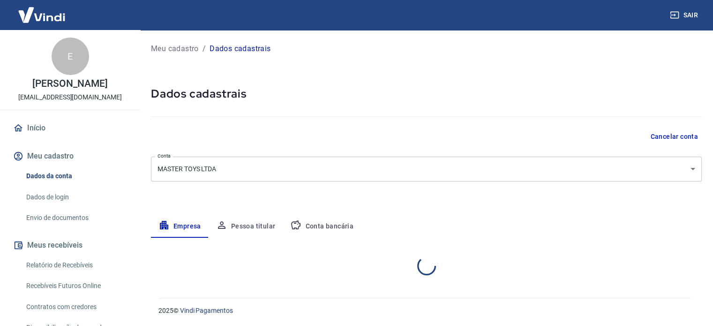
select select "PR"
select select "business"
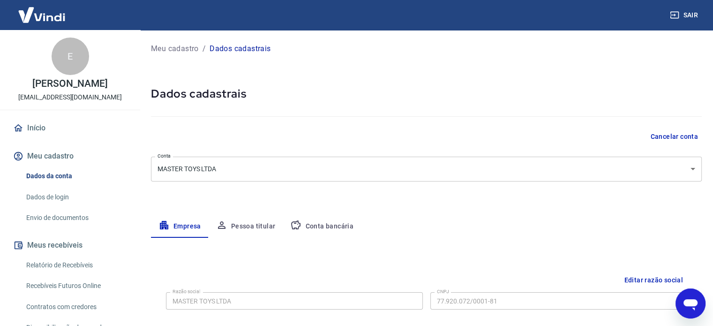
click at [688, 298] on icon "Abrir janela de mensagens" at bounding box center [690, 303] width 17 height 17
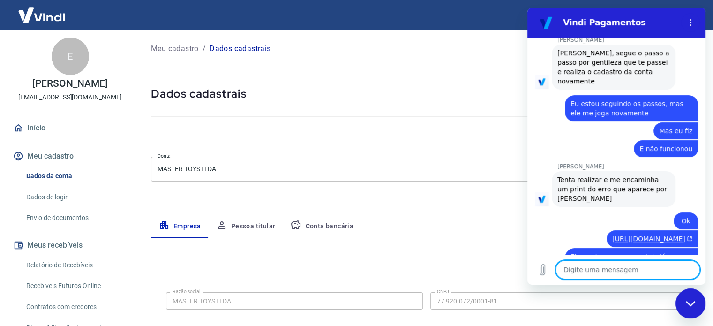
type textarea "x"
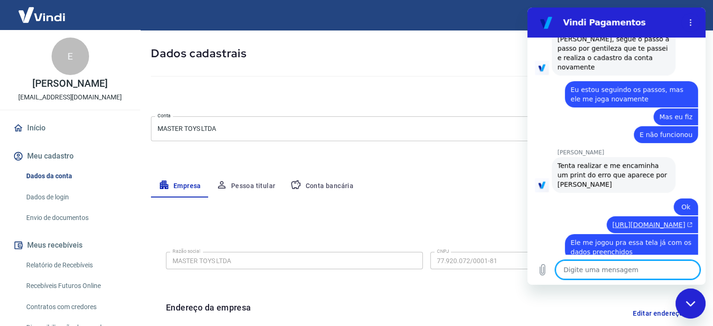
scroll to position [40, 0]
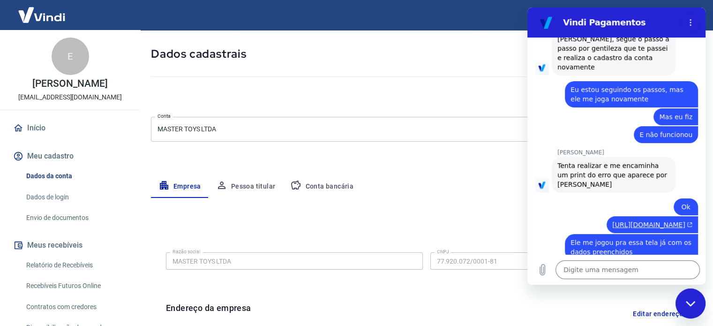
click at [280, 112] on div "Meu cadastro / Dados cadastrais Dados cadastrais Cancelar conta Conta MASTER TO…" at bounding box center [426, 292] width 573 height 605
click at [271, 124] on body "Sair E Eunizete Santos Meneguetti ecommerce@mastertoys.com.br Início Meu cadast…" at bounding box center [356, 123] width 713 height 326
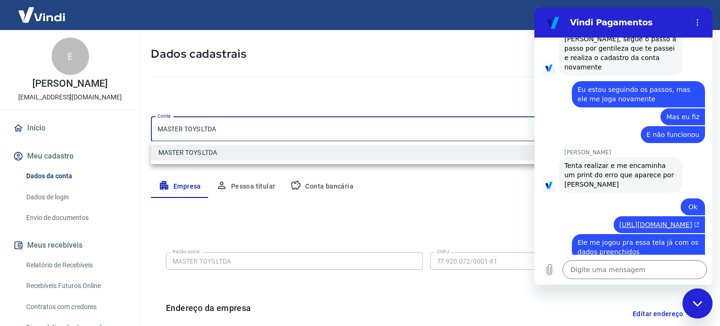
click at [238, 148] on li "MASTER TOYS LTDA" at bounding box center [426, 152] width 551 height 15
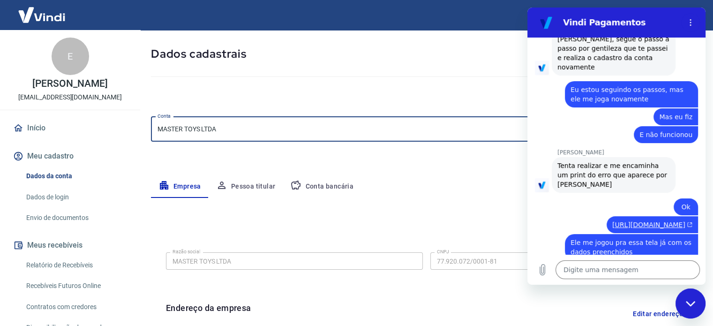
click at [303, 186] on button "Conta bancária" at bounding box center [322, 186] width 78 height 22
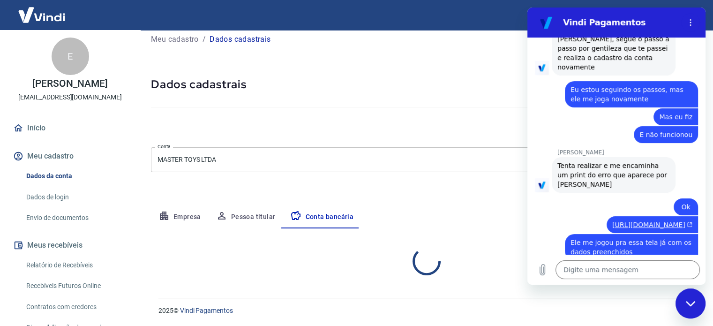
select select "1"
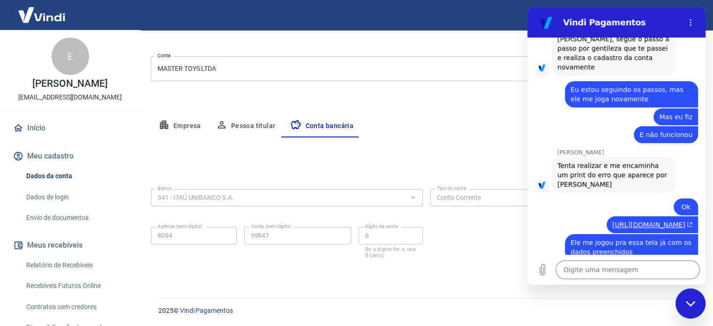
scroll to position [101, 0]
click at [690, 307] on div "Fechar janela de mensagens" at bounding box center [690, 303] width 28 height 28
type textarea "x"
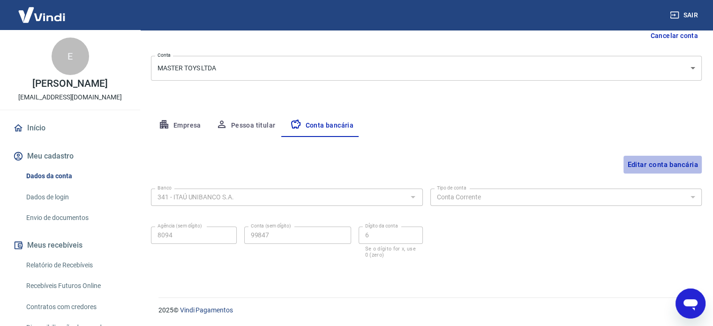
click at [663, 165] on button "Editar conta bancária" at bounding box center [662, 165] width 78 height 18
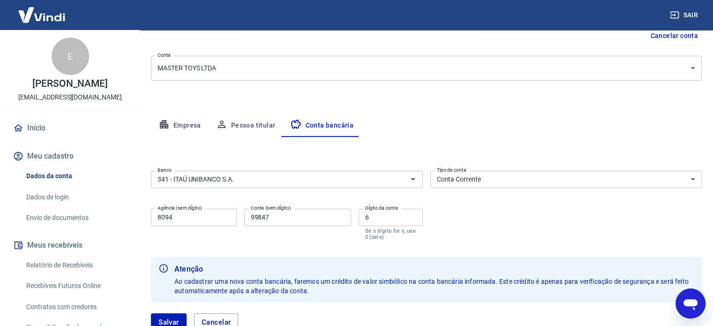
click at [621, 181] on select "Conta Corrente Conta Poupança" at bounding box center [566, 179] width 272 height 17
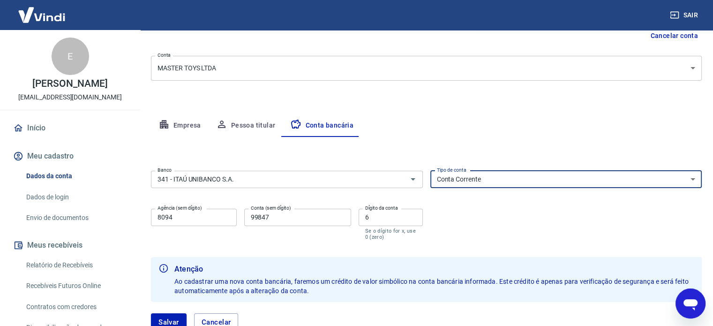
click at [598, 179] on select "Conta Corrente Conta Poupança" at bounding box center [566, 179] width 272 height 17
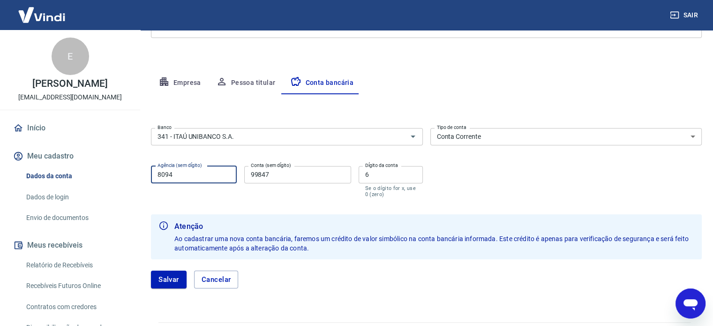
click at [205, 177] on input "8094" at bounding box center [194, 174] width 86 height 17
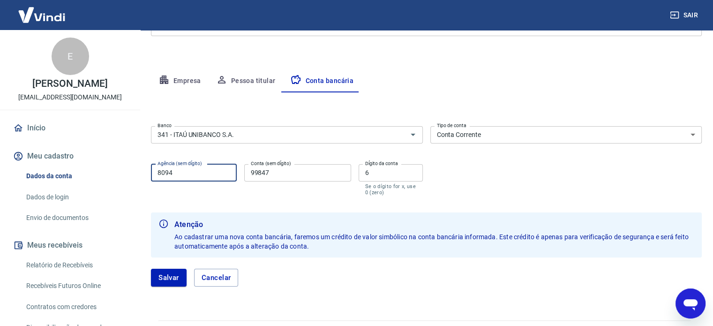
click at [205, 177] on input "8094" at bounding box center [194, 172] width 86 height 17
click at [205, 177] on input "8094" at bounding box center [194, 171] width 86 height 17
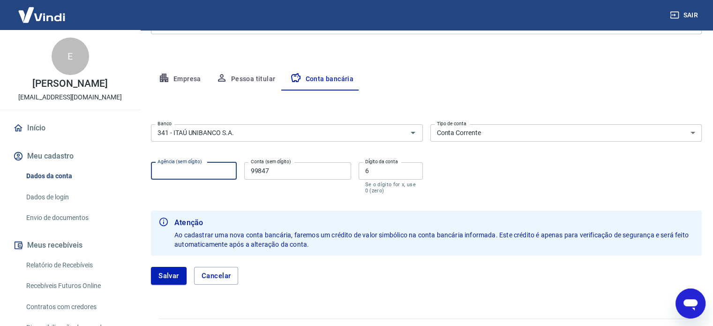
scroll to position [148, 0]
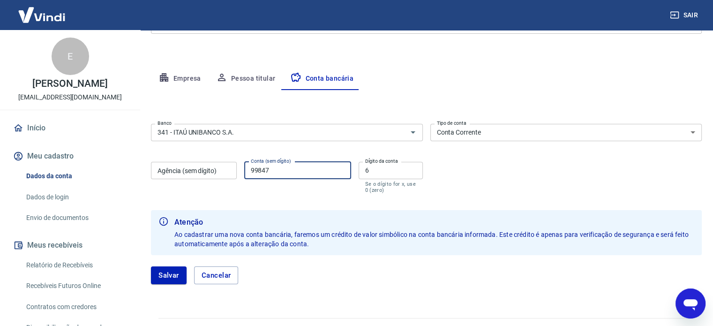
click at [279, 175] on input "99847" at bounding box center [297, 170] width 107 height 17
click at [384, 173] on input "6" at bounding box center [390, 170] width 64 height 17
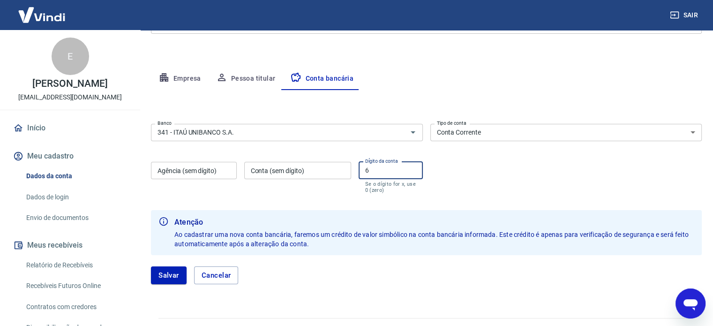
click at [384, 173] on input "6" at bounding box center [390, 170] width 64 height 17
click at [400, 132] on icon "Clear" at bounding box center [401, 132] width 6 height 6
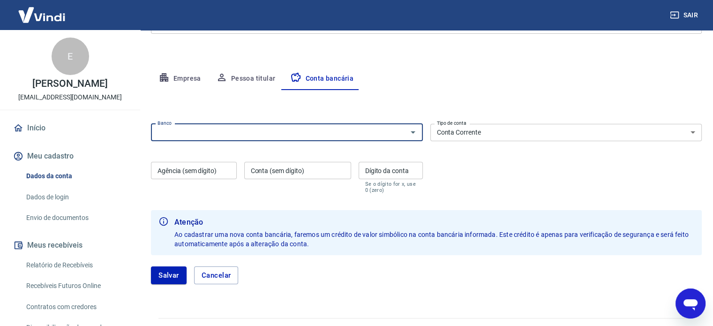
click at [167, 265] on div "Salvar Cancelar" at bounding box center [426, 275] width 551 height 40
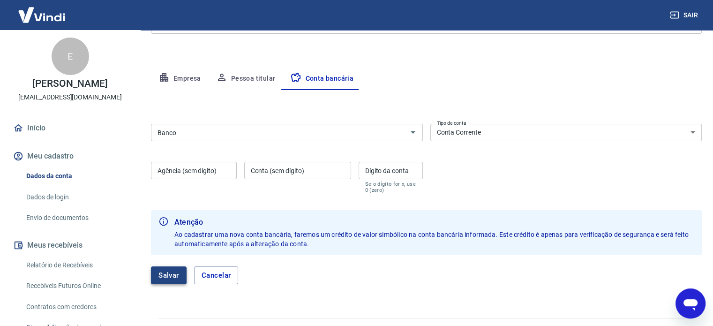
click at [166, 268] on button "Salvar" at bounding box center [169, 275] width 36 height 18
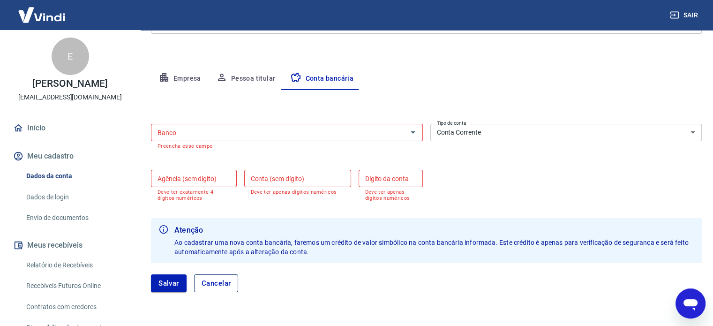
click at [224, 285] on button "Cancelar" at bounding box center [216, 283] width 45 height 18
type input "341 - ITAÚ UNIBANCO S.A."
type input "8094"
type input "99847"
type input "6"
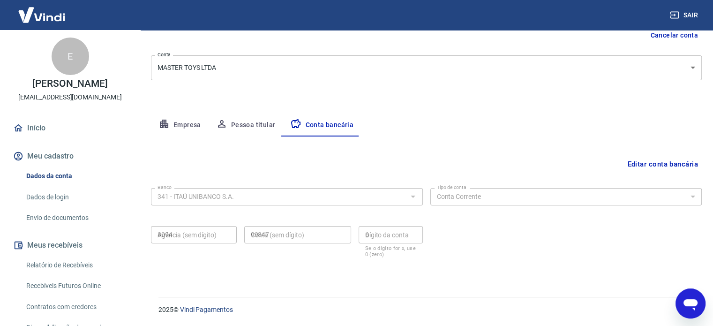
scroll to position [101, 0]
click at [427, 229] on div "Banco 341 - ITAÚ UNIBANCO S.A. Banco Tipo de conta Conta Corrente Conta Poupanç…" at bounding box center [426, 222] width 551 height 75
click at [448, 232] on div "Banco 341 - ITAÚ UNIBANCO S.A. Banco Tipo de conta Conta Corrente Conta Poupanç…" at bounding box center [426, 222] width 551 height 75
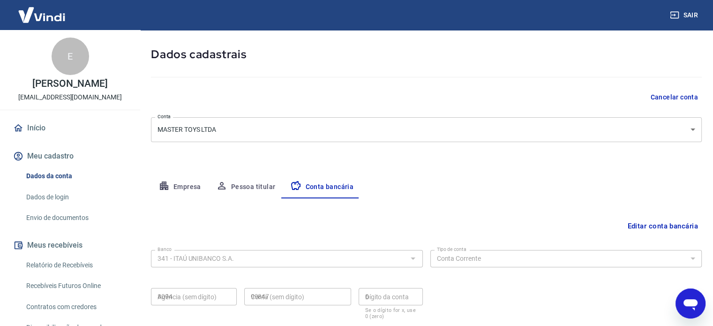
scroll to position [0, 0]
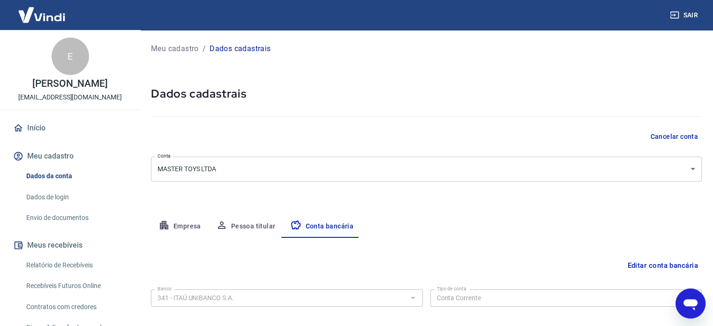
click at [673, 136] on button "Cancelar conta" at bounding box center [673, 136] width 55 height 17
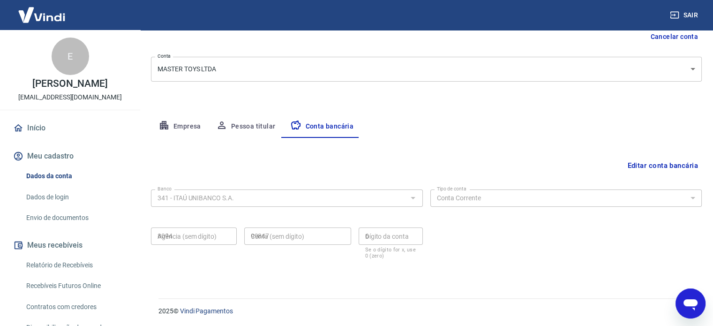
scroll to position [101, 0]
click at [315, 156] on div "Editar conta bancária" at bounding box center [426, 165] width 551 height 18
click at [225, 129] on icon "button" at bounding box center [221, 124] width 11 height 11
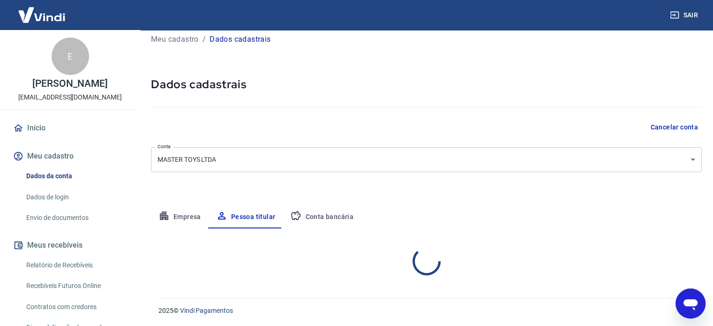
scroll to position [49, 0]
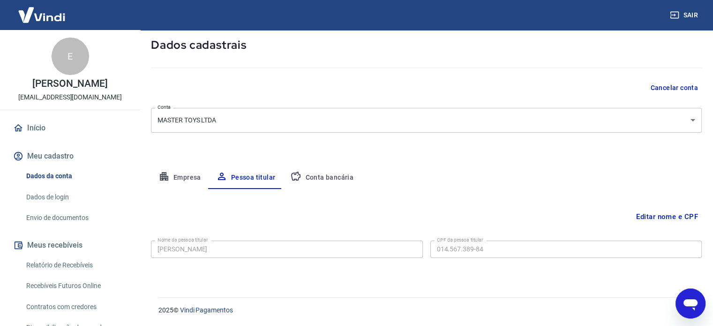
click at [322, 177] on button "Conta bancária" at bounding box center [322, 177] width 78 height 22
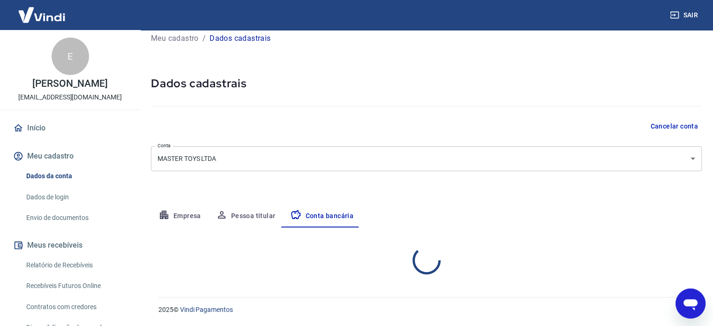
select select "1"
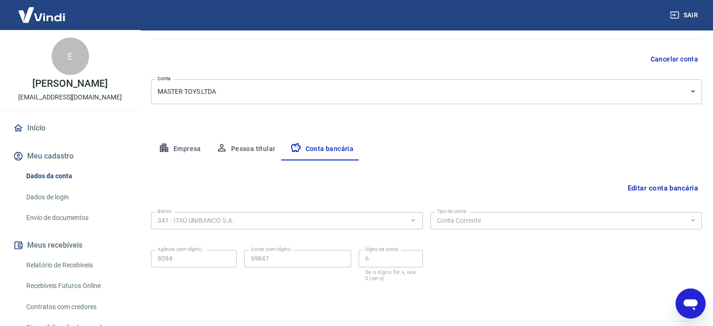
scroll to position [101, 0]
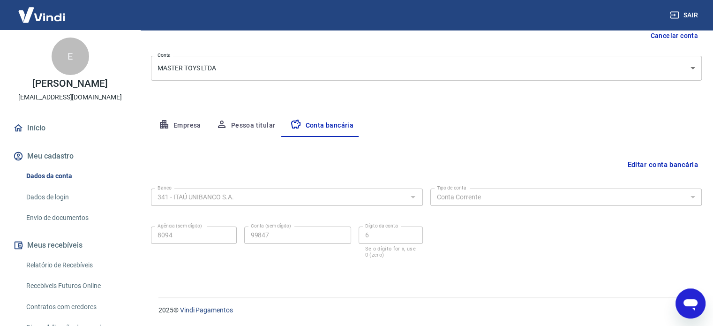
click at [699, 308] on div "Abrir janela de mensagens" at bounding box center [690, 303] width 28 height 28
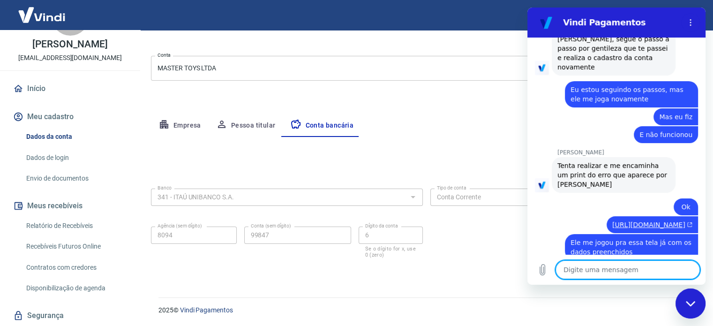
scroll to position [0, 0]
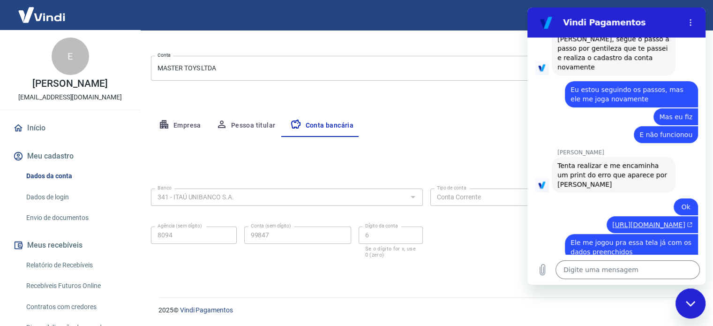
click at [37, 131] on link "Início" at bounding box center [70, 128] width 118 height 21
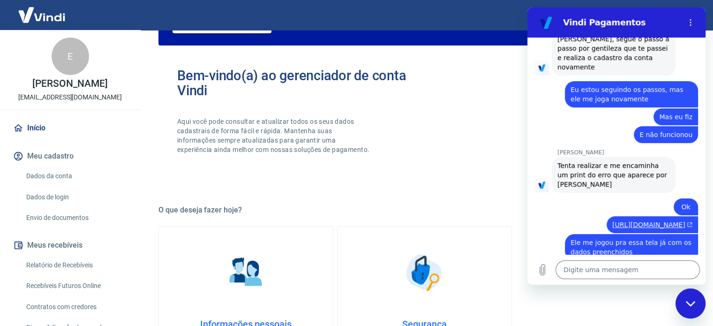
scroll to position [511, 0]
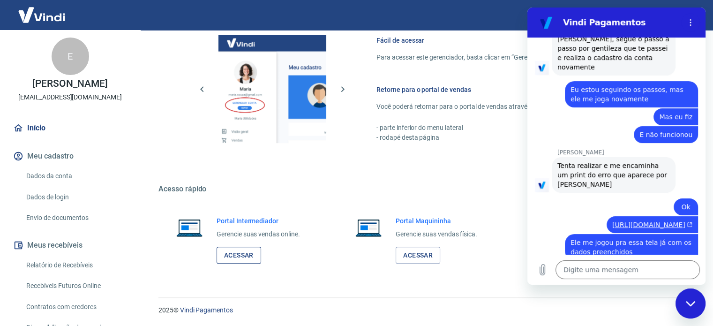
click at [246, 262] on link "Acessar" at bounding box center [238, 254] width 45 height 17
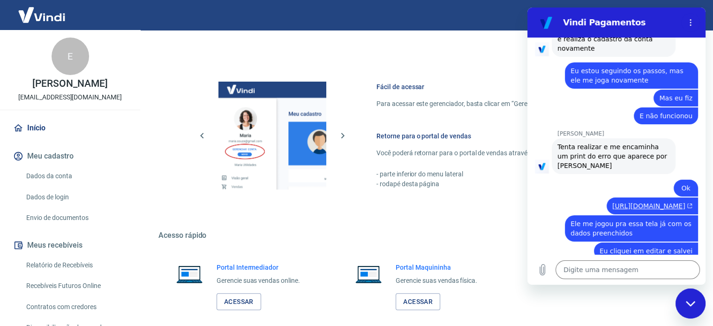
scroll to position [2631, 0]
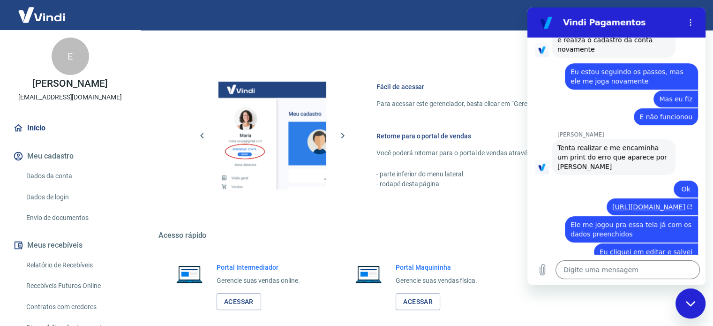
type textarea "x"
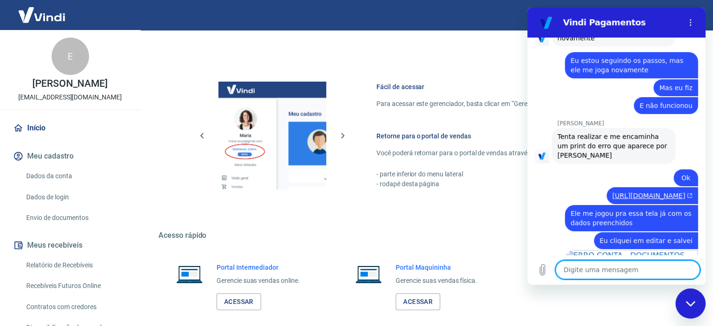
scroll to position [2644, 0]
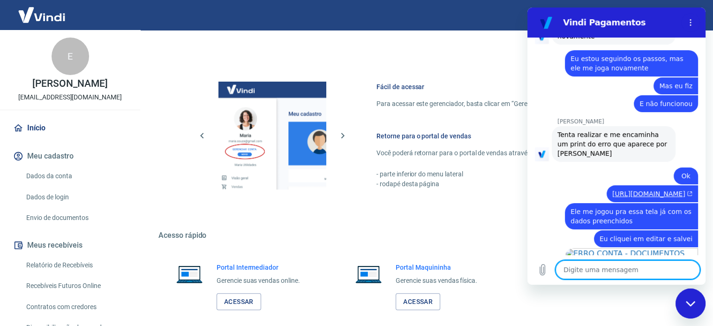
click at [621, 268] on textarea at bounding box center [627, 269] width 144 height 19
type textarea "o"
type textarea "x"
type textarea "oK"
type textarea "x"
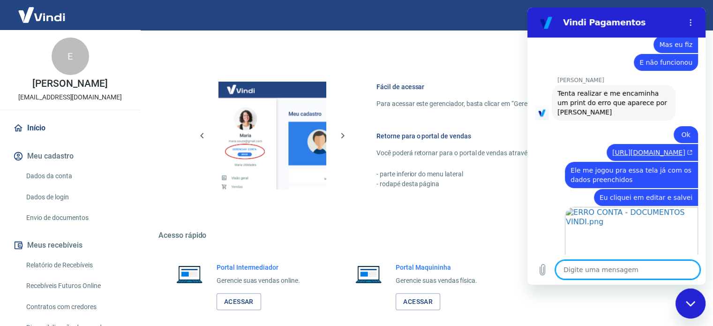
scroll to position [2684, 0]
type textarea "x"
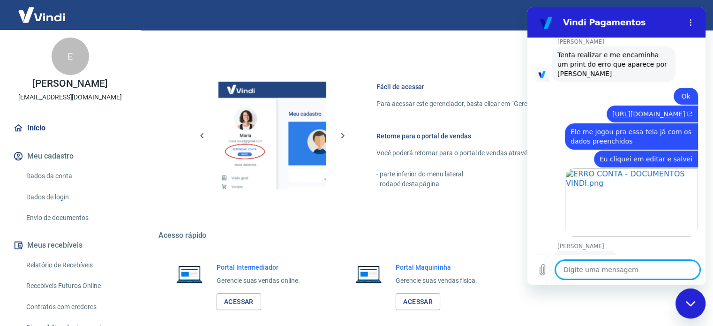
scroll to position [2726, 0]
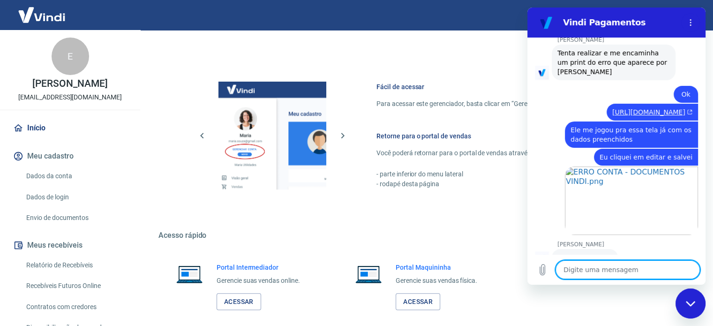
type textarea "e"
type textarea "x"
type textarea "e"
type textarea "x"
type textarea "e A"
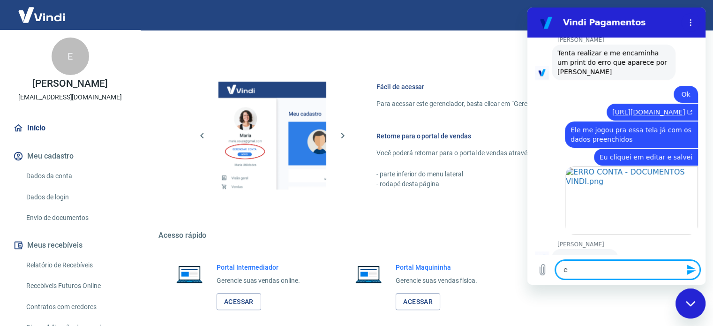
type textarea "x"
type textarea "e AG"
type textarea "x"
type textarea "e AGO"
type textarea "x"
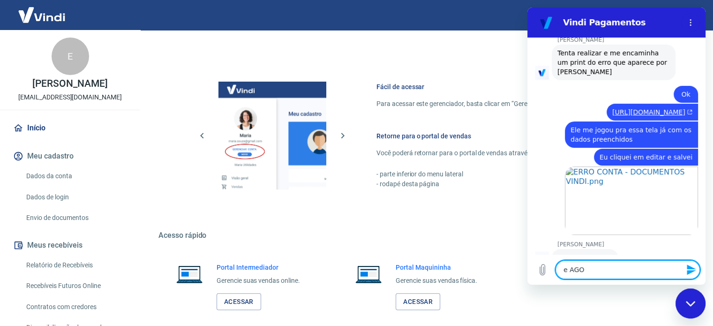
type textarea "e AGOR"
type textarea "x"
type textarea "O"
type textarea "x"
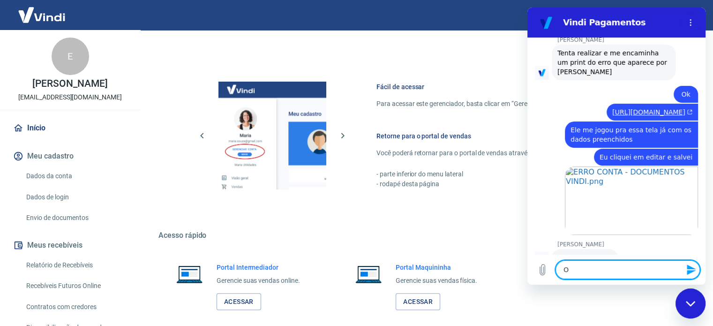
type textarea "Ok"
type textarea "x"
type textarea "Ok,"
type textarea "x"
type textarea "Ok,"
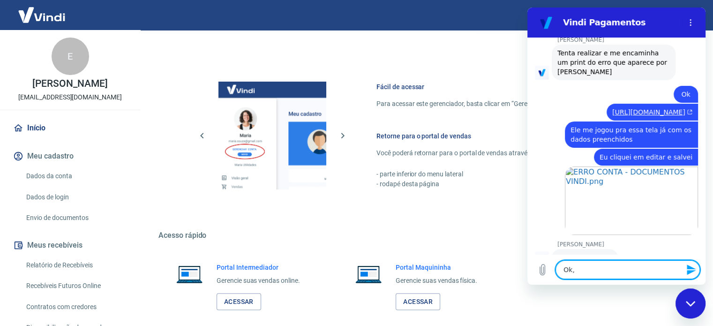
type textarea "x"
type textarea "Ok, e"
type textarea "x"
type textarea "Ok, e"
type textarea "x"
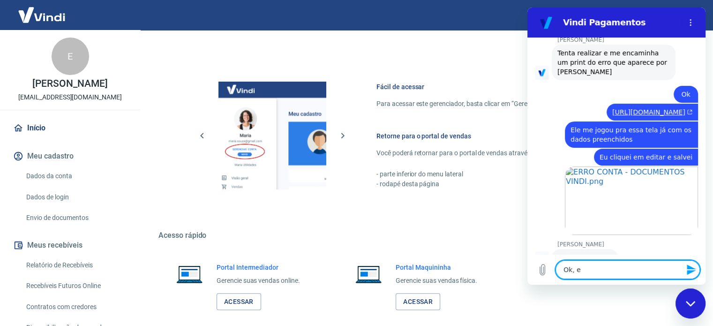
type textarea "Ok, e c"
type textarea "x"
type textarea "Ok, e co"
type textarea "x"
type textarea "Ok, e com"
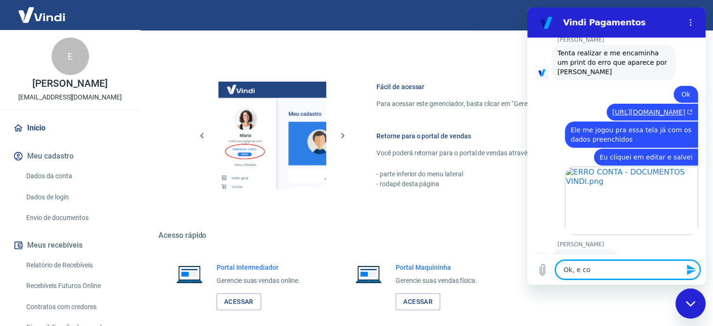
type textarea "x"
type textarea "Ok, e como"
type textarea "x"
type textarea "Ok, e como"
type textarea "x"
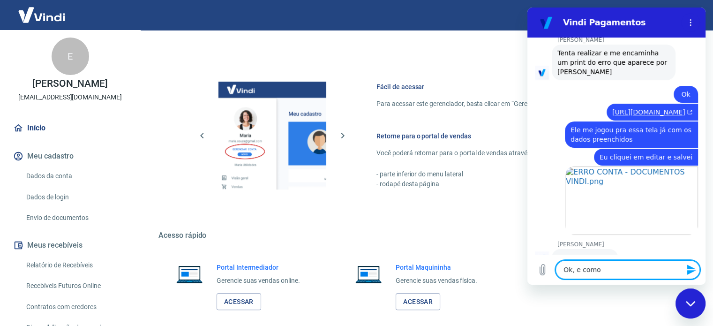
type textarea "Ok, e como f"
type textarea "x"
type textarea "Ok, e como fa"
type textarea "x"
type textarea "Ok, e como f"
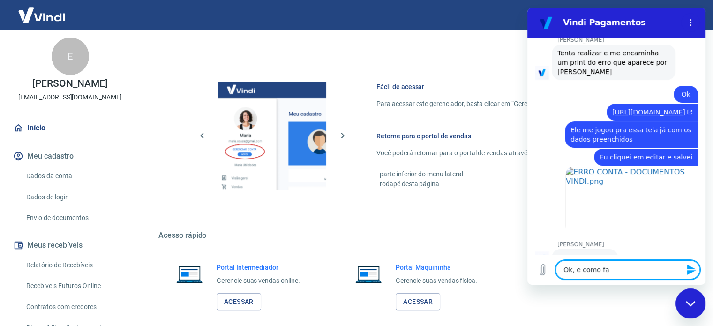
type textarea "x"
type textarea "Ok, e como"
type textarea "x"
type textarea "Ok, e como"
type textarea "x"
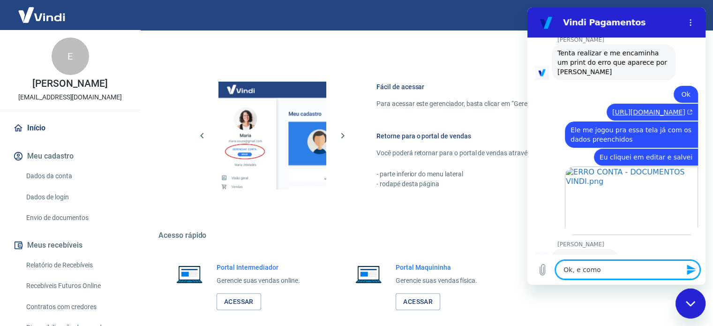
type textarea "Ok, e com"
type textarea "x"
type textarea "Ok, e co"
type textarea "x"
type textarea "Ok, e c"
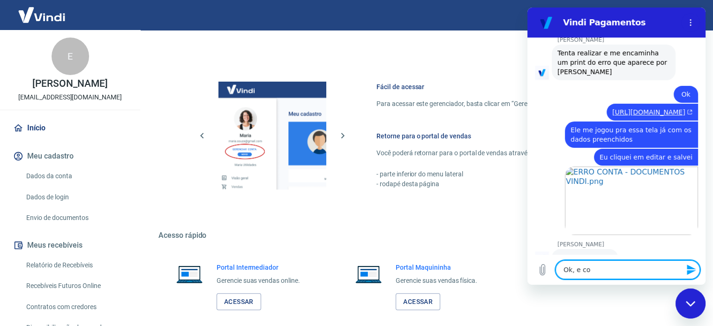
type textarea "x"
type textarea "Ok, e"
type textarea "x"
type textarea "Ok, e a"
type textarea "x"
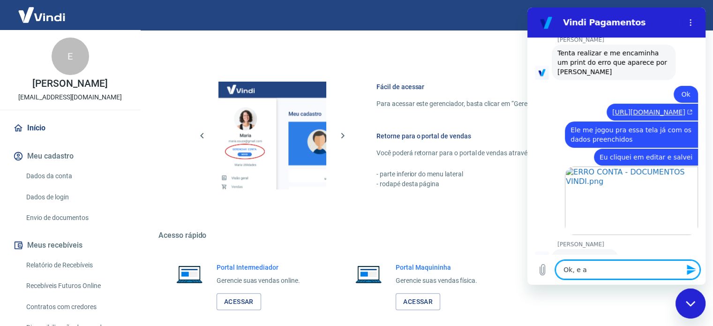
type textarea "Ok, e ag"
type textarea "x"
type textarea "Ok, e ago"
type textarea "x"
type textarea "Ok, e agor"
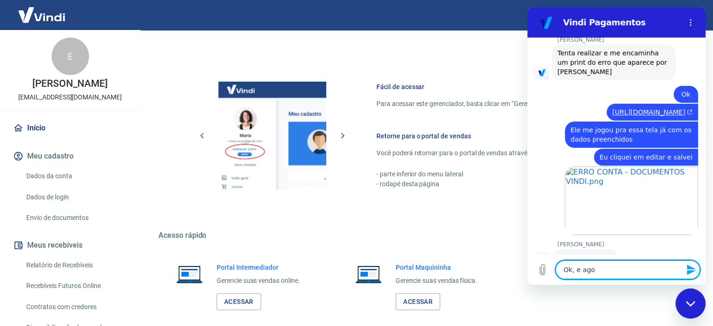
type textarea "x"
type textarea "Ok, e agora"
type textarea "x"
type textarea "Ok, e agora,"
type textarea "x"
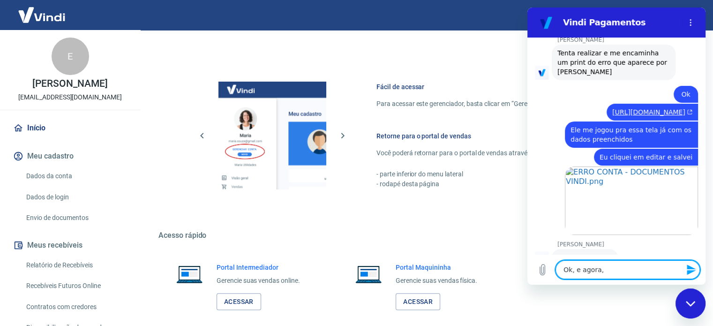
type textarea "Ok, e agora,"
type textarea "x"
type textarea "Ok, e agora, c"
type textarea "x"
type textarea "Ok, e agora, co"
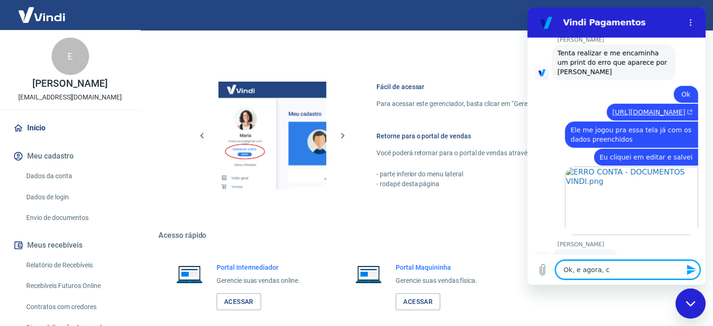
type textarea "x"
type textarea "Ok, e agora, com"
type textarea "x"
type textarea "Ok, e agora, como"
type textarea "x"
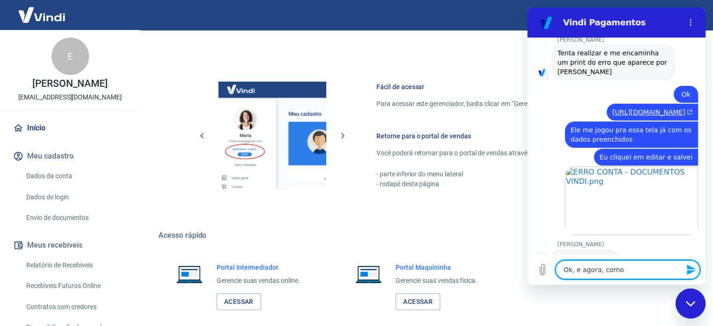
type textarea "Ok, e agora, como"
type textarea "x"
type textarea "Ok, e agora, como f"
type textarea "x"
type textarea "Ok, e agora, como fa"
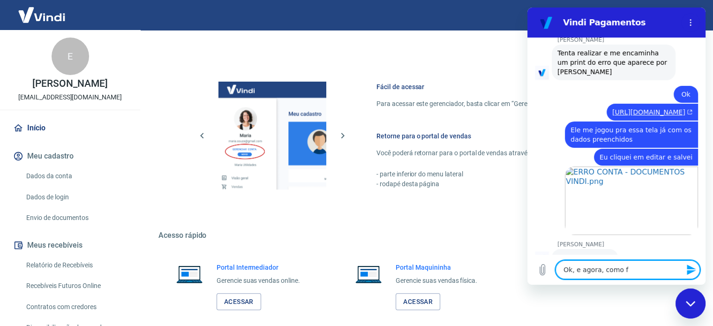
type textarea "x"
type textarea "Ok, e agora, como faç"
type textarea "x"
type textarea "Ok, e agora, como faço"
type textarea "x"
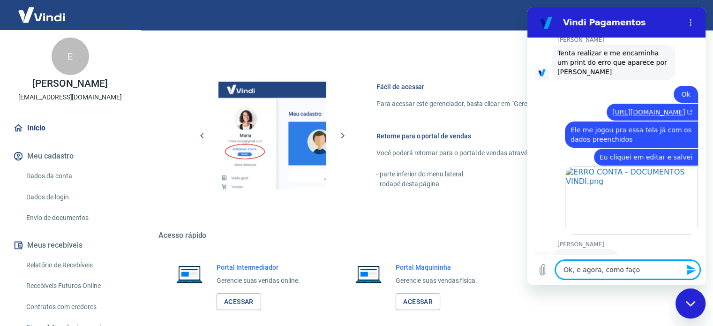
type textarea "Ok, e agora, como faço"
type textarea "x"
type textarea "Ok, e agora, como faço a"
type textarea "x"
type textarea "Ok, e agora, como faço"
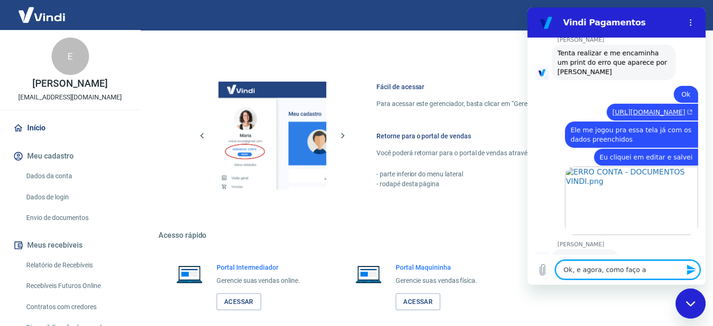
type textarea "x"
type textarea "Ok, e agora, como faço"
type textarea "x"
type textarea "Ok, e agora, como faç"
type textarea "x"
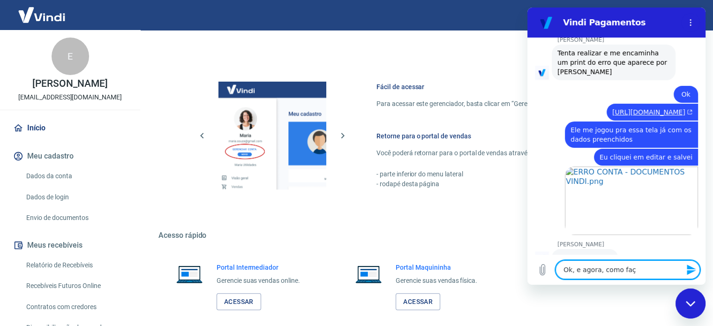
type textarea "Ok, e agora, como fa"
type textarea "x"
type textarea "Ok, e agora, como f"
type textarea "x"
type textarea "Ok, e agora, como"
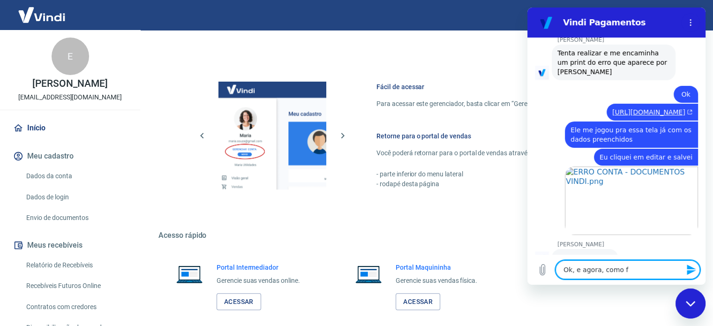
type textarea "x"
type textarea "Ok, e agora, como v"
type textarea "x"
type textarea "Ok, e agora, como va"
type textarea "x"
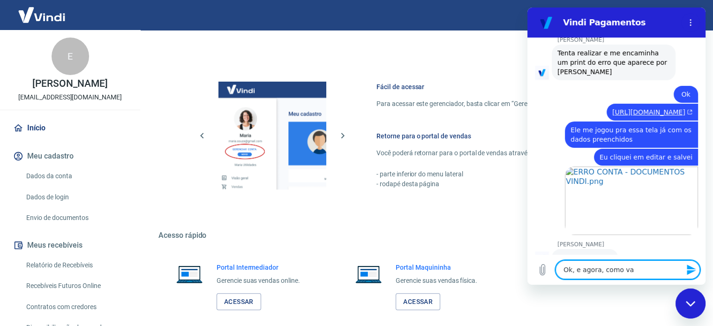
type textarea "Ok, e agora, como val"
type textarea "x"
type textarea "Ok, e agora, como vali"
type textarea "x"
type textarea "Ok, e agora, como valid"
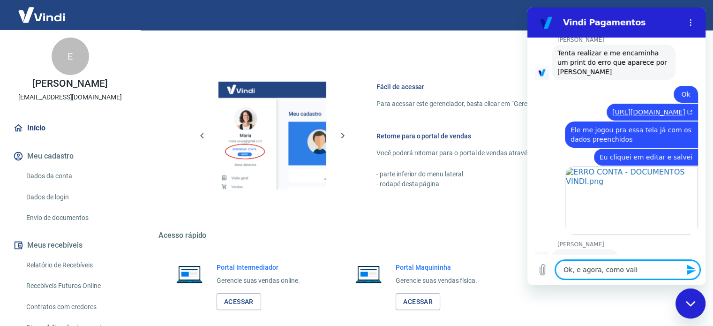
type textarea "x"
type textarea "Ok, e agora, como valida"
type textarea "x"
type textarea "Ok, e agora, como validam"
type textarea "x"
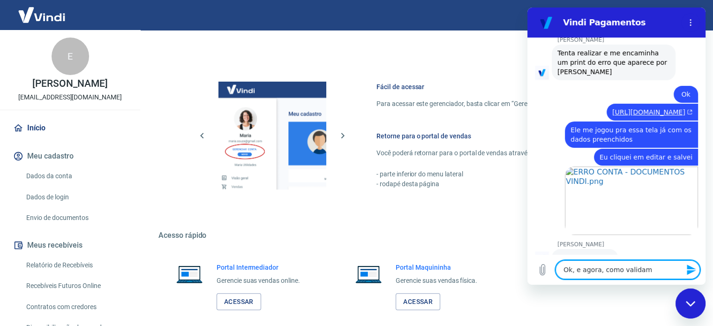
type textarea "Ok, e agora, como validamo"
type textarea "x"
type textarea "Ok, e agora, como validamos"
type textarea "x"
type textarea "Ok, e agora, como validamos?"
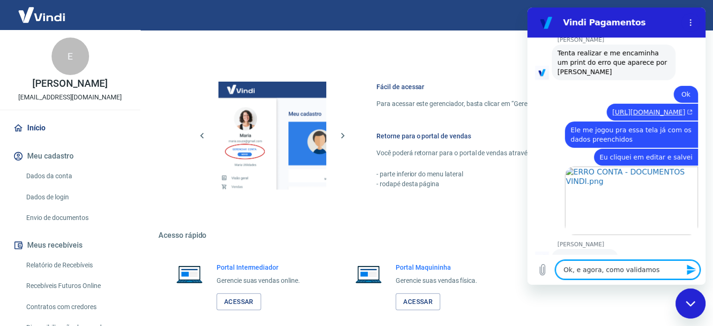
type textarea "x"
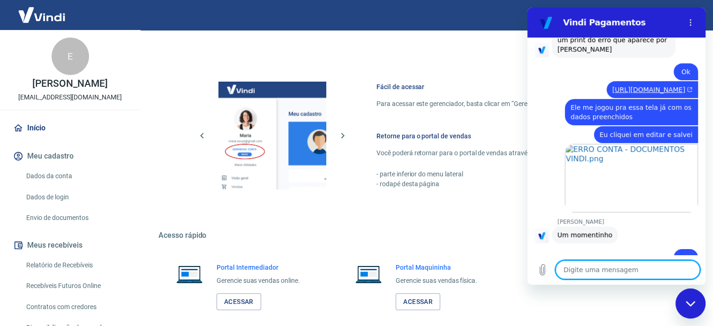
scroll to position [2766, 0]
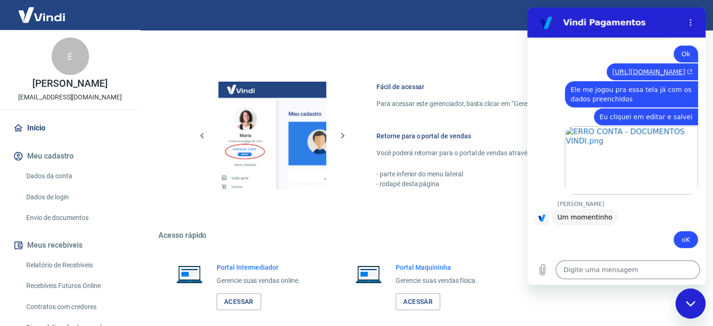
type textarea "x"
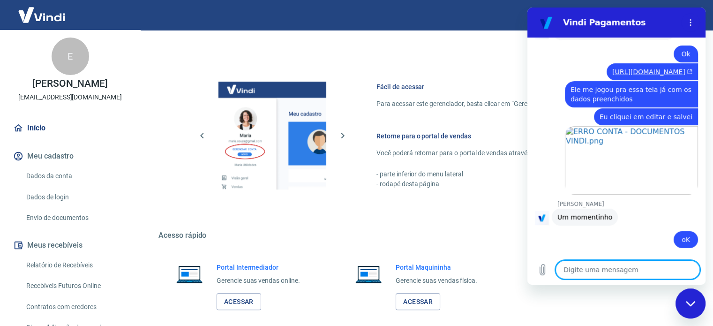
scroll to position [2854, 0]
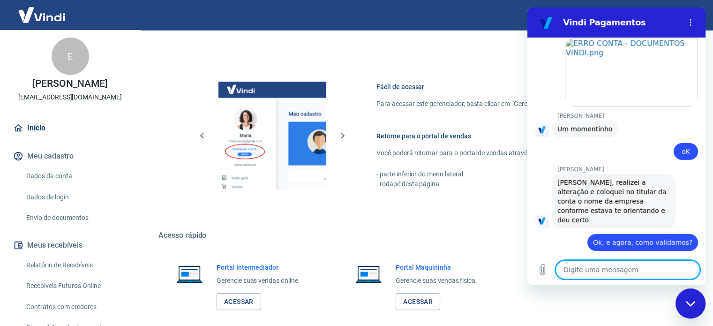
click at [601, 307] on link "https://atendimento-pagamentos.vindi.com.br/hc/pt-br/articles/16043004115483-Co…" at bounding box center [597, 310] width 80 height 7
click at [596, 265] on textarea at bounding box center [627, 269] width 144 height 19
type textarea "o"
type textarea "x"
type textarea "oK"
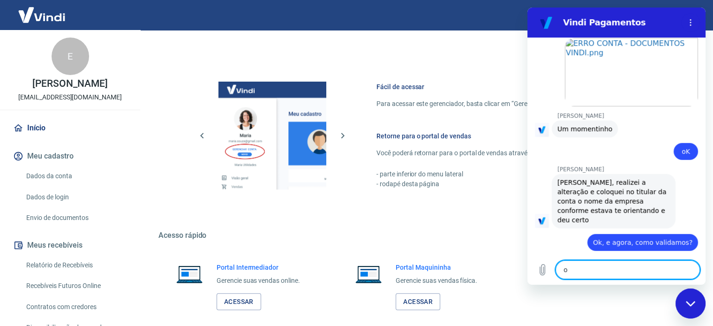
type textarea "x"
type textarea "oK,"
type textarea "x"
type textarea "oK"
type textarea "x"
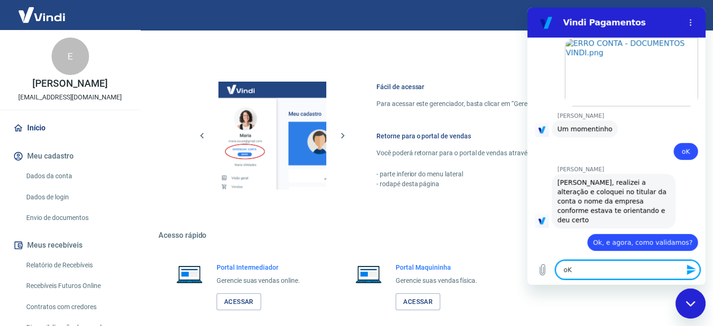
type textarea "o"
type textarea "x"
type textarea "["
type textarea "x"
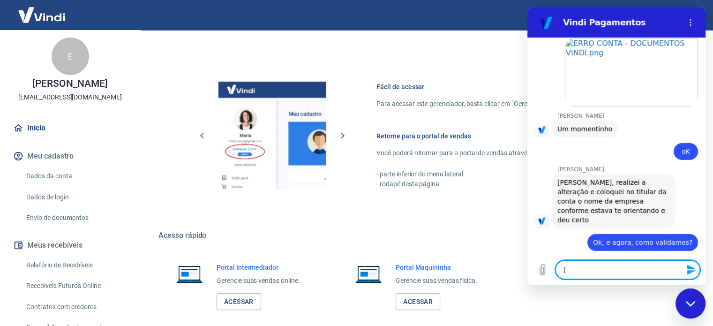
type textarea "[O"
type textarea "x"
type textarea "["
type textarea "x"
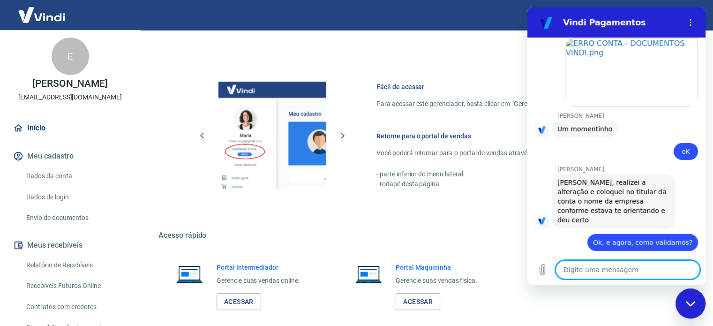
type textarea "Ó"
type textarea "x"
type textarea "Ót"
type textarea "x"
type textarea "Óti"
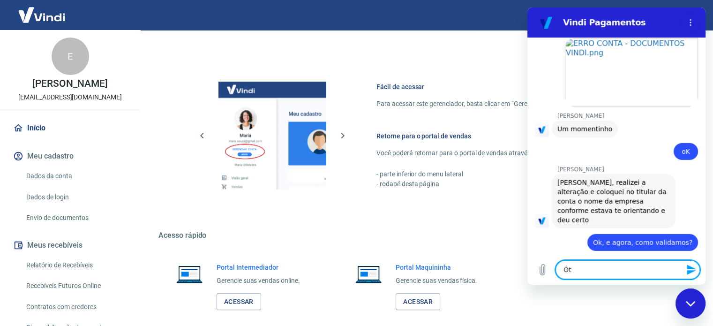
type textarea "x"
type textarea "Ótim"
type textarea "x"
type textarea "Ótimo"
type textarea "x"
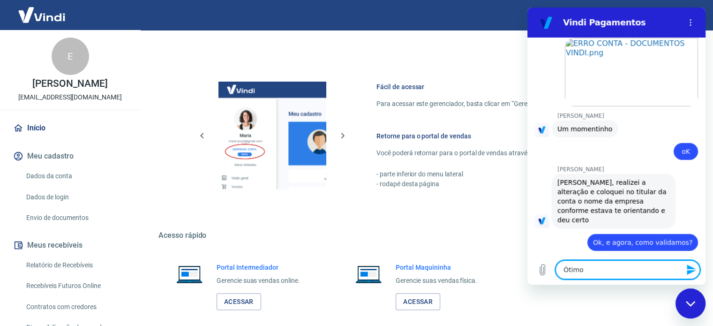
type textarea "Ótimo,"
type textarea "x"
type textarea "Ótimo,"
type textarea "x"
type textarea "Ótimo, m"
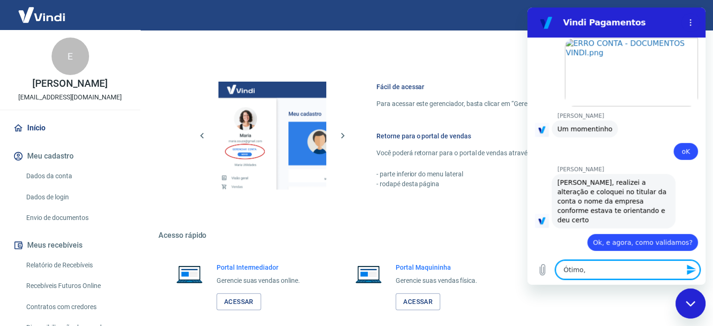
type textarea "x"
type textarea "Ótimo, me"
type textarea "x"
type textarea "Ótimo, me"
type textarea "x"
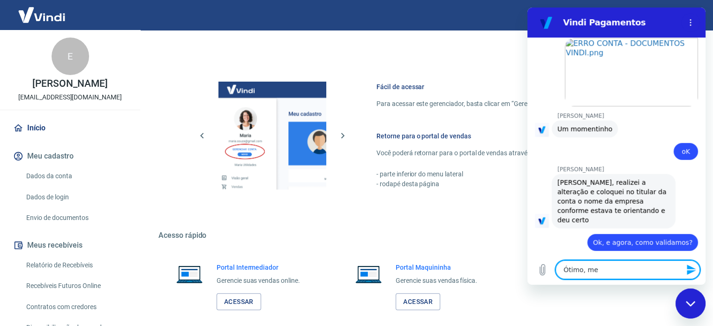
type textarea "Ótimo, me d"
type textarea "x"
type textarea "Ótimo, me de"
type textarea "x"
type textarea "Ótimo, me des"
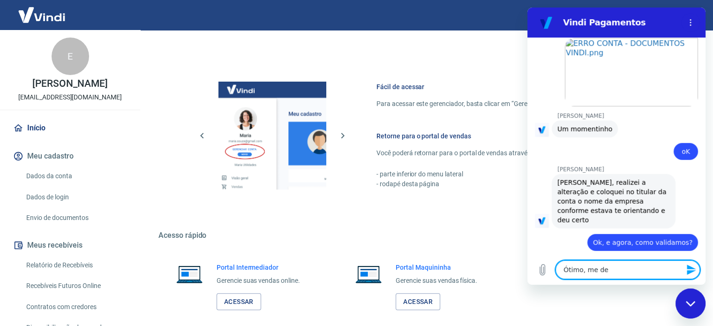
type textarea "x"
type textarea "Ótimo, me desc"
type textarea "x"
type textarea "Ótimo, me descu"
type textarea "x"
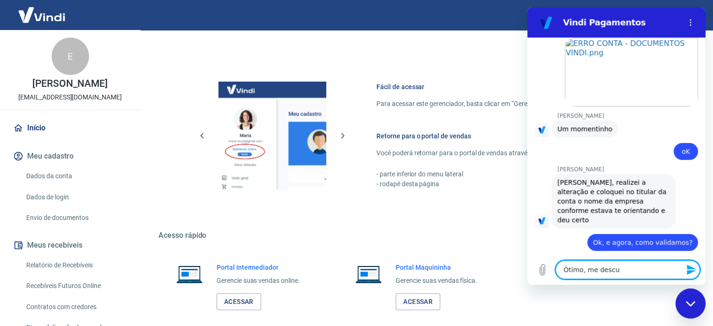
type textarea "Ótimo, me descul"
type textarea "x"
type textarea "Ótimo, me desculp"
type textarea "x"
type textarea "Ótimo, me desculpa"
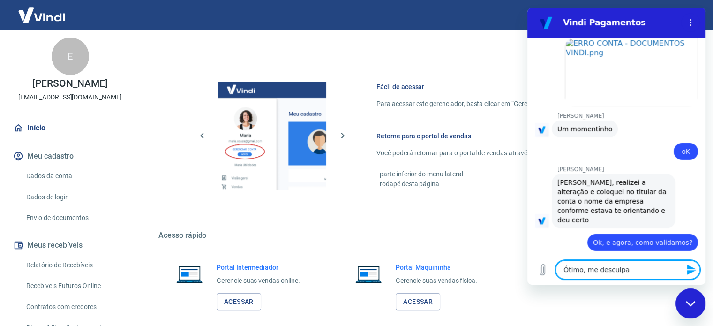
type textarea "x"
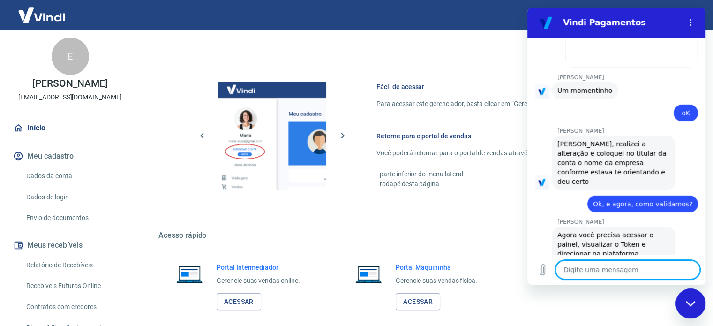
scroll to position [2894, 0]
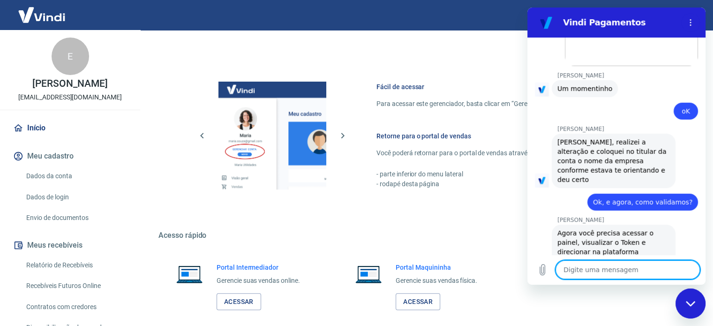
click at [592, 263] on textarea at bounding box center [627, 269] width 144 height 19
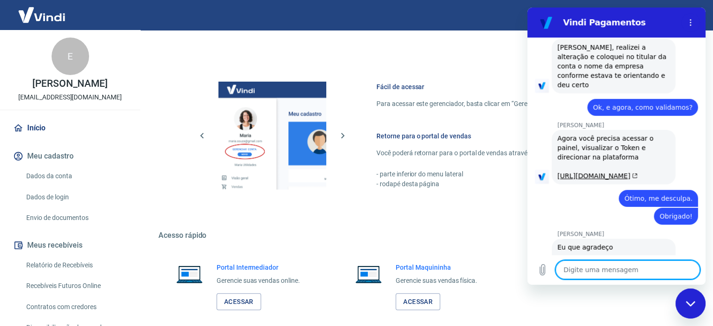
scroll to position [2991, 0]
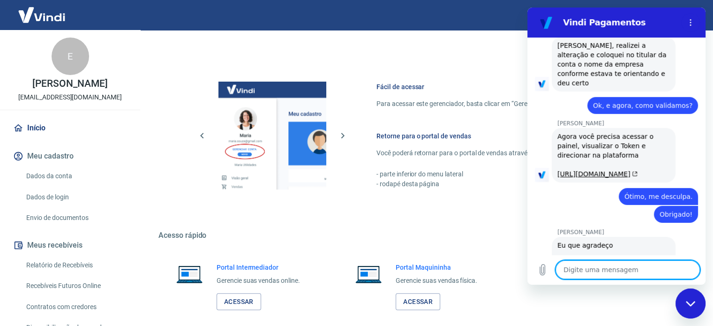
click at [609, 266] on textarea at bounding box center [627, 269] width 144 height 19
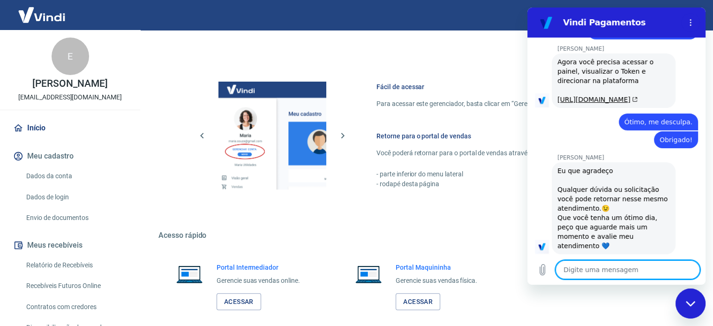
scroll to position [3066, 0]
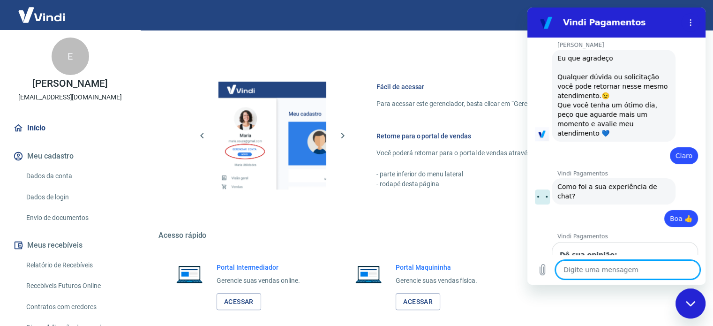
scroll to position [3201, 0]
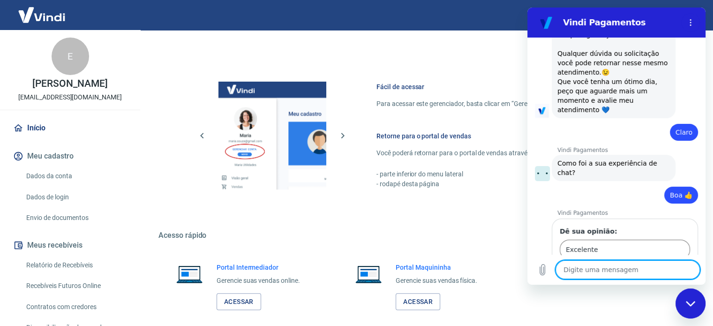
click at [666, 270] on span "Enviar" at bounding box center [671, 275] width 21 height 11
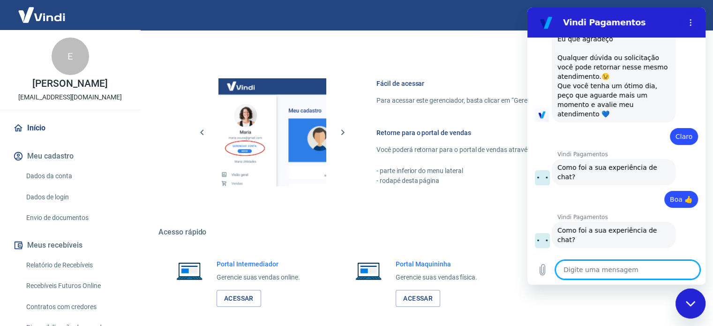
scroll to position [471, 0]
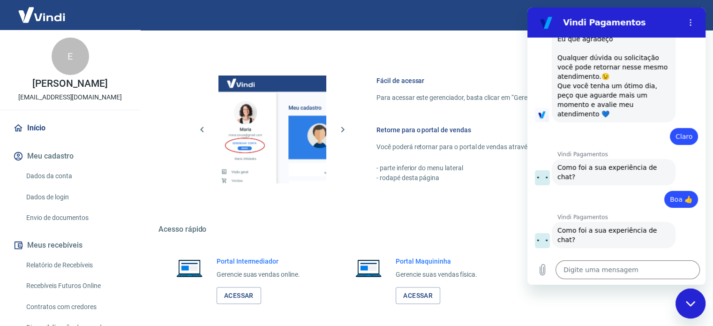
click at [695, 306] on div "Fechar janela de mensagens" at bounding box center [690, 303] width 28 height 28
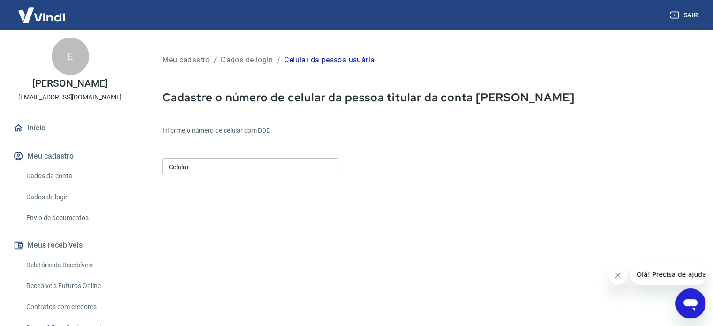
click at [257, 157] on div "Celular Celular" at bounding box center [250, 165] width 176 height 23
click at [246, 165] on input "Celular" at bounding box center [250, 166] width 176 height 17
type input "[PHONE_NUMBER]"
click at [459, 239] on form "Informe o número de celular com DDD Celular [PHONE_NUMBER] Celular Continuar Ca…" at bounding box center [426, 255] width 528 height 274
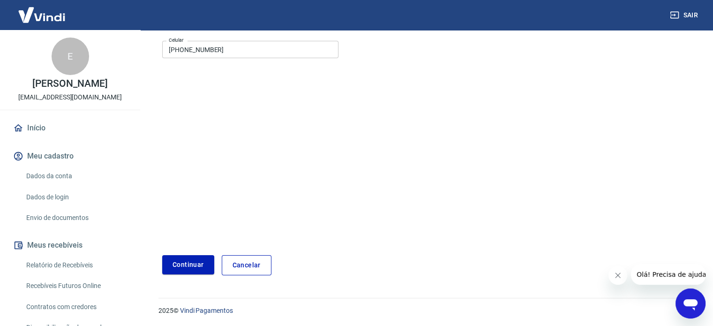
scroll to position [118, 0]
click at [170, 257] on button "Continuar" at bounding box center [188, 263] width 52 height 19
